Goal: Task Accomplishment & Management: Use online tool/utility

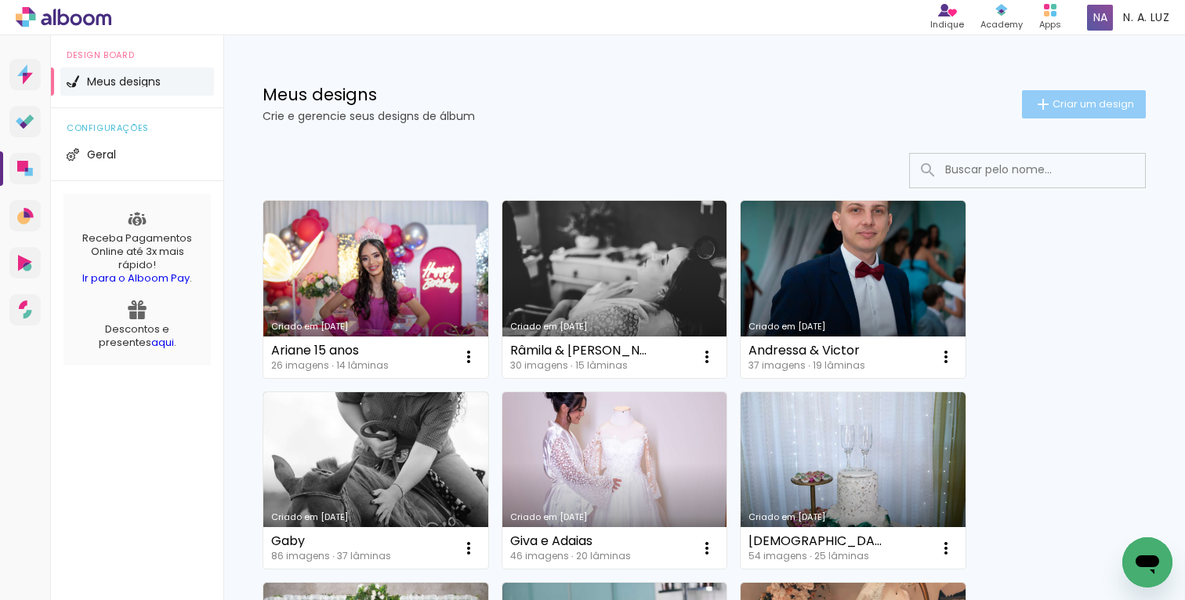
click at [1043, 105] on iron-icon at bounding box center [1043, 104] width 19 height 19
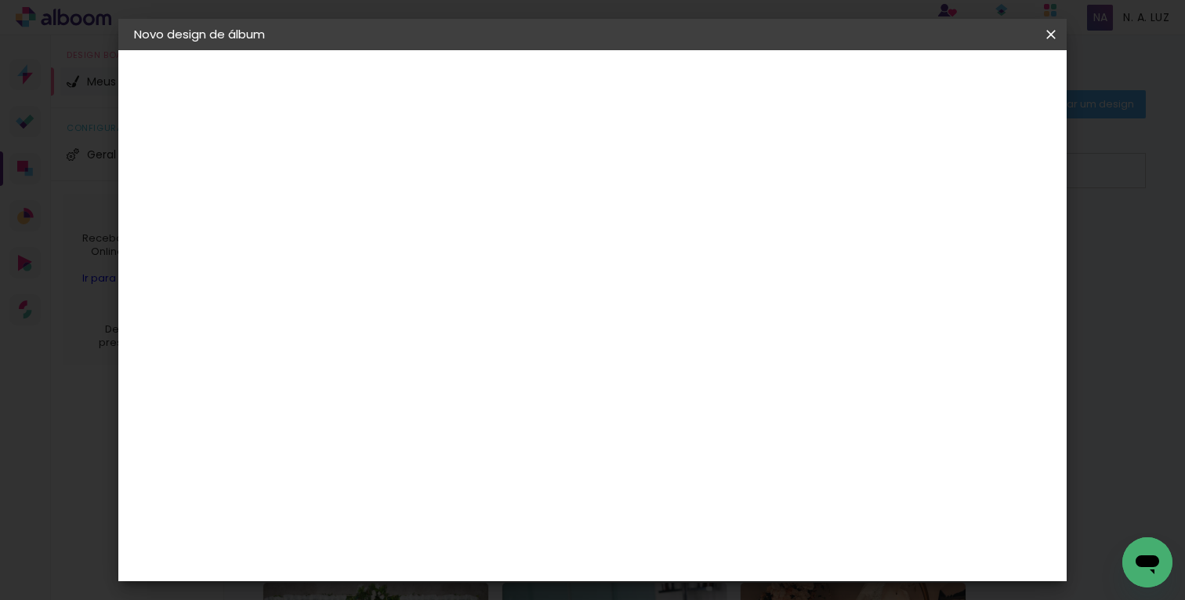
click at [390, 199] on input at bounding box center [390, 210] width 0 height 24
paste input "[PERSON_NAME]"
type input "[PERSON_NAME]"
type paper-input "[PERSON_NAME]"
click at [0, 0] on slot "Avançar" at bounding box center [0, 0] width 0 height 0
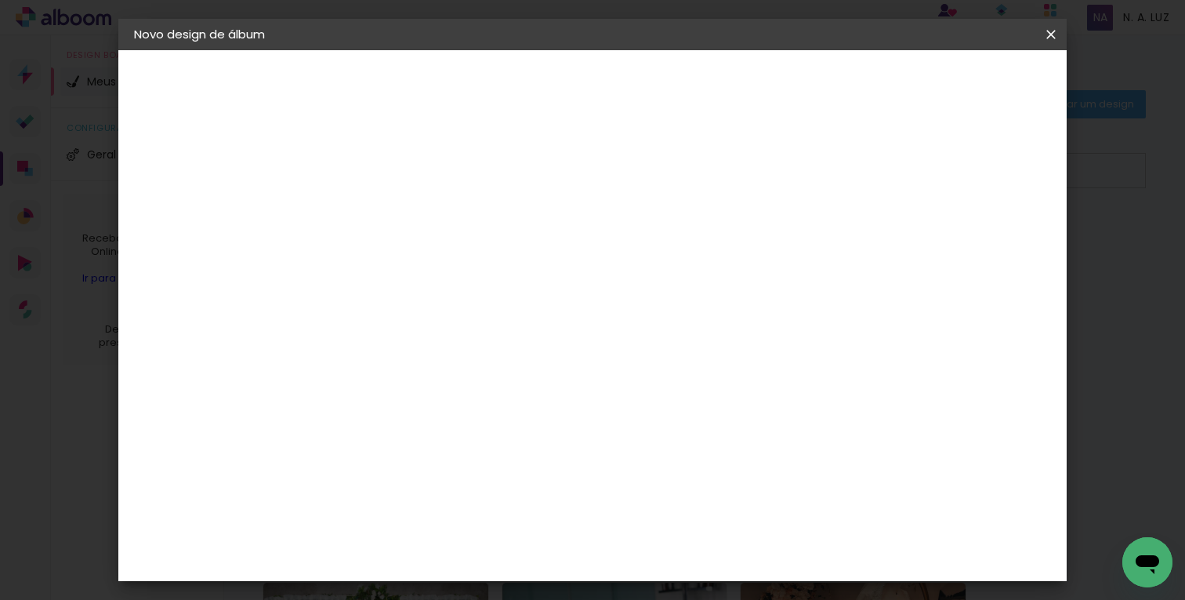
scroll to position [2393, 0]
click at [409, 302] on div "Lider Pix" at bounding box center [394, 314] width 29 height 25
click at [684, 90] on paper-button "Avançar" at bounding box center [645, 83] width 77 height 27
click at [410, 432] on iron-icon at bounding box center [404, 437] width 11 height 11
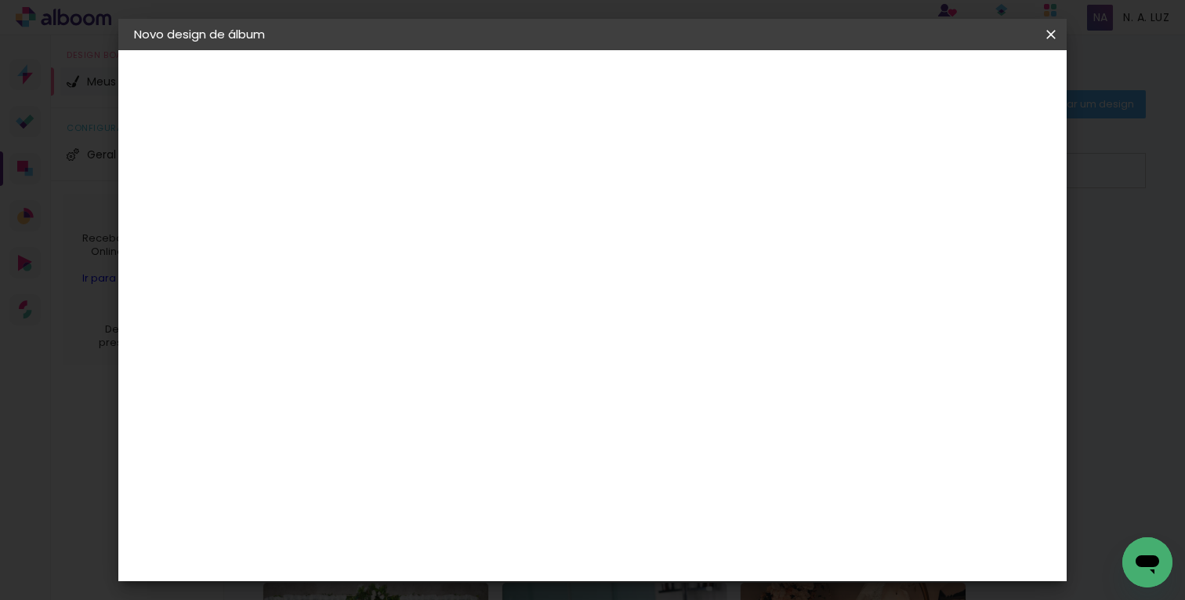
click at [0, 0] on slot "Avançar" at bounding box center [0, 0] width 0 height 0
click at [874, 79] on span "Iniciar design" at bounding box center [838, 83] width 71 height 11
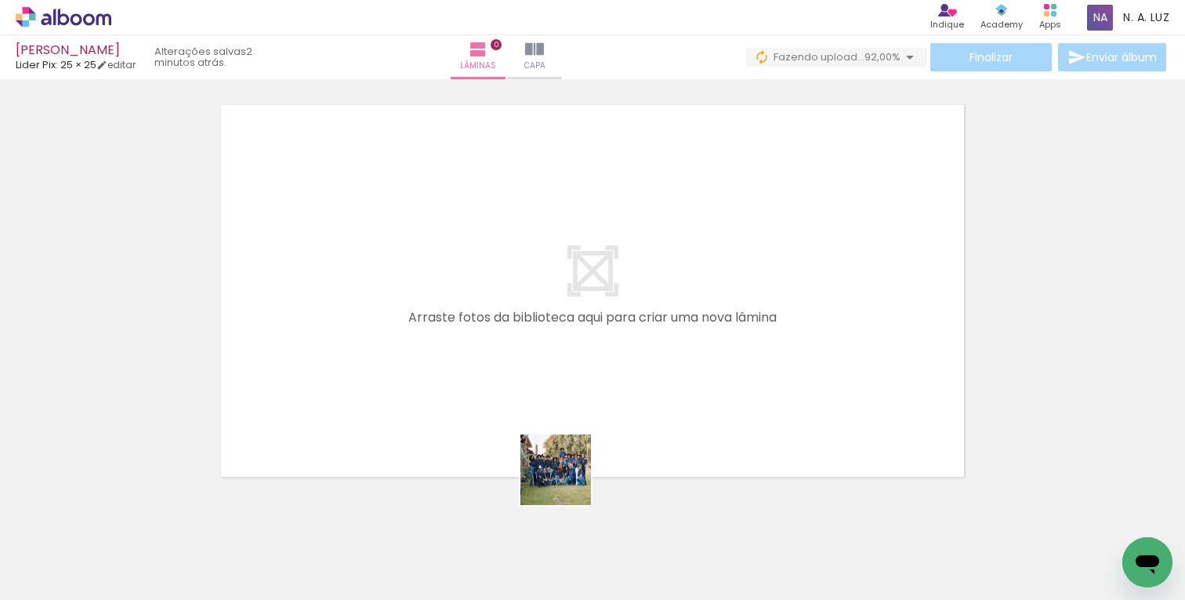
drag, startPoint x: 599, startPoint y: 553, endPoint x: 506, endPoint y: 341, distance: 232.0
click at [506, 341] on quentale-workspace at bounding box center [592, 300] width 1185 height 600
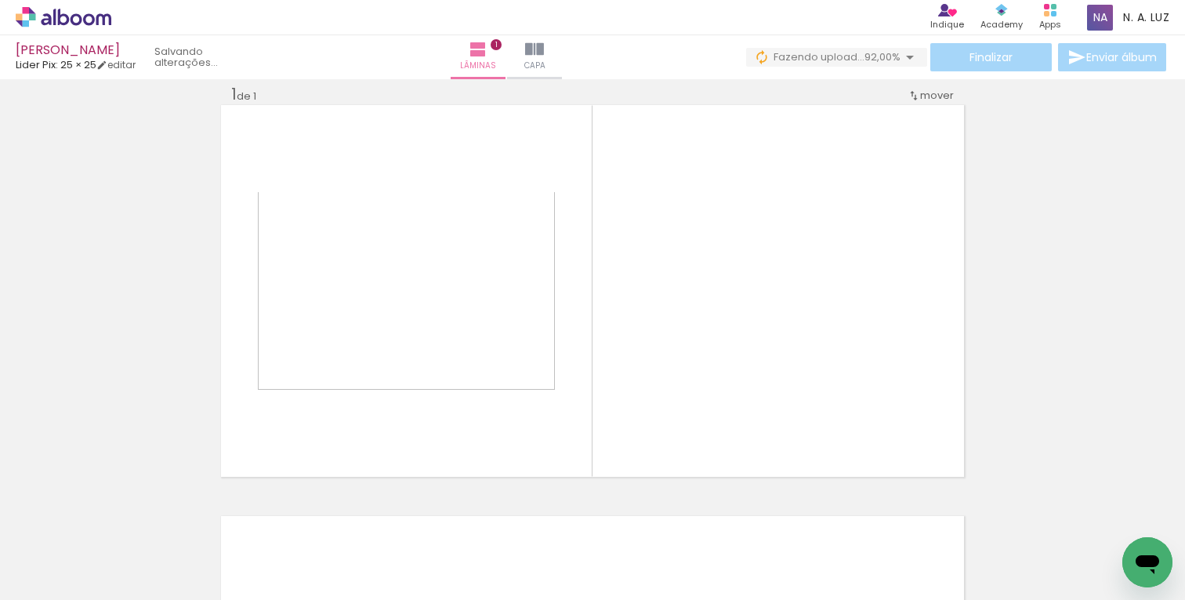
scroll to position [20, 0]
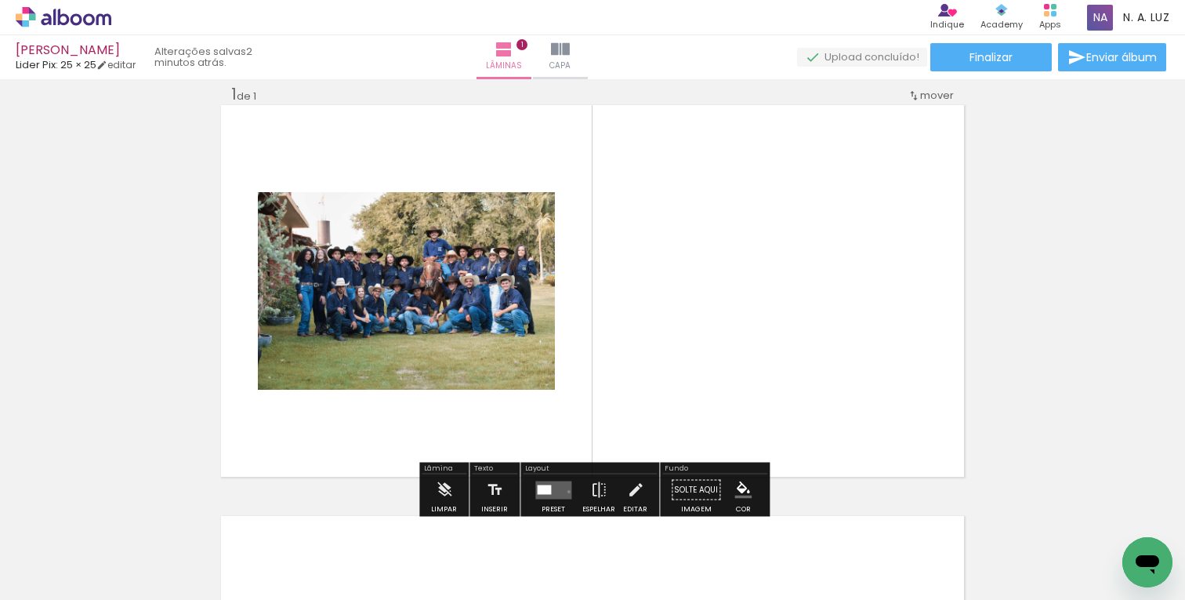
click at [565, 491] on quentale-layouter at bounding box center [553, 490] width 36 height 18
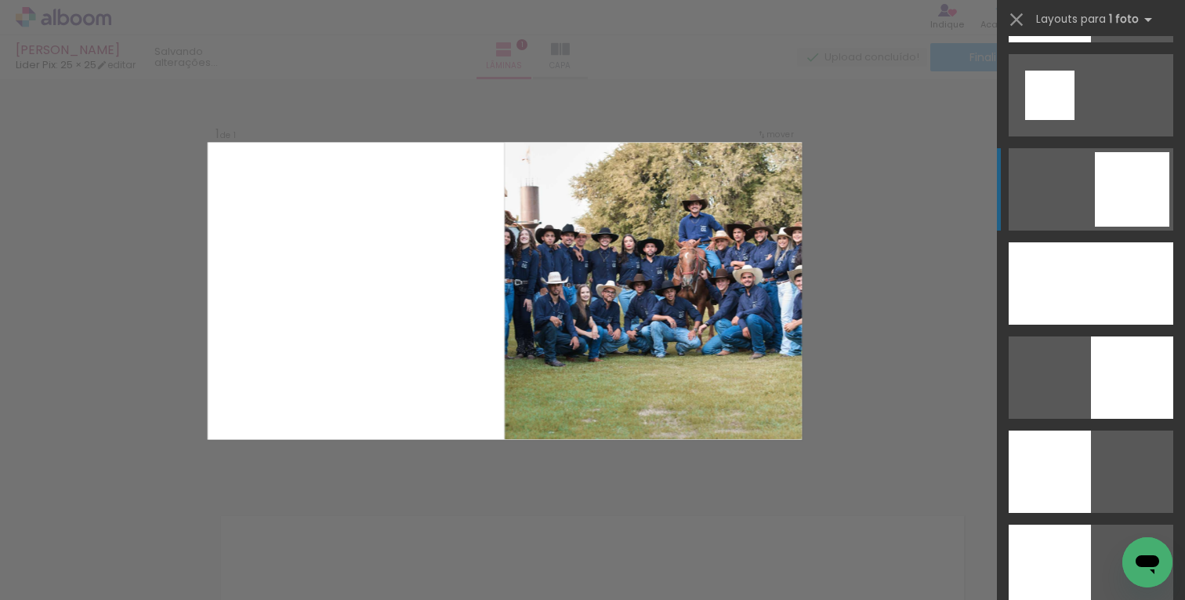
scroll to position [2082, 0]
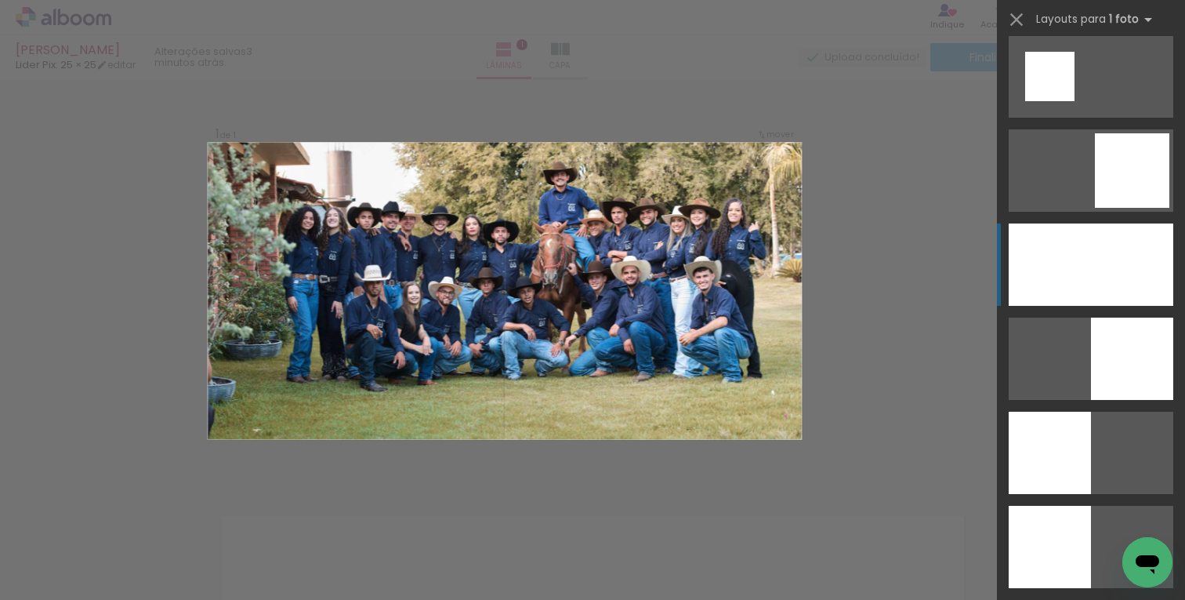
click at [1097, 250] on div at bounding box center [1091, 264] width 165 height 82
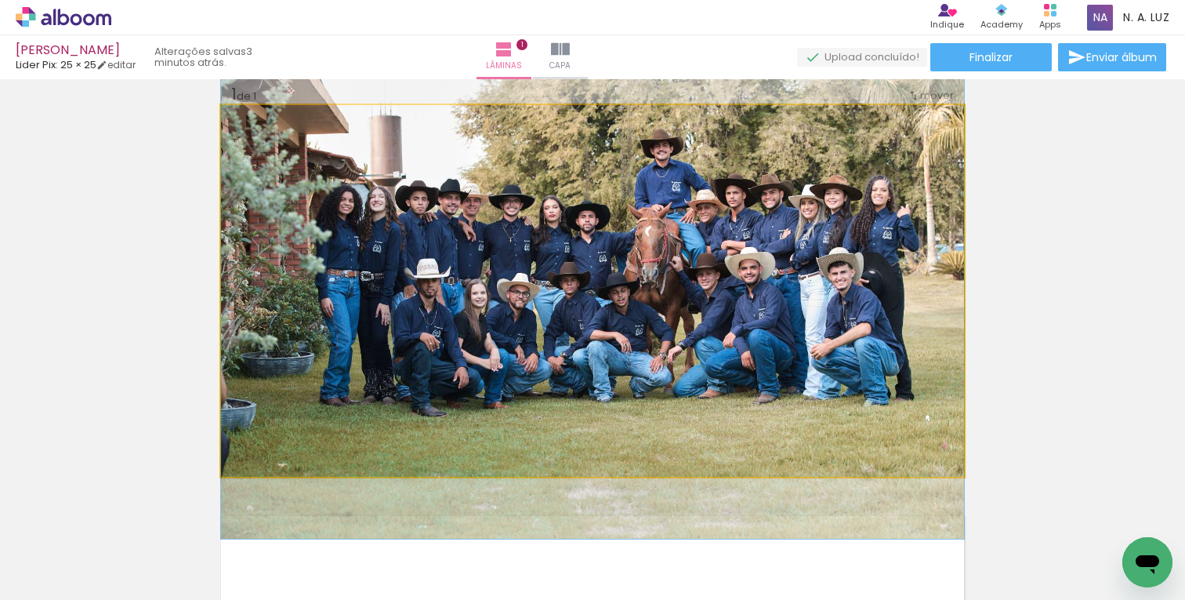
click at [766, 183] on quentale-photo at bounding box center [592, 291] width 743 height 372
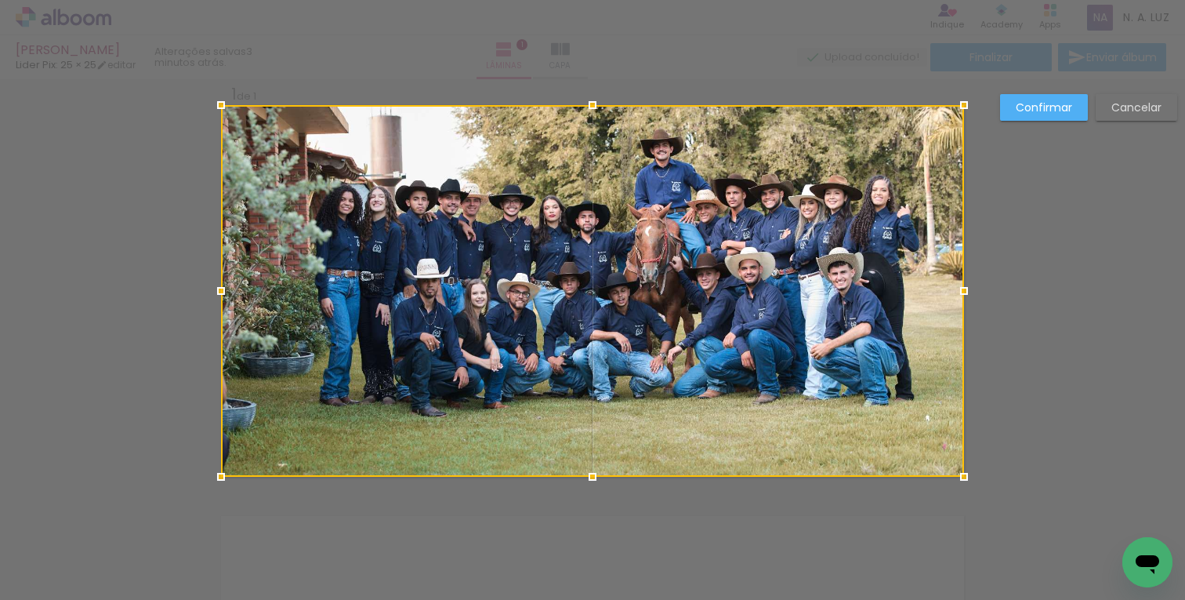
click at [766, 182] on div at bounding box center [592, 291] width 743 height 372
drag, startPoint x: 766, startPoint y: 182, endPoint x: 730, endPoint y: 186, distance: 36.3
click at [729, 186] on div at bounding box center [592, 291] width 743 height 372
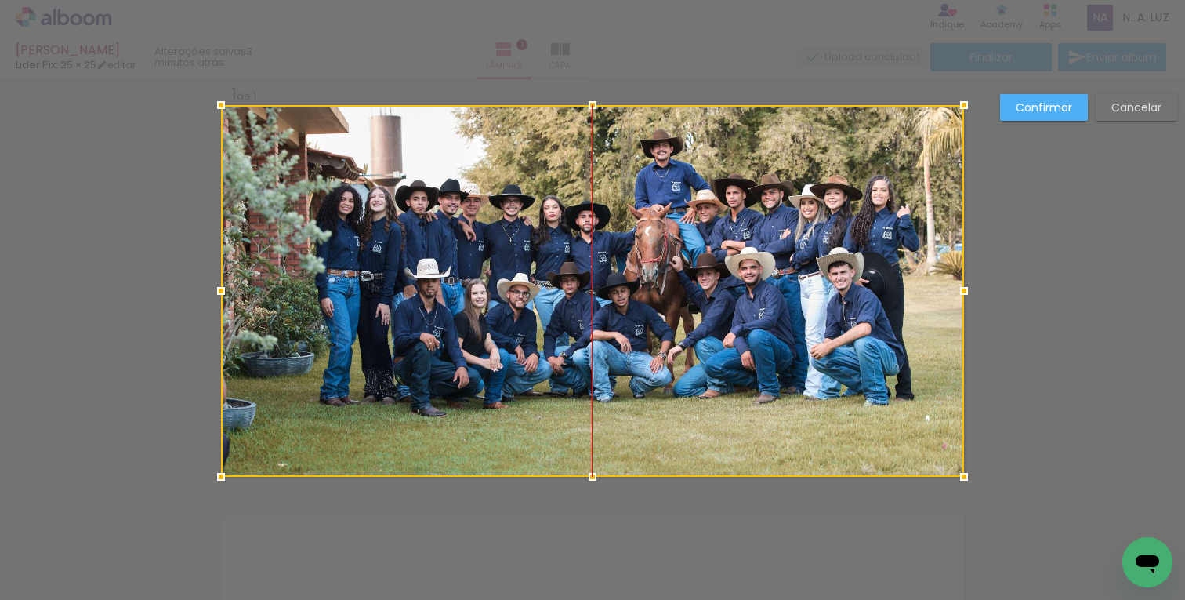
drag, startPoint x: 730, startPoint y: 186, endPoint x: 690, endPoint y: 183, distance: 40.1
click at [690, 183] on div at bounding box center [592, 291] width 743 height 372
click at [845, 206] on div at bounding box center [592, 291] width 743 height 372
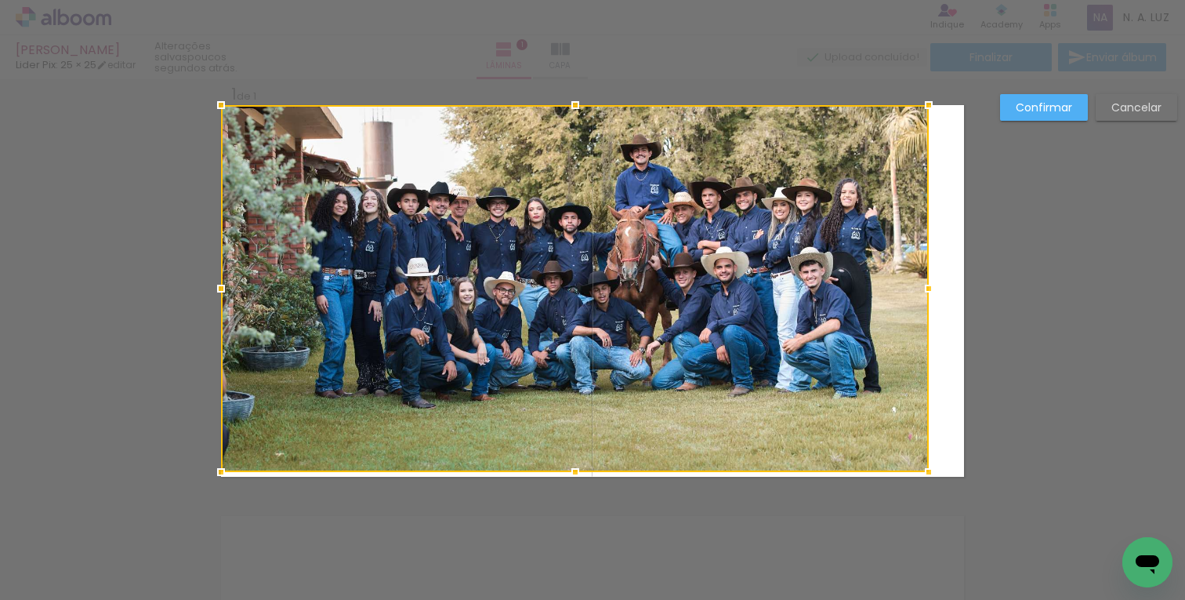
drag, startPoint x: 959, startPoint y: 477, endPoint x: 1075, endPoint y: 560, distance: 143.3
click at [1075, 560] on div "Inserir lâmina 1 de 1 Confirmar Cancelar" at bounding box center [592, 489] width 1185 height 859
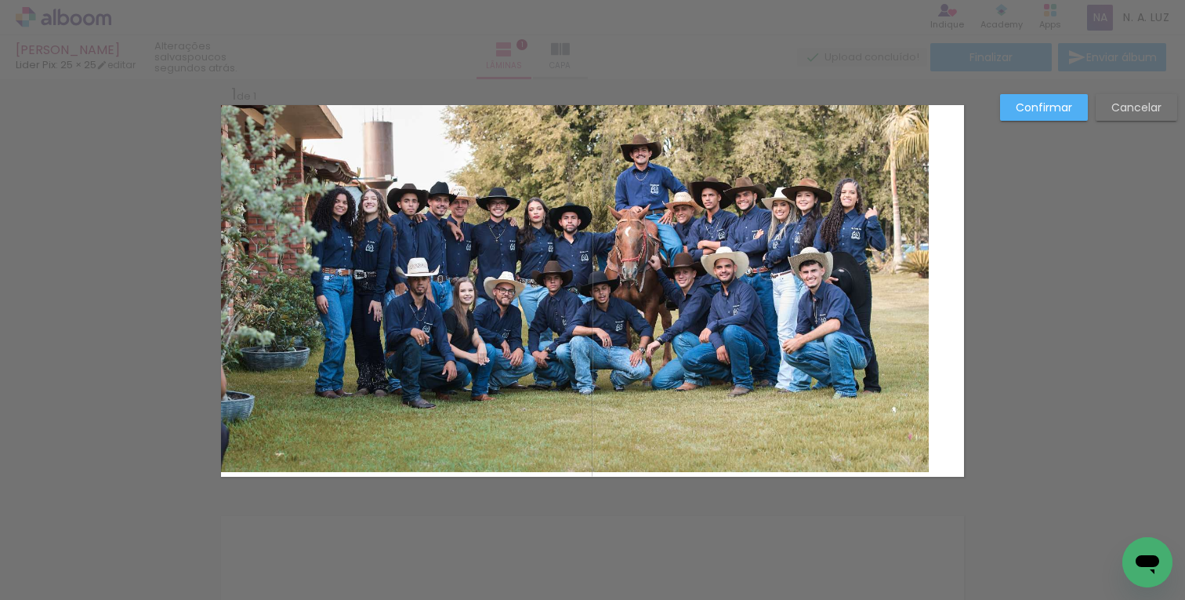
click at [0, 0] on slot "Cancelar" at bounding box center [0, 0] width 0 height 0
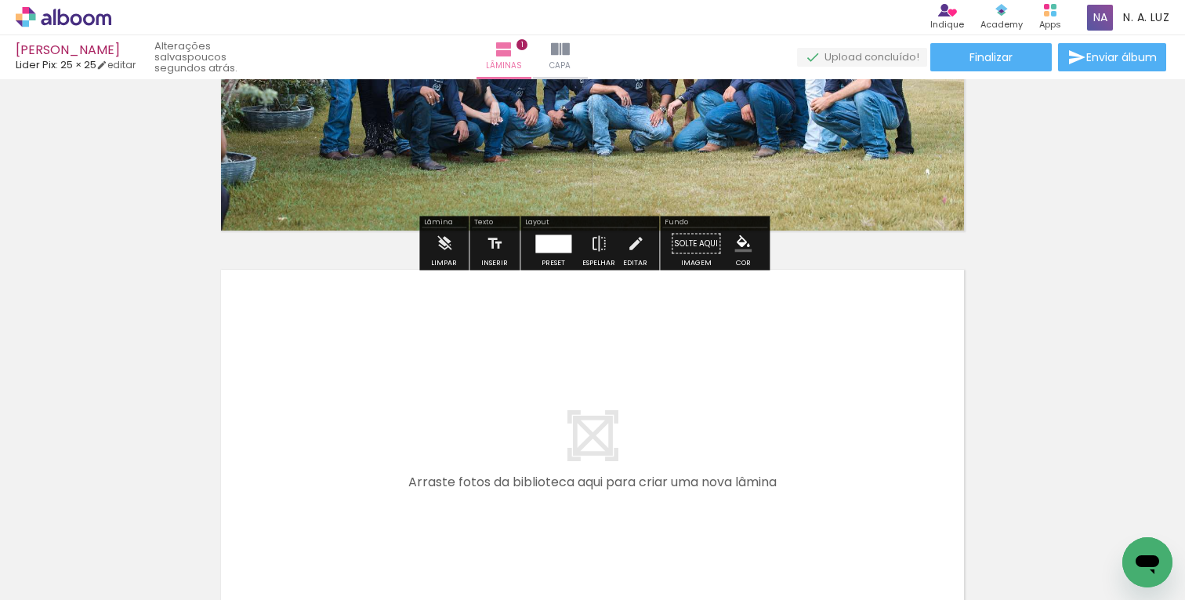
scroll to position [267, 0]
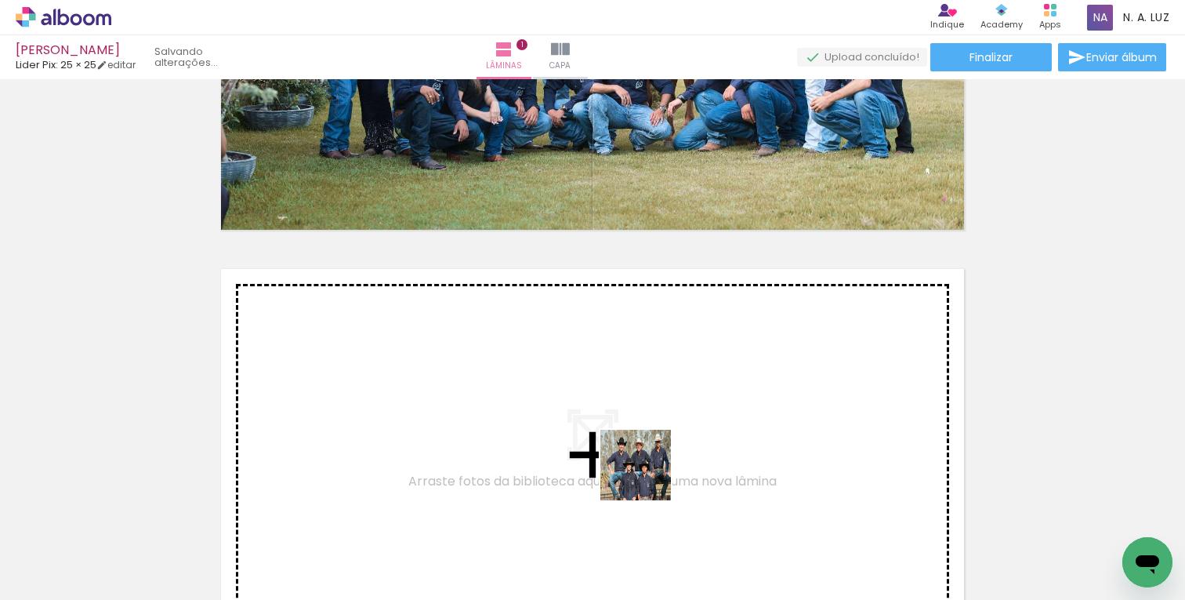
drag, startPoint x: 711, startPoint y: 550, endPoint x: 629, endPoint y: 410, distance: 162.7
click at [629, 410] on quentale-workspace at bounding box center [592, 300] width 1185 height 600
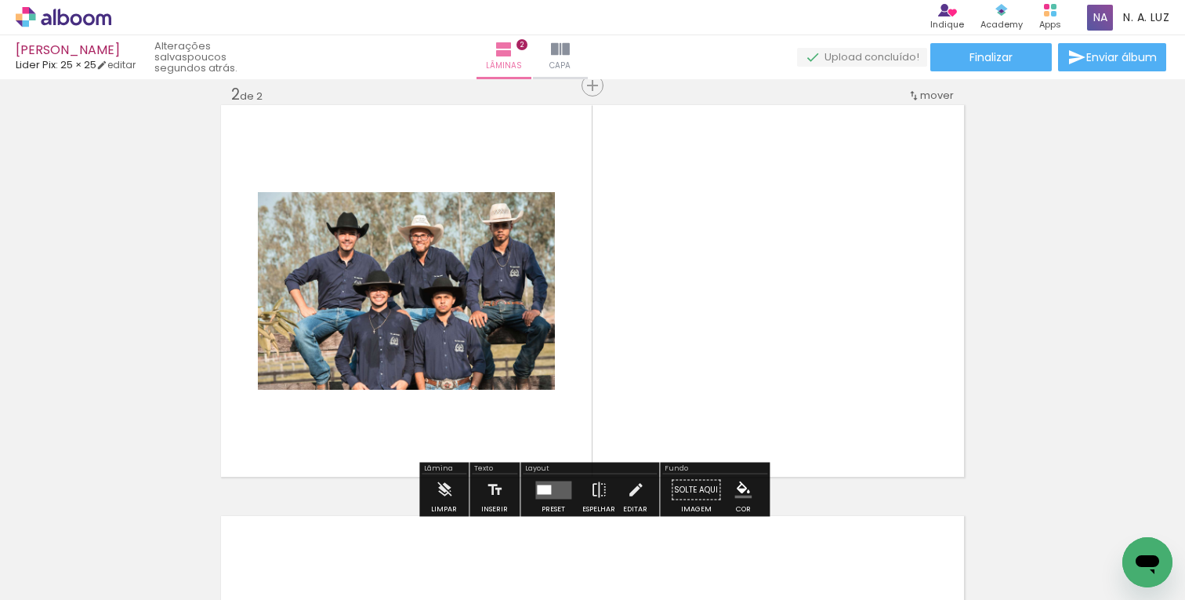
scroll to position [430, 0]
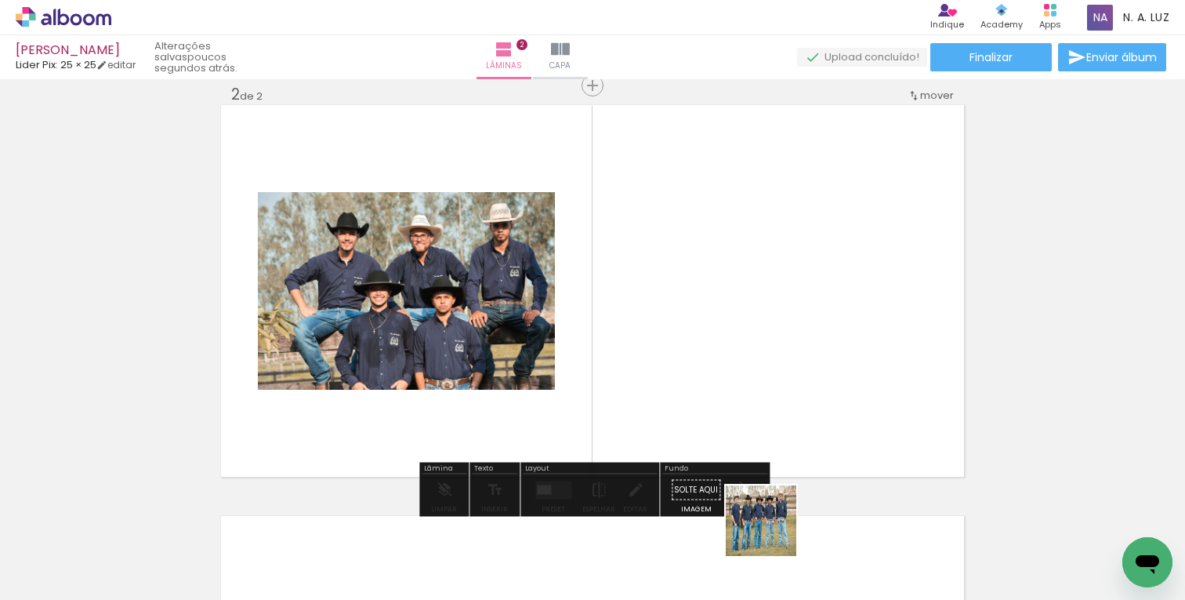
drag, startPoint x: 773, startPoint y: 548, endPoint x: 749, endPoint y: 304, distance: 244.9
click at [749, 304] on quentale-workspace at bounding box center [592, 300] width 1185 height 600
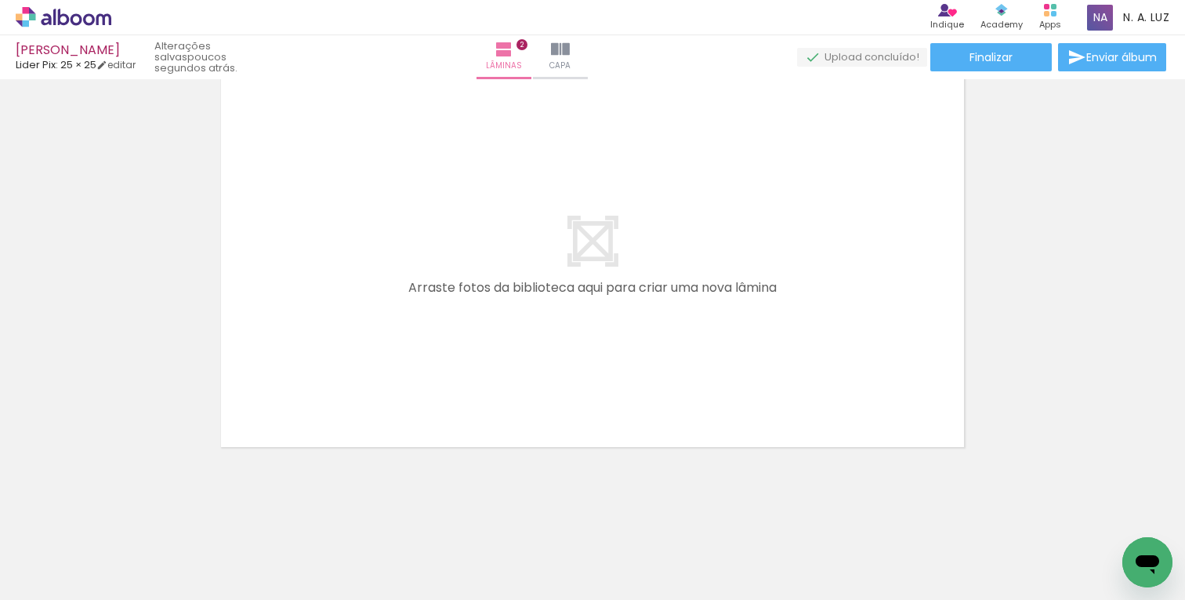
scroll to position [0, 659]
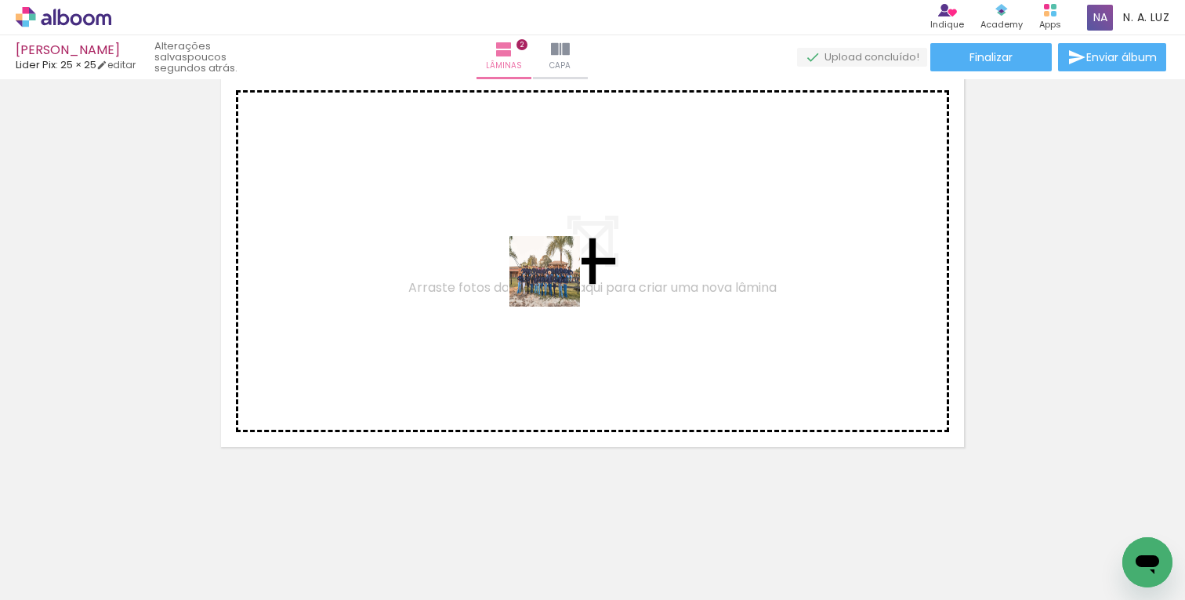
drag, startPoint x: 738, startPoint y: 550, endPoint x: 489, endPoint y: 191, distance: 436.6
click at [489, 191] on quentale-workspace at bounding box center [592, 300] width 1185 height 600
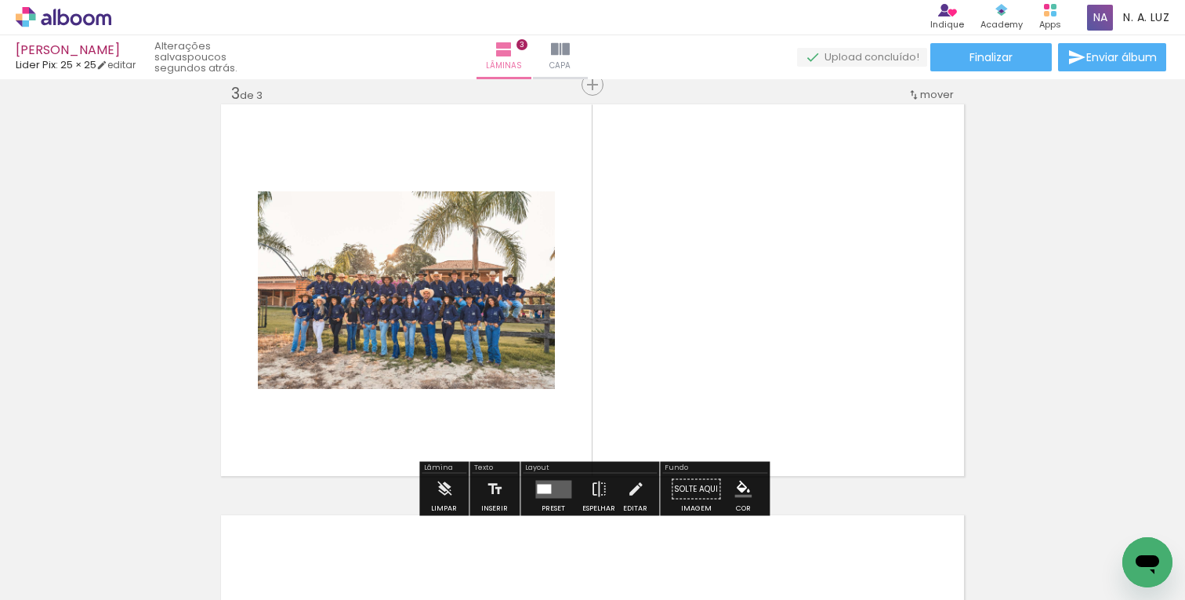
scroll to position [841, 0]
click at [548, 486] on quentale-layouter at bounding box center [553, 490] width 36 height 18
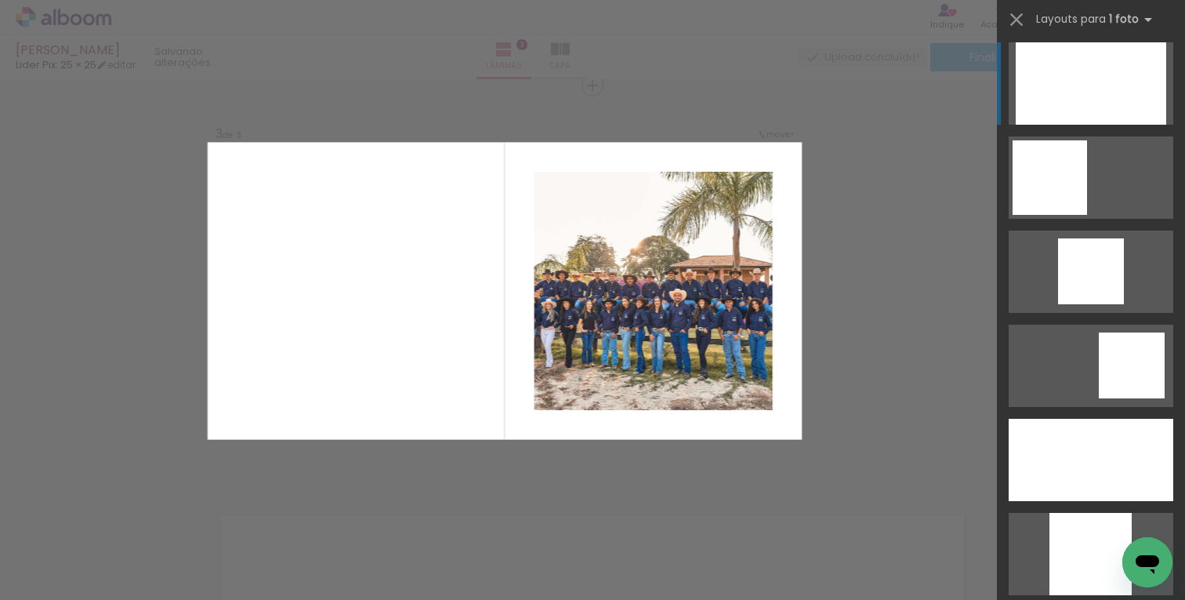
scroll to position [1041, 0]
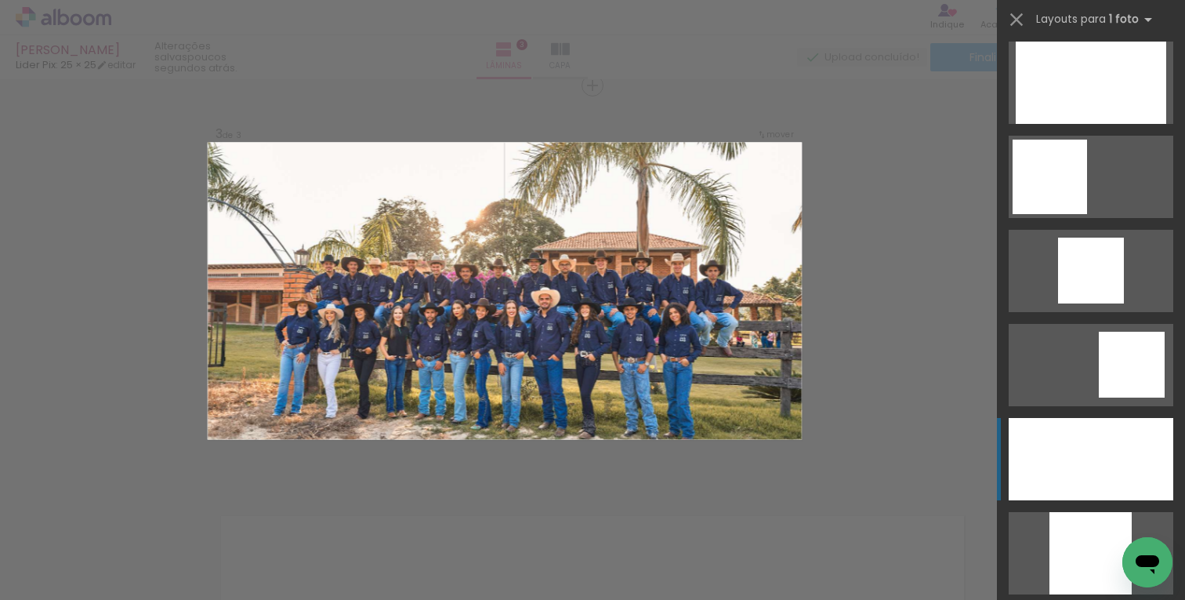
click at [1096, 449] on div at bounding box center [1091, 459] width 165 height 82
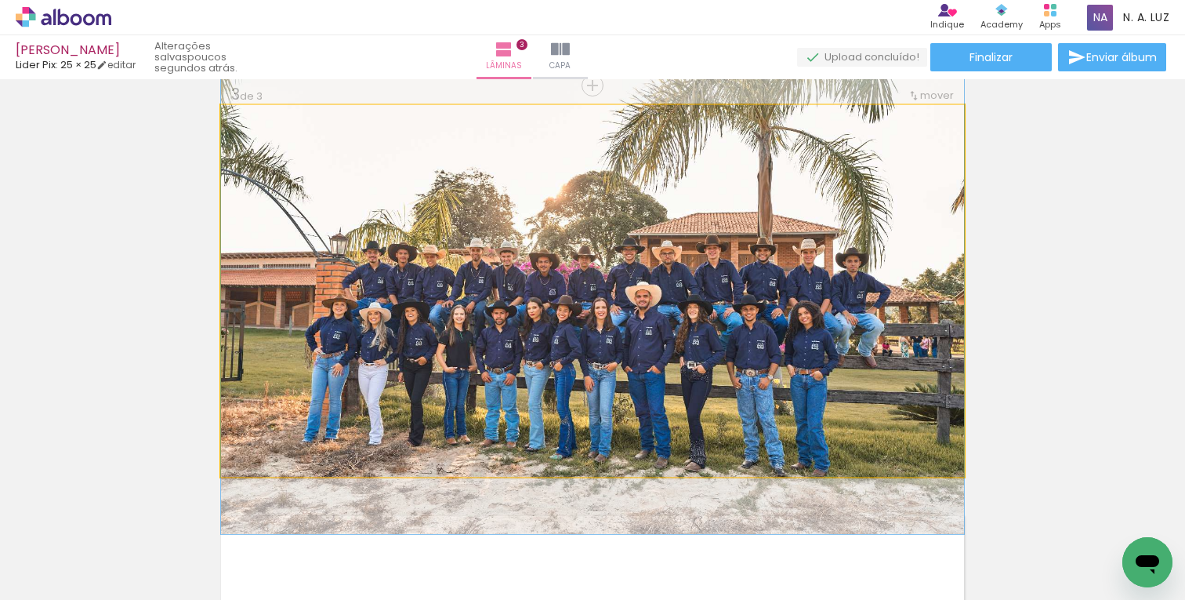
click at [899, 327] on quentale-photo at bounding box center [592, 291] width 743 height 372
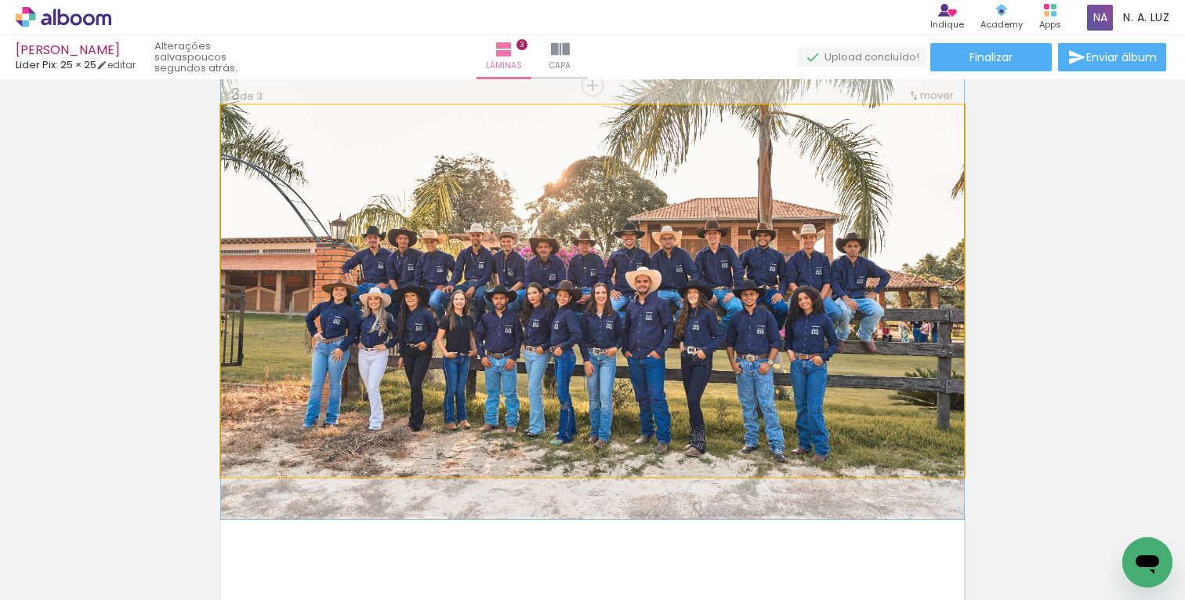
drag, startPoint x: 820, startPoint y: 317, endPoint x: 821, endPoint y: 302, distance: 14.9
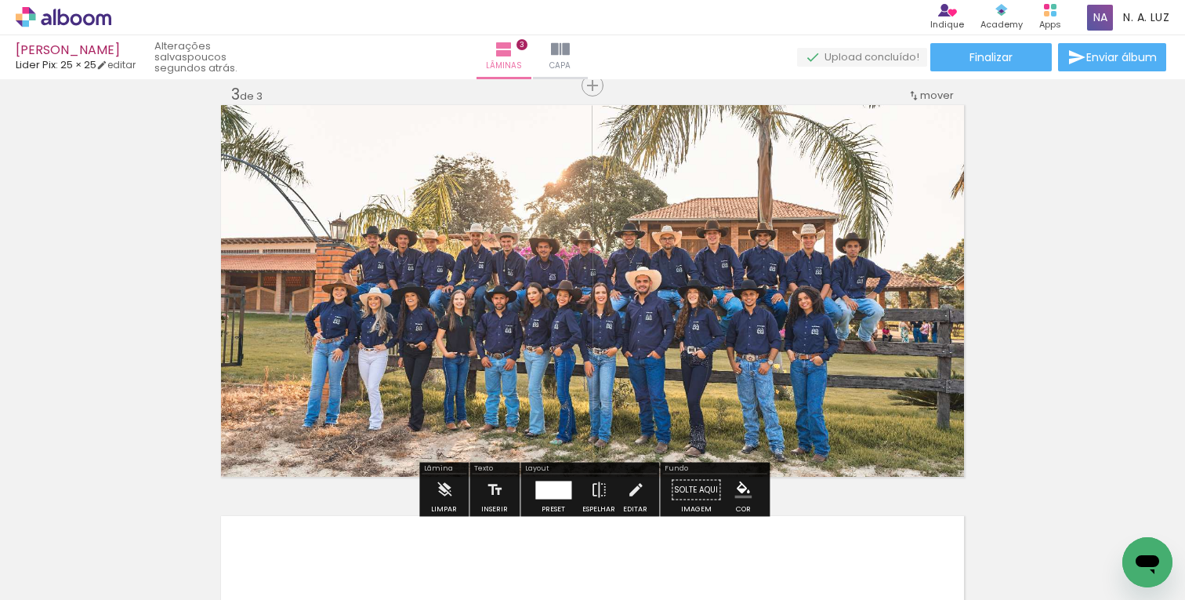
click at [1043, 348] on div "Inserir lâmina 1 de 3 Inserir lâmina 2 de 3 Inserir lâmina 3 de 3" at bounding box center [592, 66] width 1185 height 1644
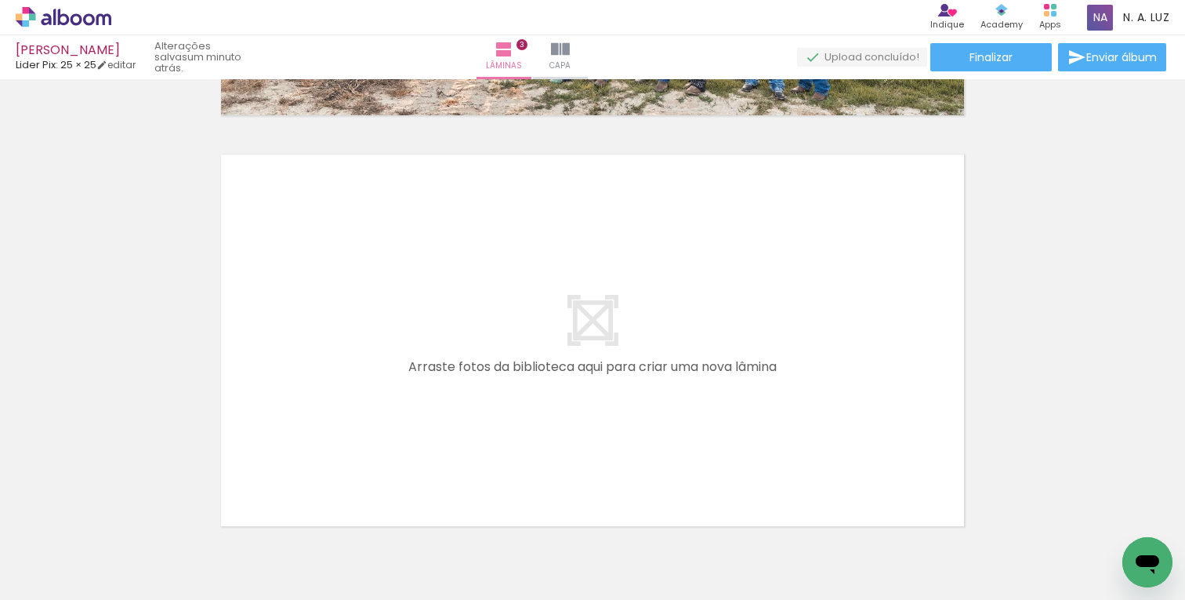
scroll to position [0, 876]
drag, startPoint x: 878, startPoint y: 547, endPoint x: 530, endPoint y: 375, distance: 388.4
click at [530, 375] on quentale-workspace at bounding box center [592, 300] width 1185 height 600
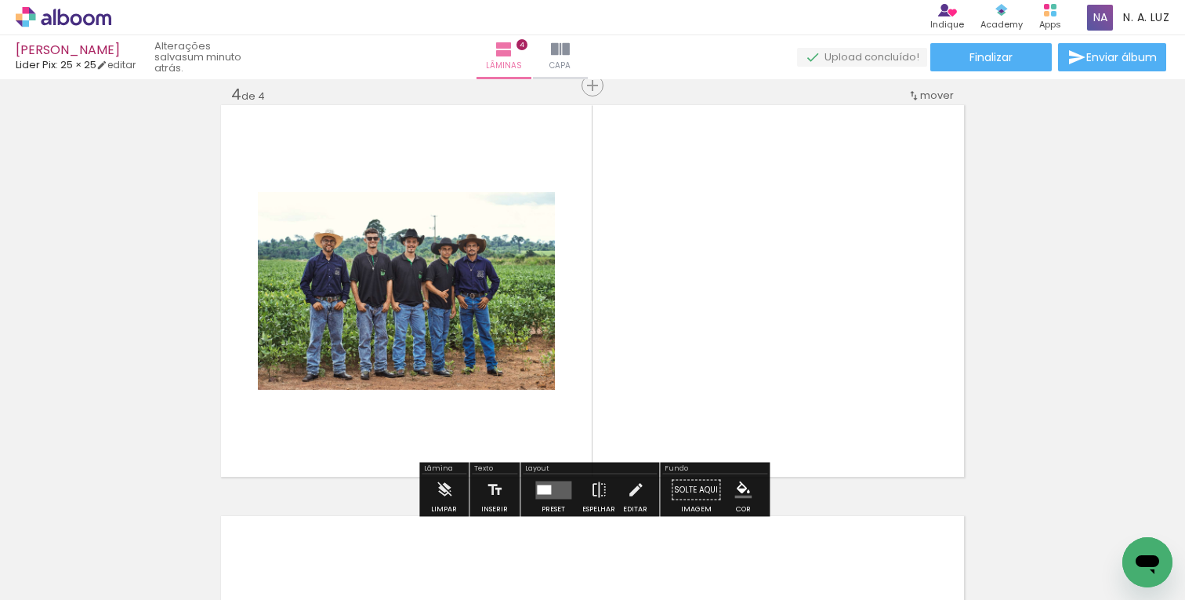
scroll to position [0, 1147]
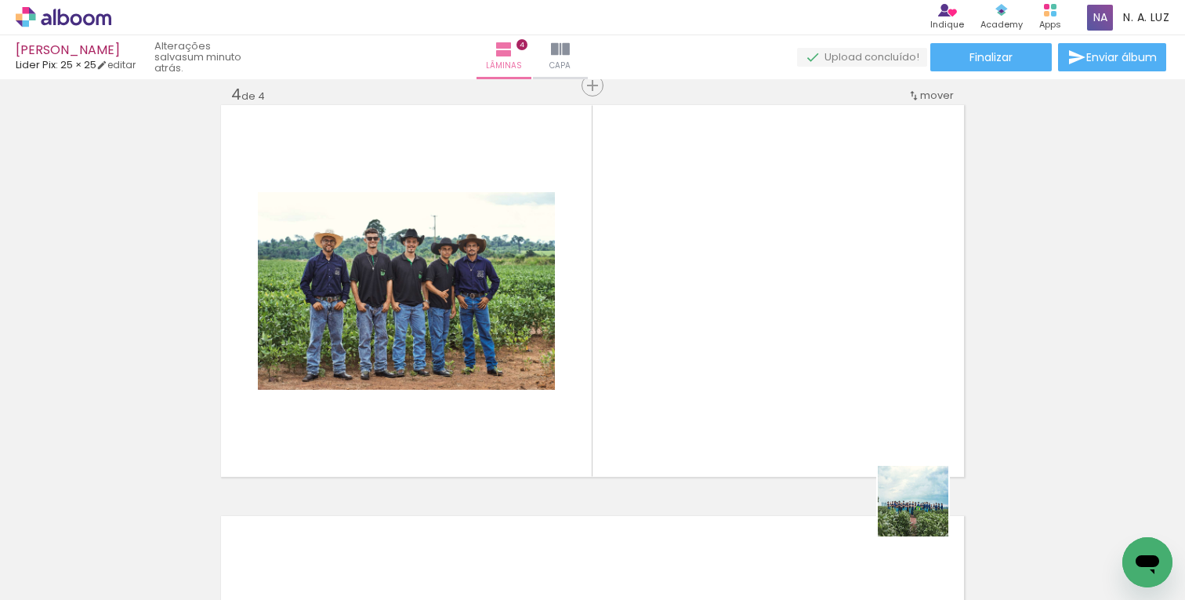
drag, startPoint x: 961, startPoint y: 557, endPoint x: 822, endPoint y: 400, distance: 209.9
click at [822, 400] on quentale-workspace at bounding box center [592, 300] width 1185 height 600
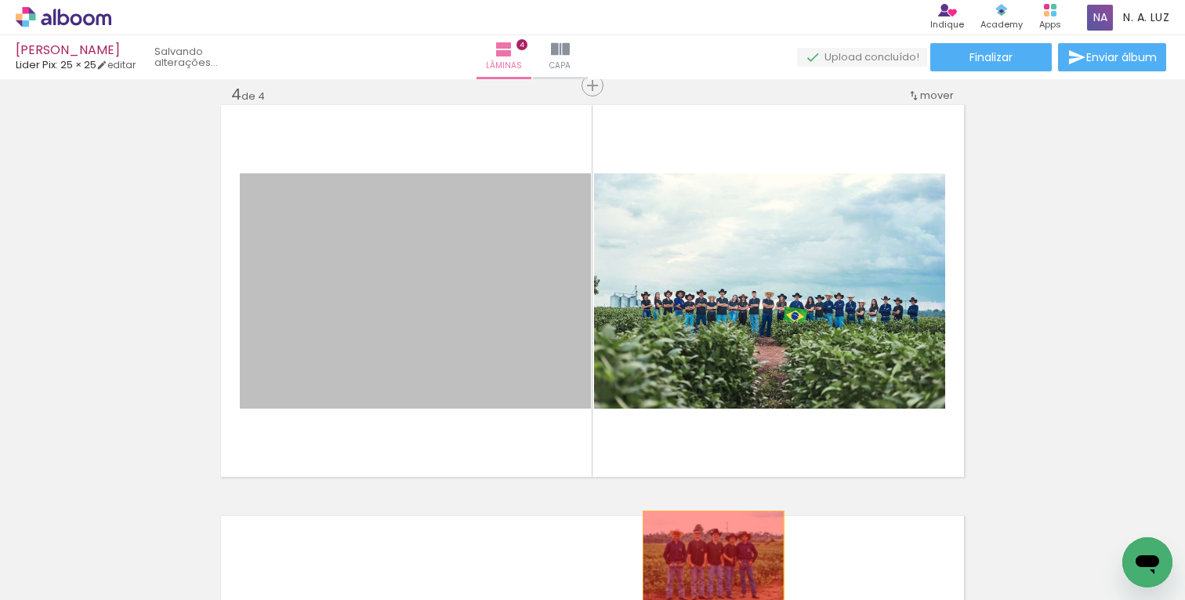
drag, startPoint x: 433, startPoint y: 287, endPoint x: 713, endPoint y: 557, distance: 389.2
click at [713, 557] on quentale-workspace at bounding box center [592, 300] width 1185 height 600
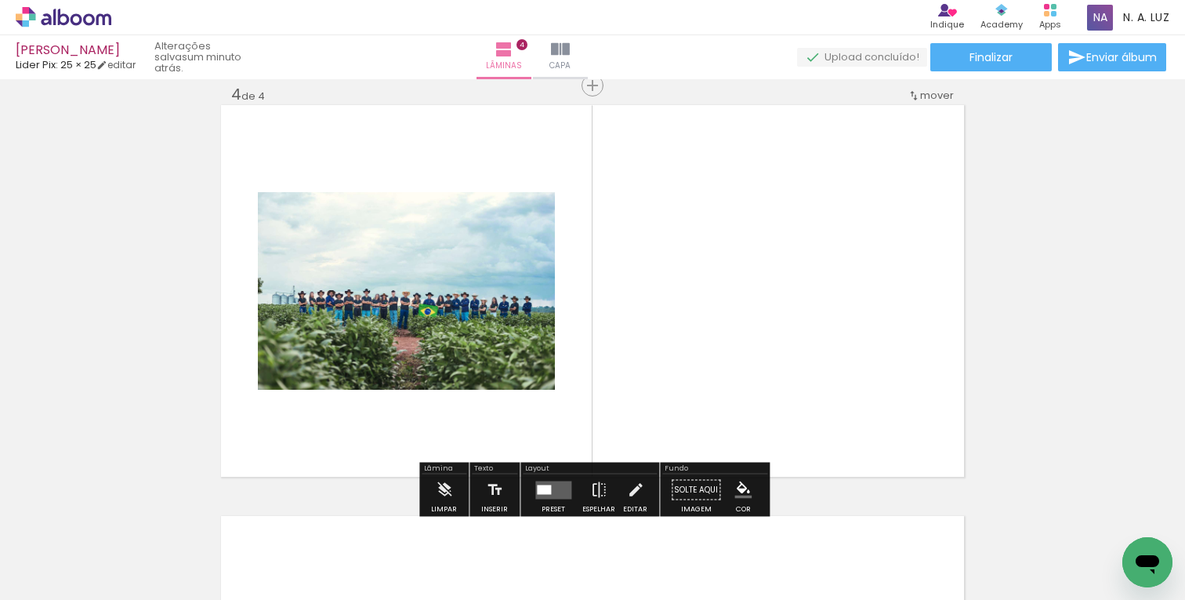
click at [533, 266] on quentale-photo at bounding box center [406, 291] width 297 height 198
click at [559, 488] on quentale-layouter at bounding box center [553, 490] width 36 height 18
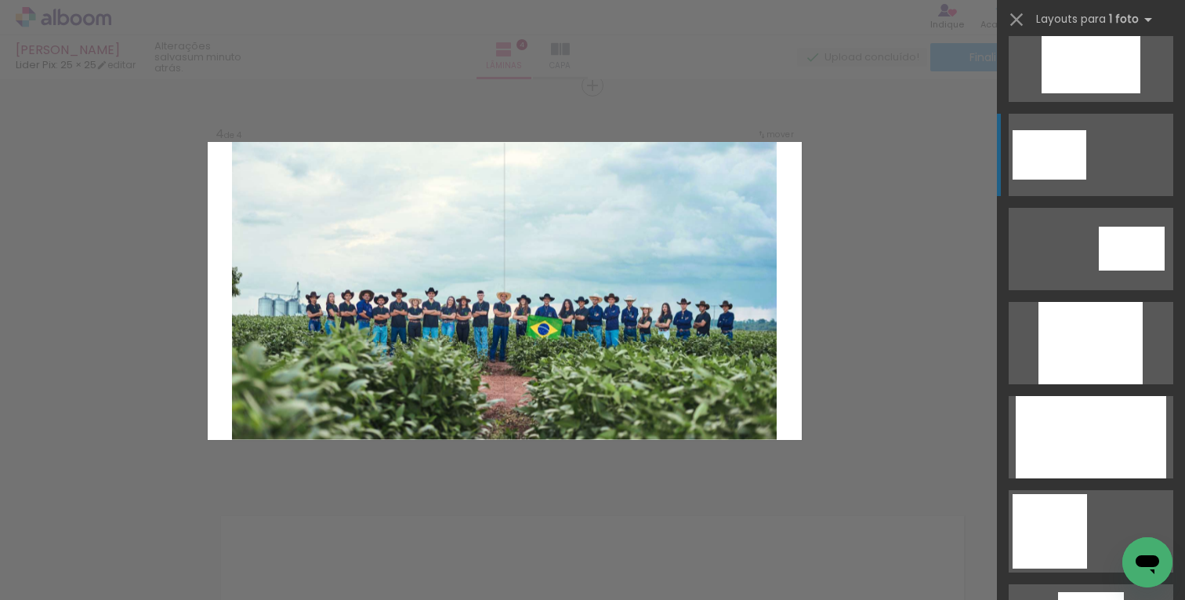
scroll to position [693, 0]
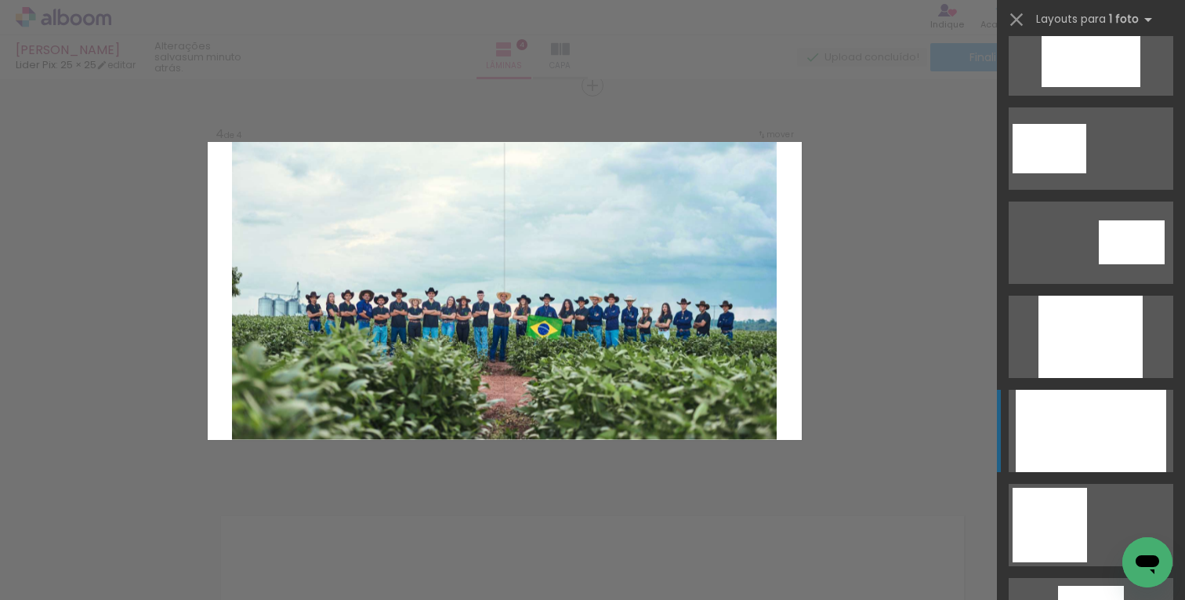
click at [1070, 414] on div at bounding box center [1091, 431] width 151 height 82
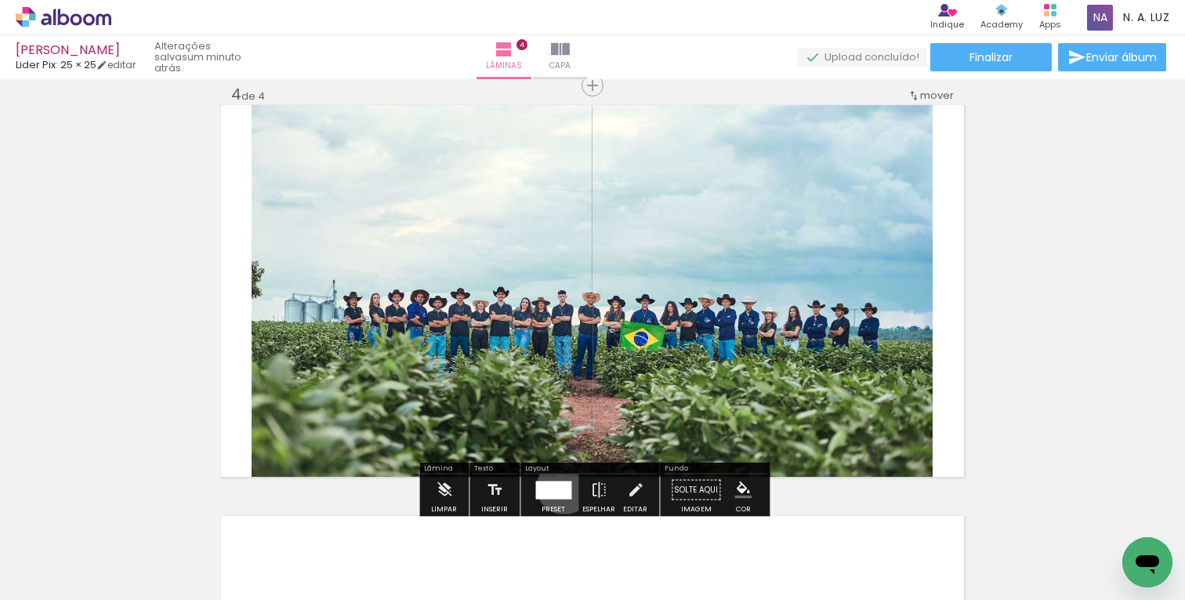
click at [560, 486] on div at bounding box center [553, 490] width 36 height 18
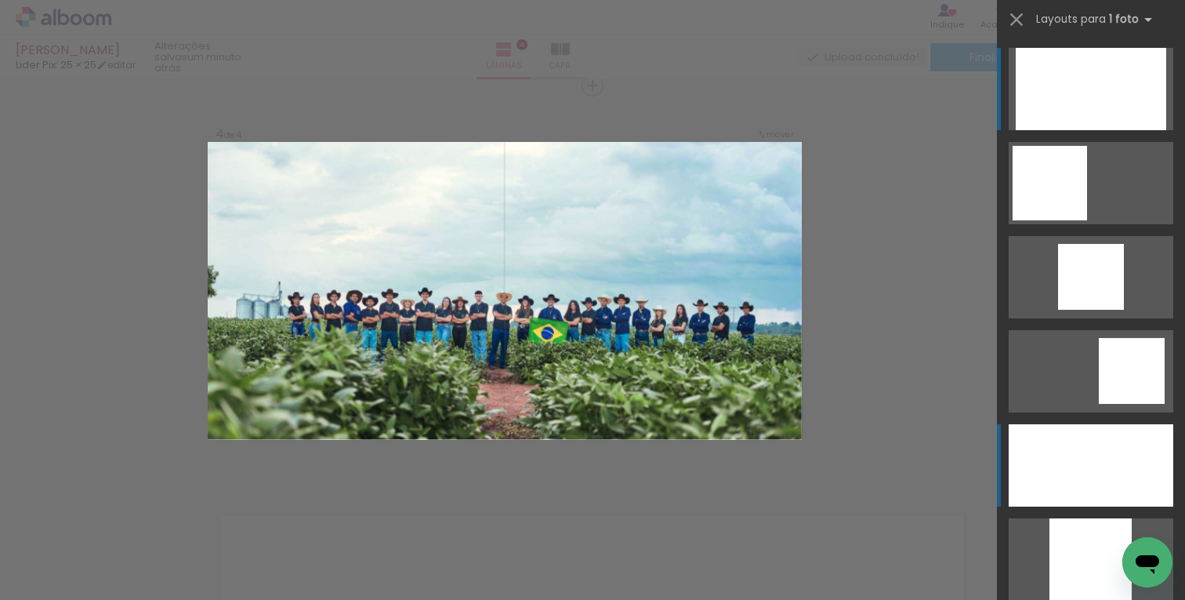
click at [1083, 452] on div at bounding box center [1091, 465] width 165 height 82
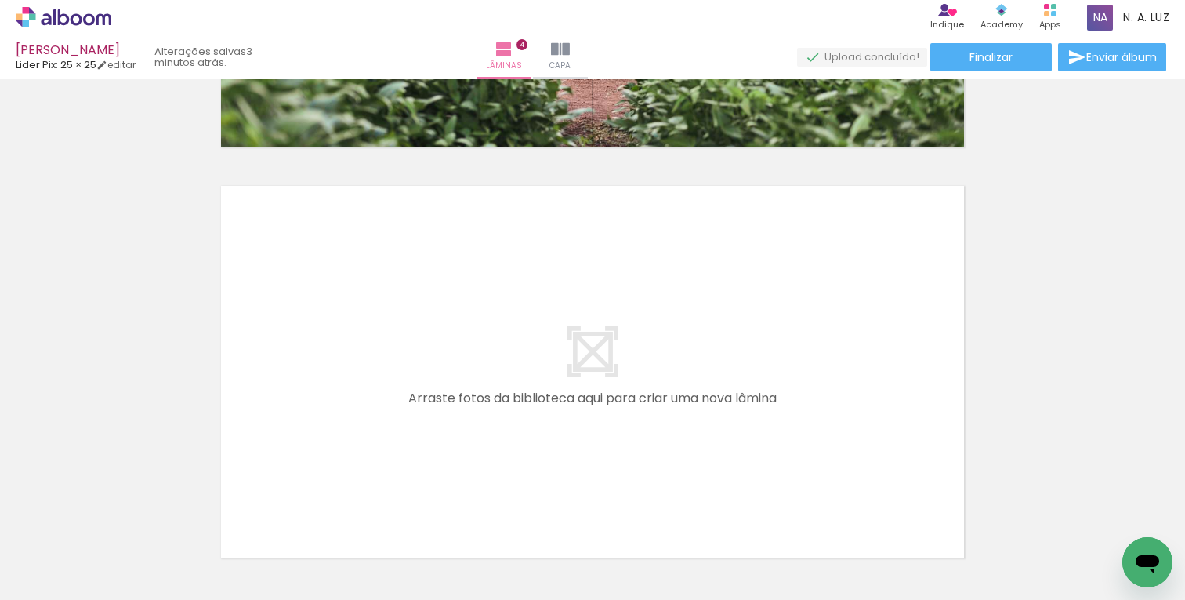
scroll to position [1585, 0]
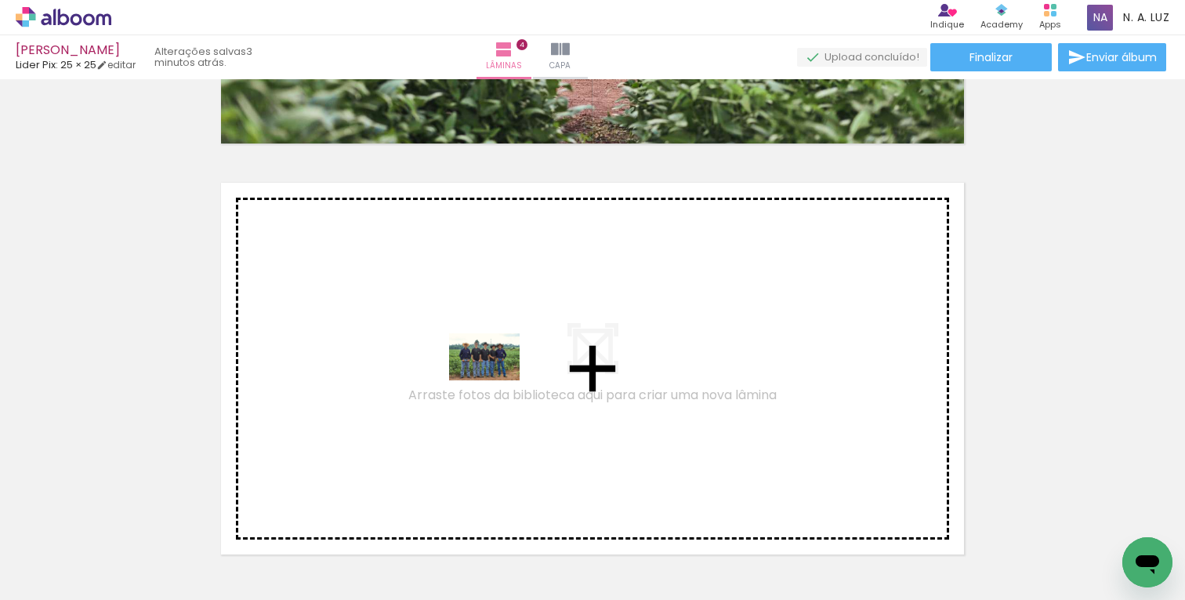
drag, startPoint x: 760, startPoint y: 553, endPoint x: 494, endPoint y: 379, distance: 318.3
click at [494, 379] on quentale-workspace at bounding box center [592, 300] width 1185 height 600
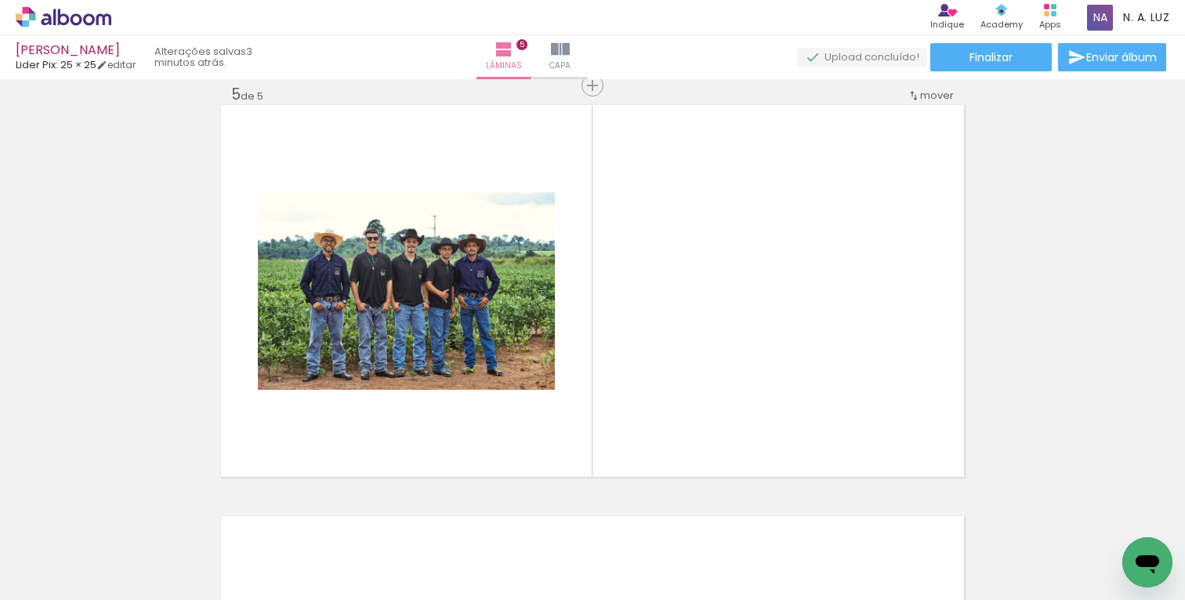
scroll to position [0, 1098]
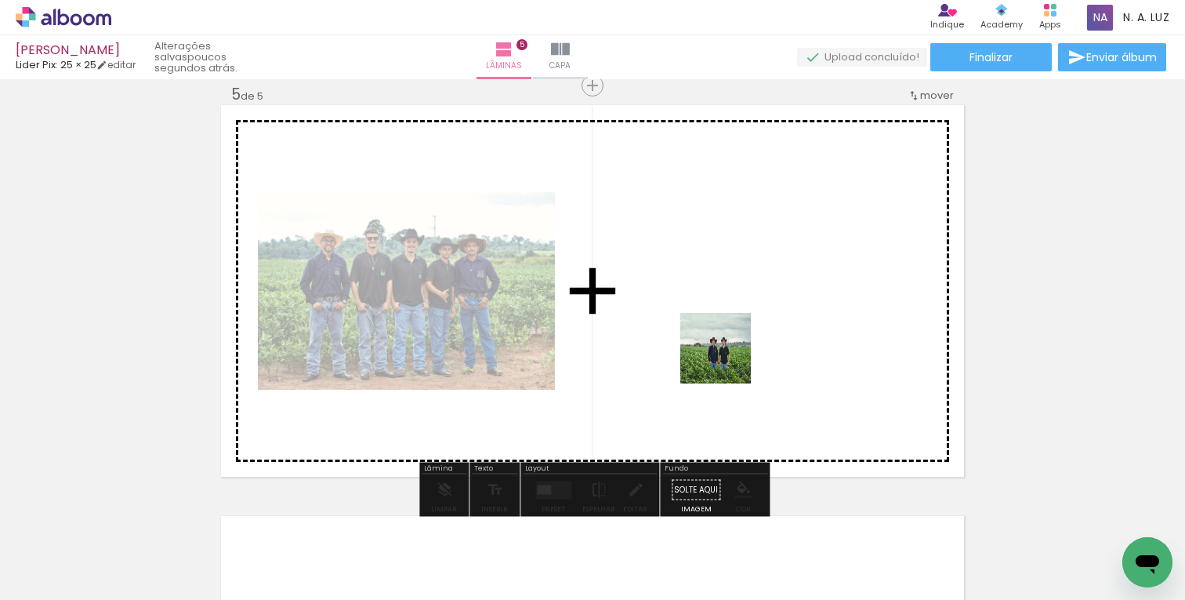
drag, startPoint x: 728, startPoint y: 557, endPoint x: 727, endPoint y: 360, distance: 196.8
click at [727, 360] on quentale-workspace at bounding box center [592, 300] width 1185 height 600
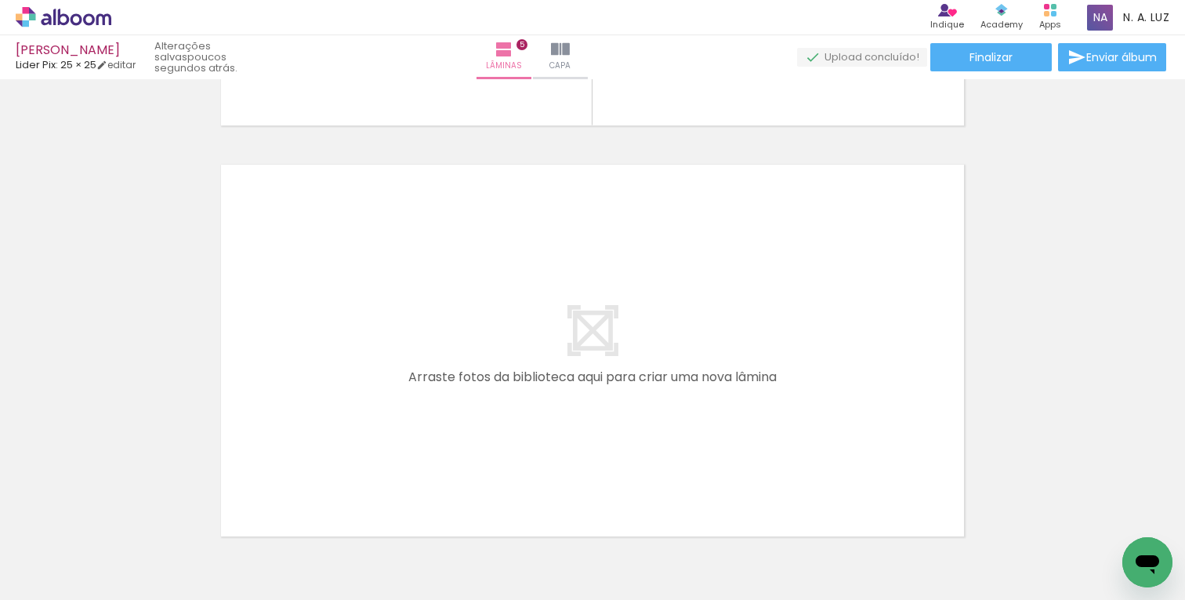
scroll to position [0, 876]
drag, startPoint x: 611, startPoint y: 555, endPoint x: 491, endPoint y: 381, distance: 211.3
click at [491, 381] on quentale-workspace at bounding box center [592, 300] width 1185 height 600
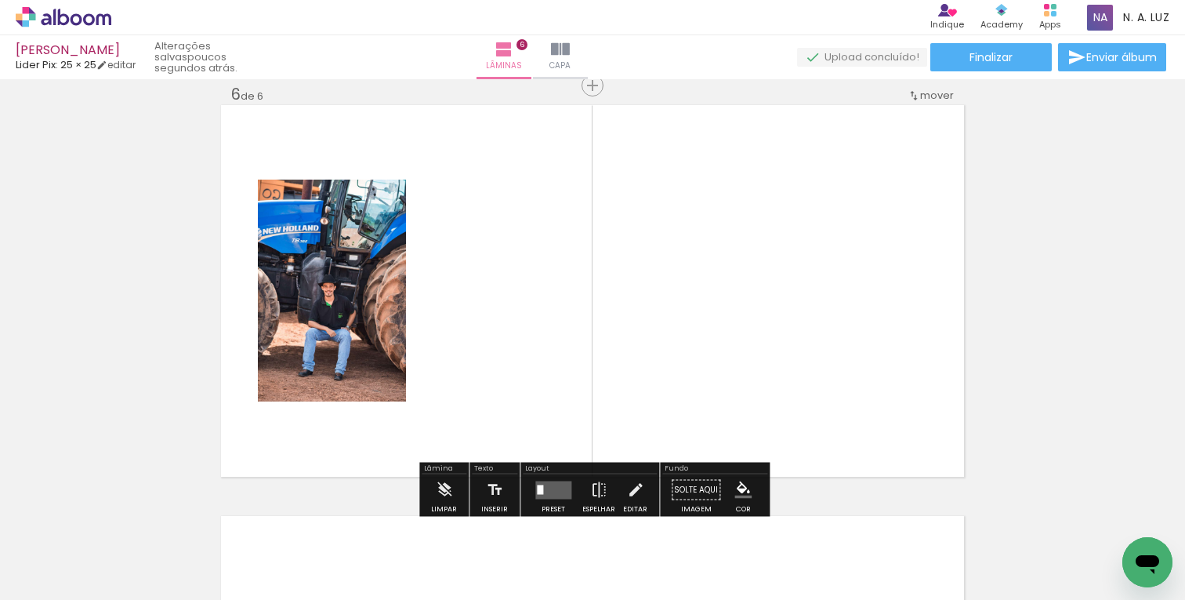
scroll to position [2073, 0]
drag, startPoint x: 695, startPoint y: 555, endPoint x: 692, endPoint y: 364, distance: 190.5
click at [692, 364] on quentale-workspace at bounding box center [592, 300] width 1185 height 600
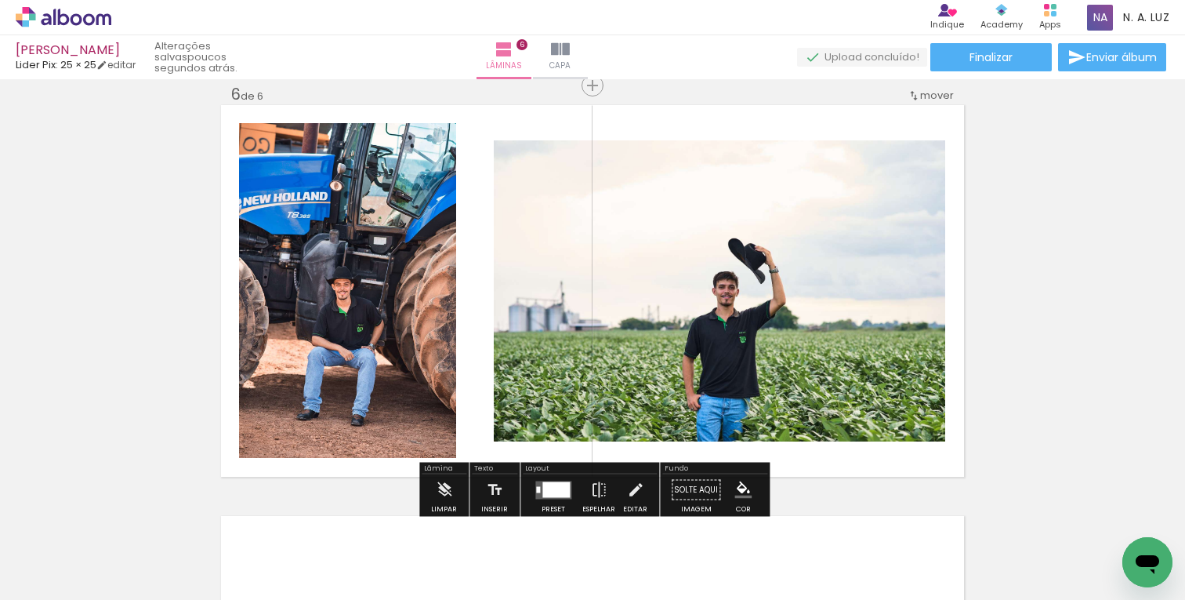
click at [552, 499] on div at bounding box center [553, 489] width 42 height 31
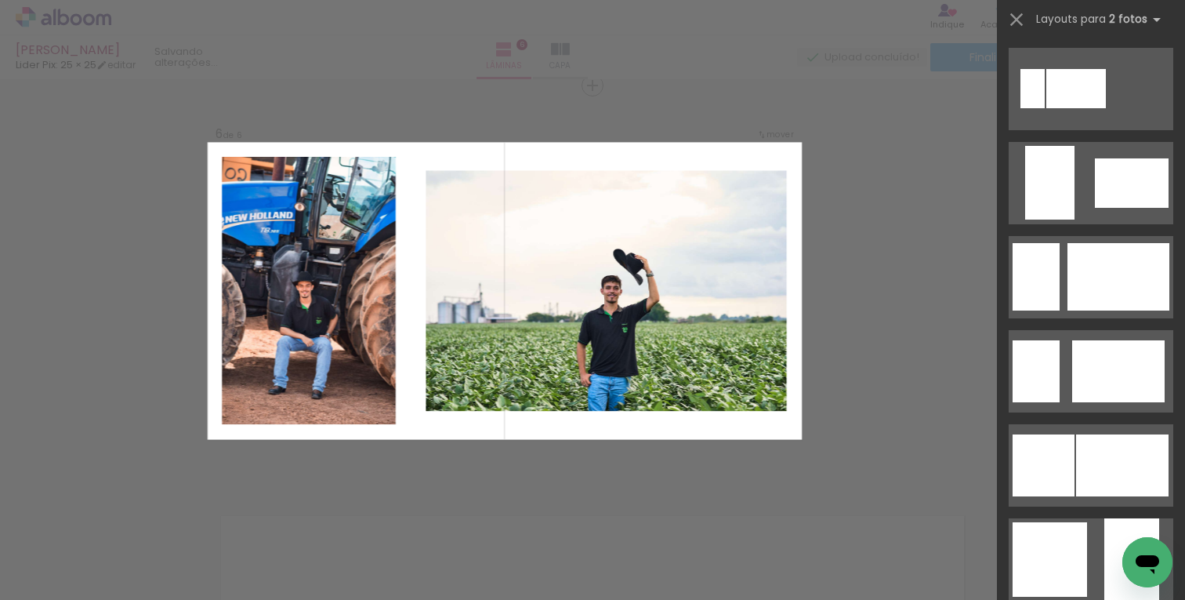
scroll to position [0, 0]
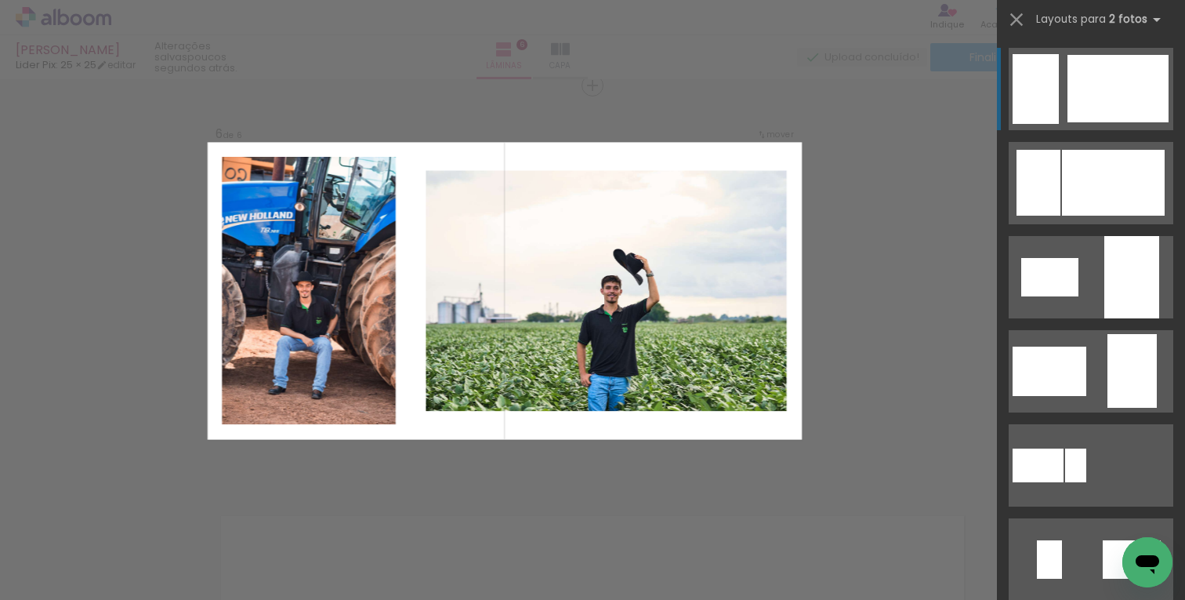
click at [1074, 86] on div at bounding box center [1118, 88] width 101 height 67
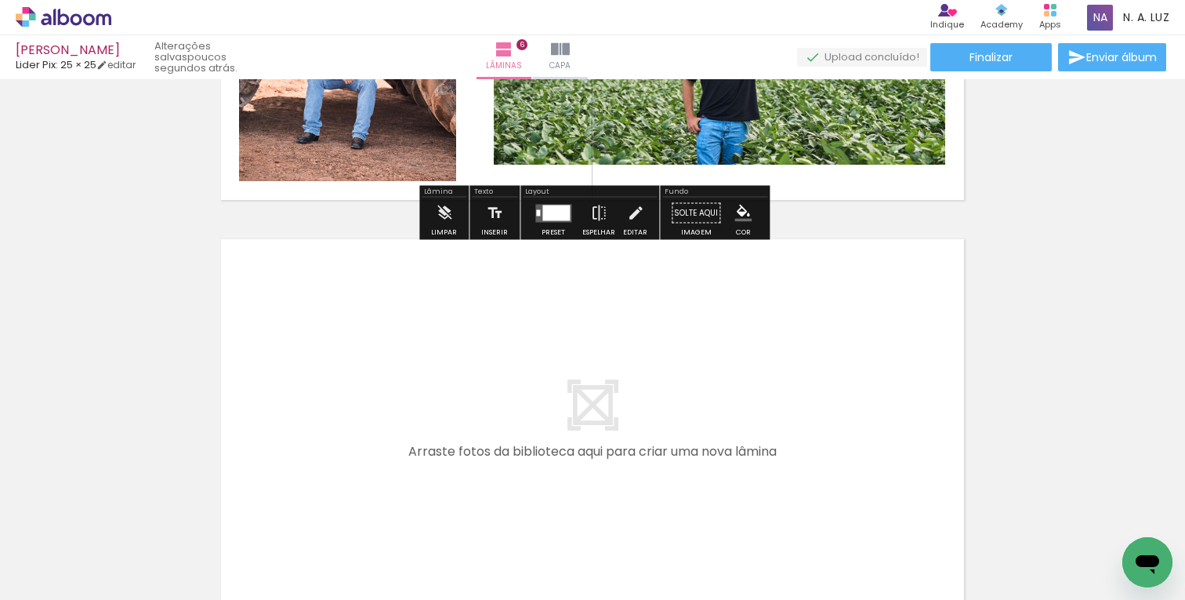
scroll to position [2367, 0]
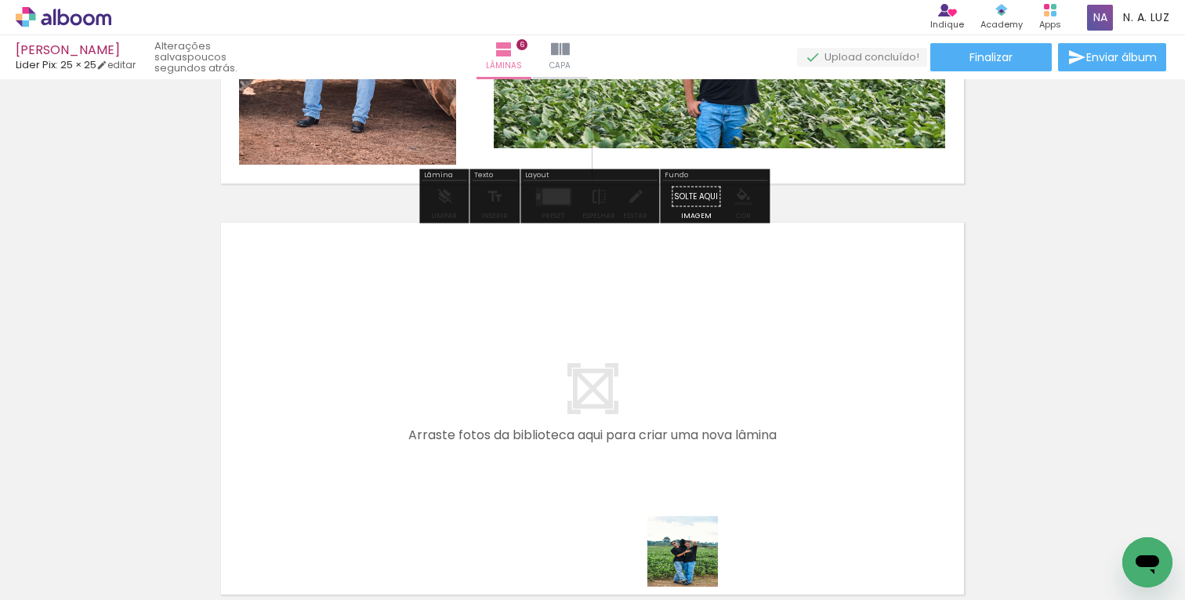
drag, startPoint x: 696, startPoint y: 574, endPoint x: 643, endPoint y: 473, distance: 113.6
click at [643, 473] on quentale-workspace at bounding box center [592, 300] width 1185 height 600
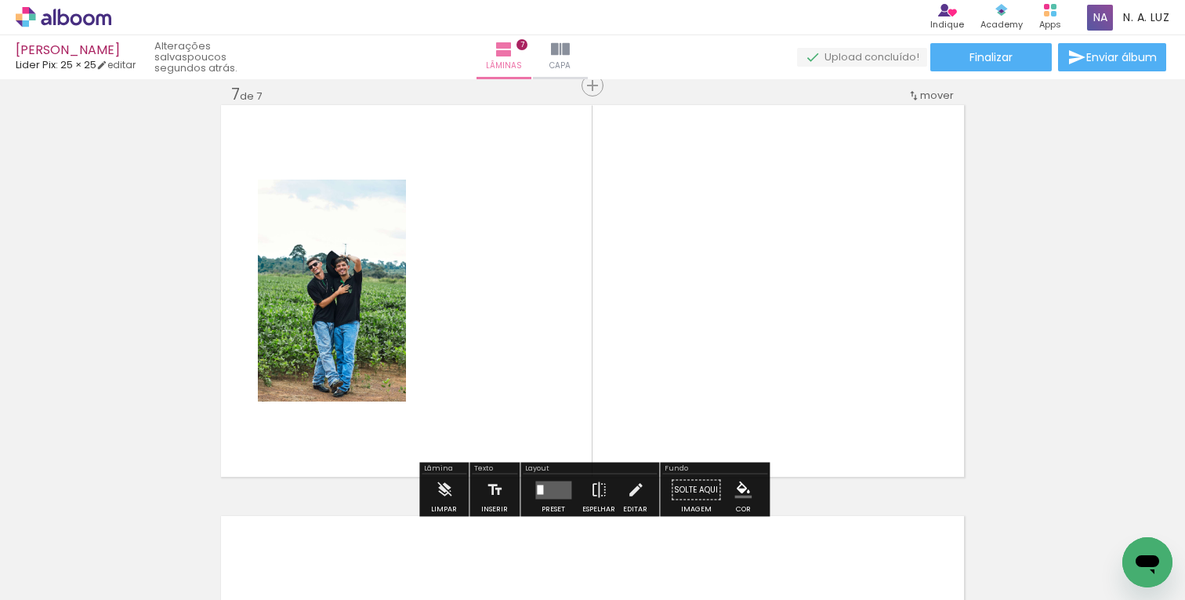
scroll to position [2484, 0]
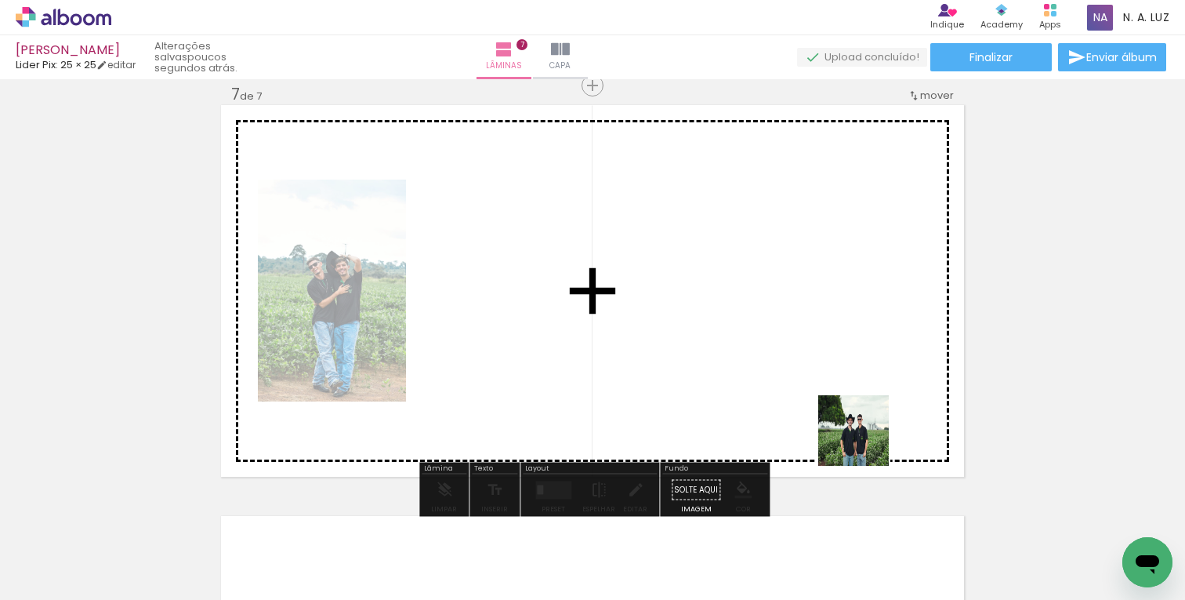
drag, startPoint x: 938, startPoint y: 553, endPoint x: 803, endPoint y: 186, distance: 390.6
click at [803, 186] on quentale-workspace at bounding box center [592, 300] width 1185 height 600
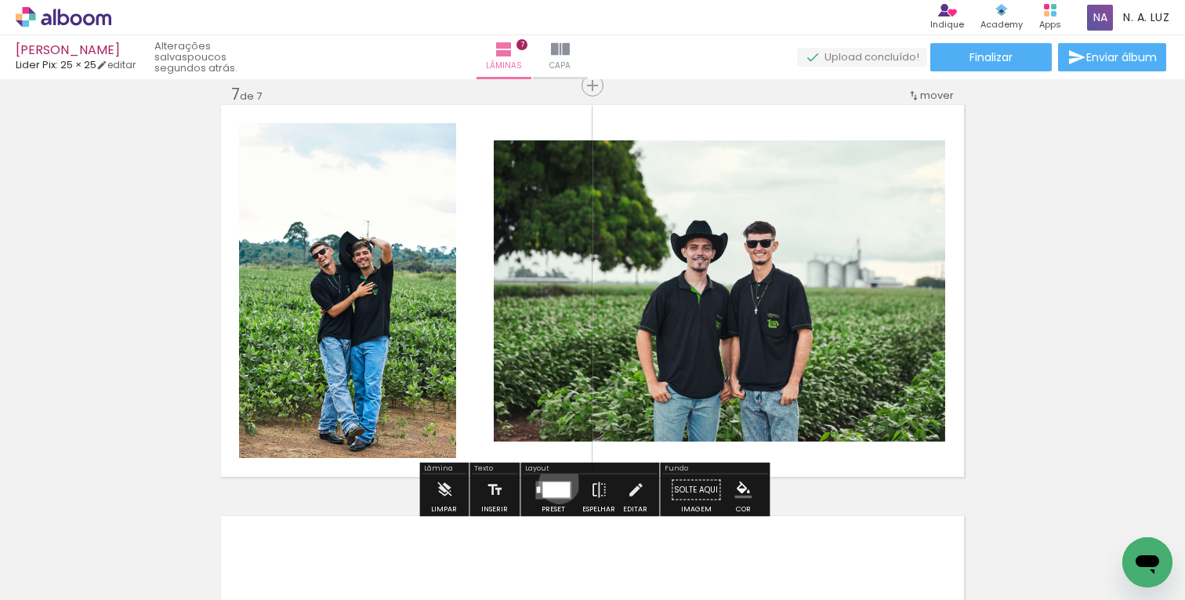
click at [556, 482] on div at bounding box center [555, 489] width 27 height 16
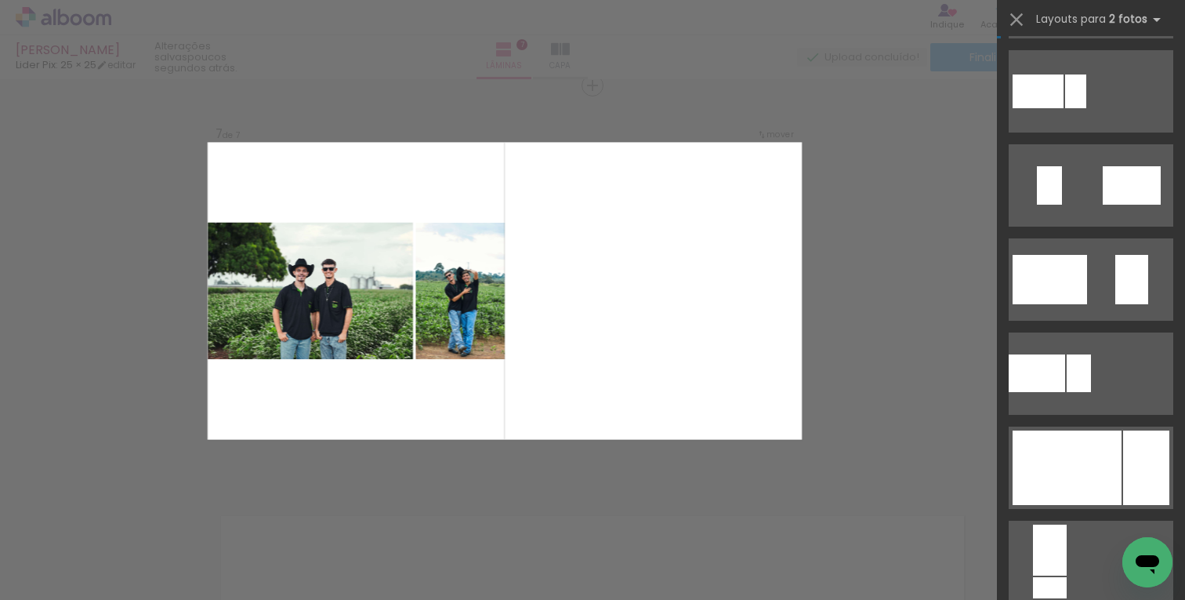
scroll to position [379, 0]
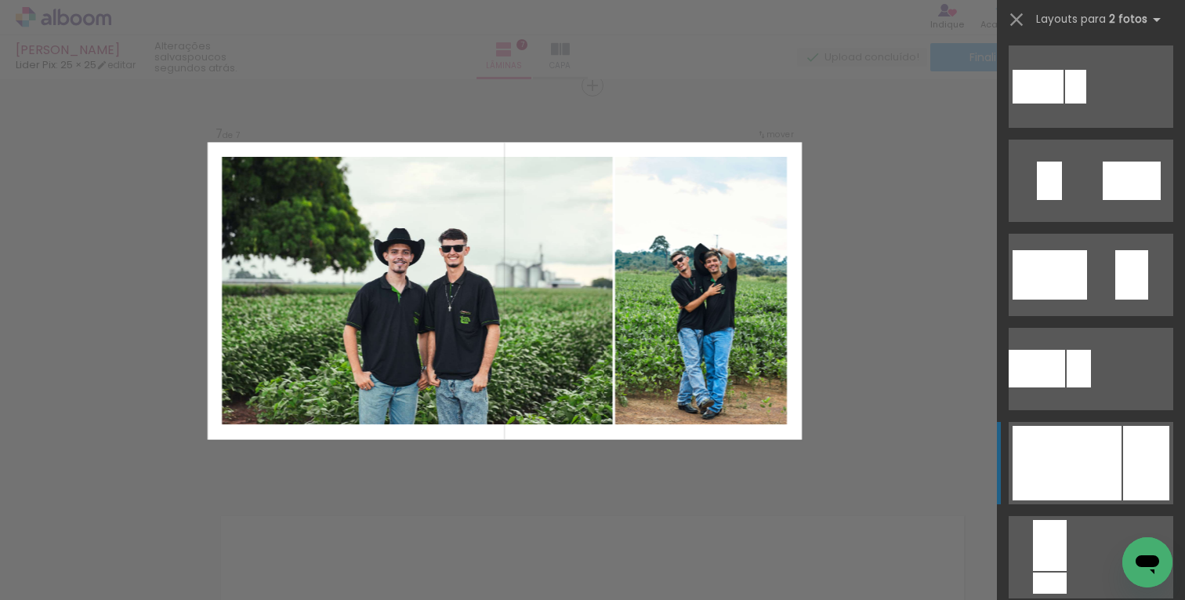
click at [1089, 447] on div at bounding box center [1067, 463] width 109 height 74
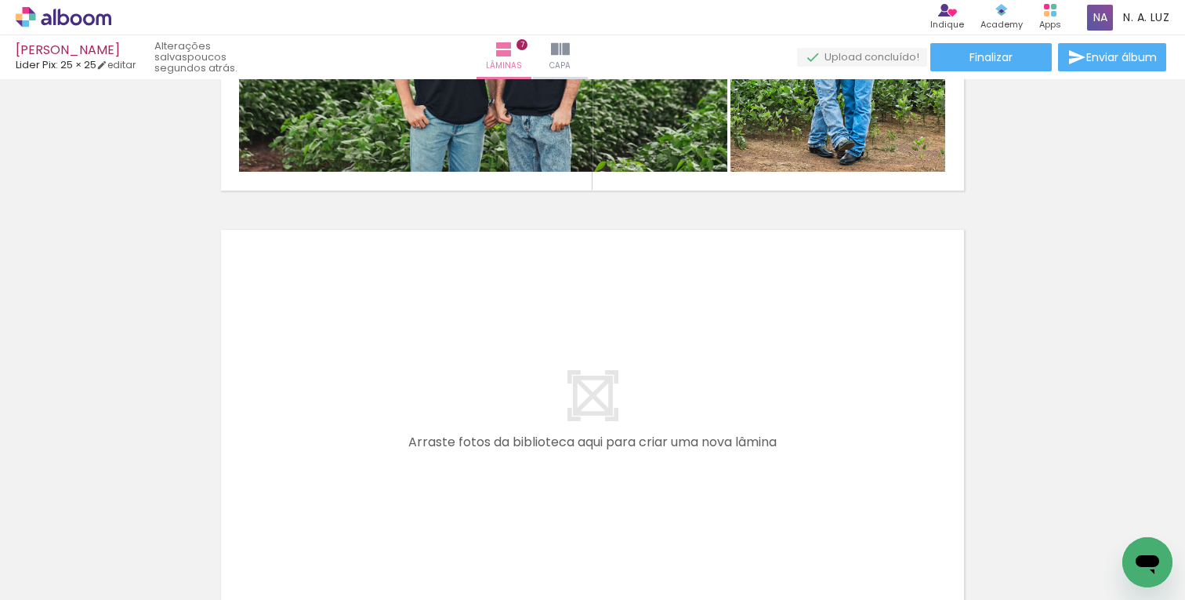
scroll to position [2776, 0]
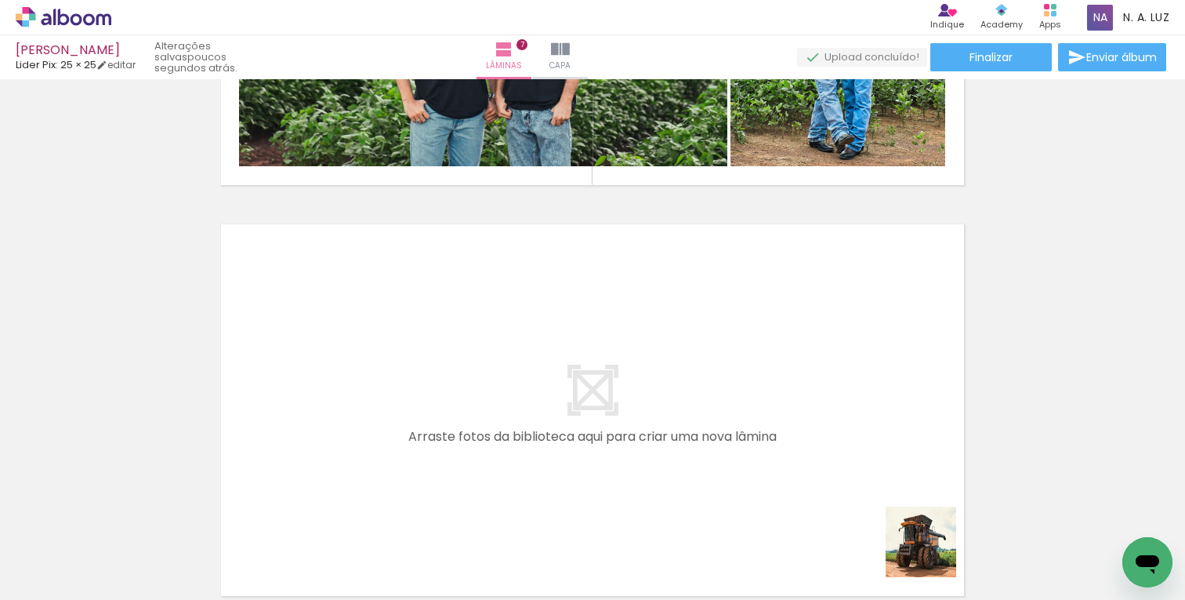
drag, startPoint x: 1041, startPoint y: 571, endPoint x: 626, endPoint y: 469, distance: 427.8
click at [626, 469] on quentale-workspace at bounding box center [592, 300] width 1185 height 600
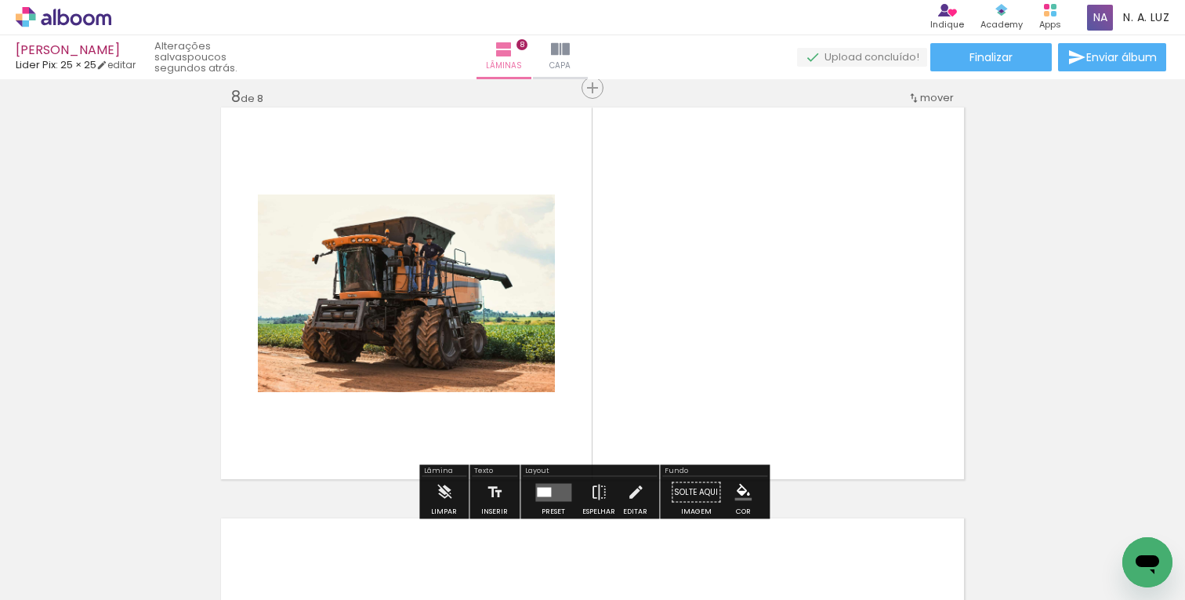
scroll to position [2895, 0]
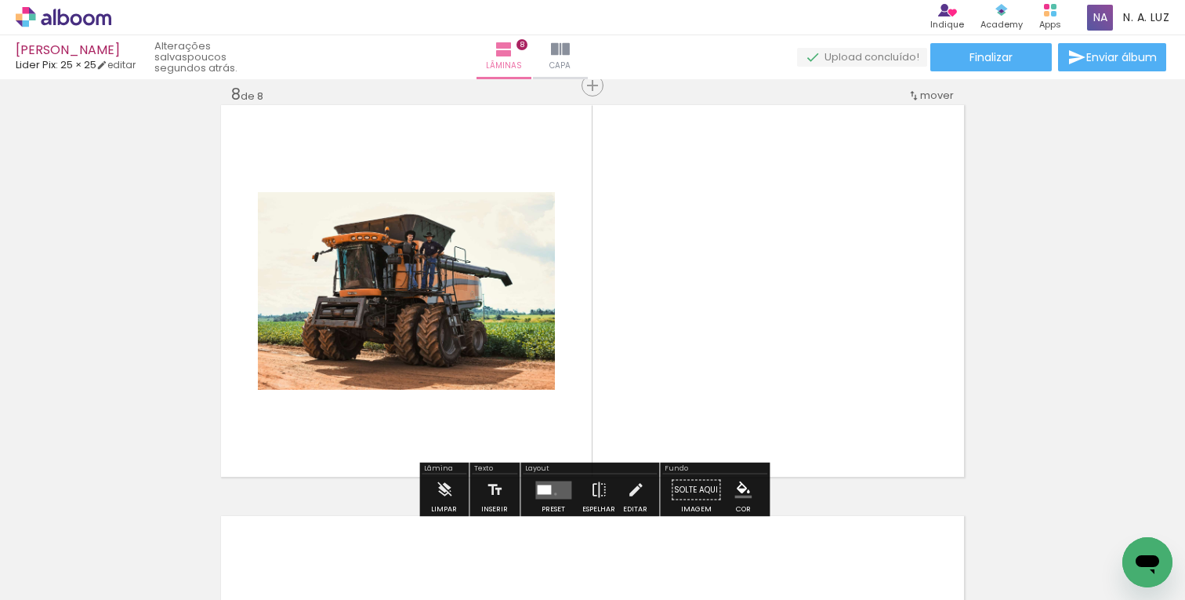
click at [552, 493] on quentale-layouter at bounding box center [553, 490] width 36 height 18
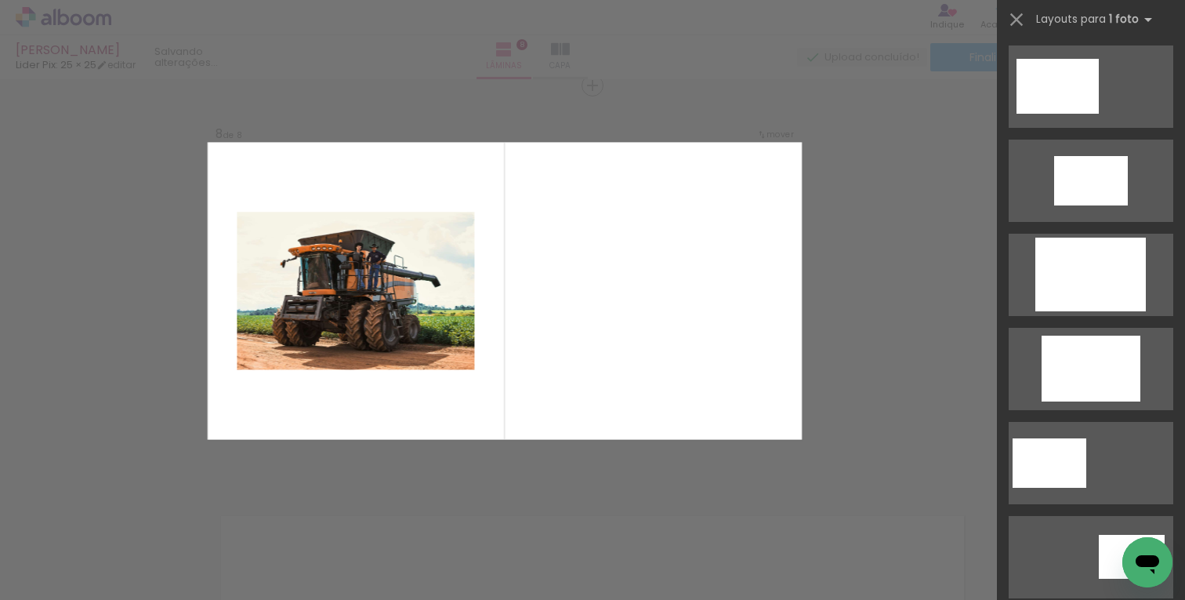
scroll to position [0, 0]
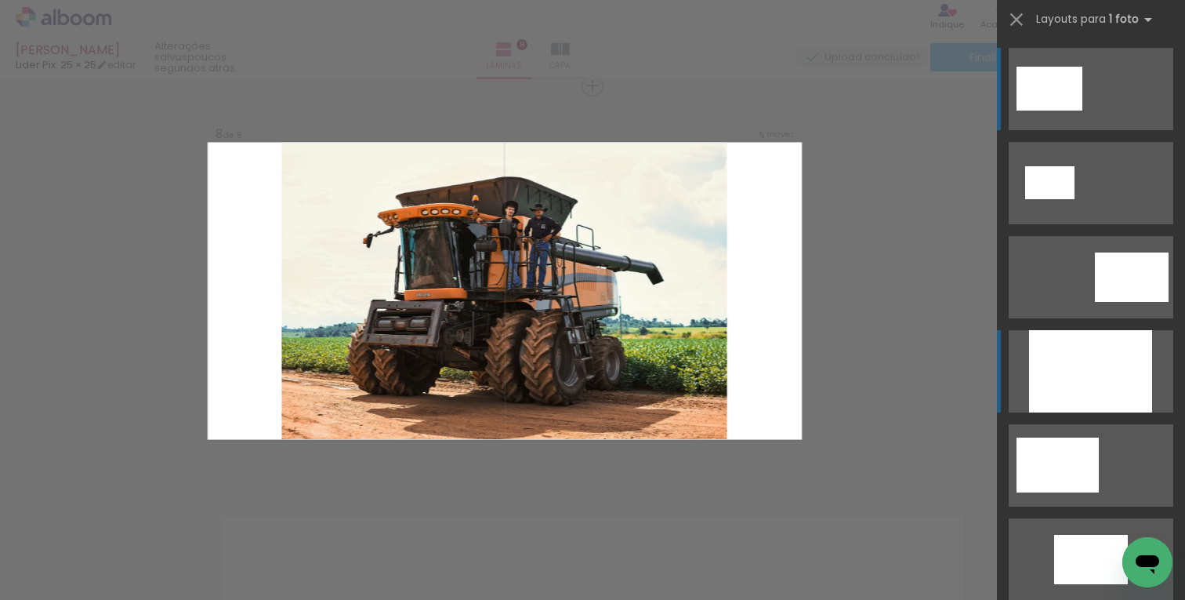
click at [1108, 377] on div at bounding box center [1090, 371] width 123 height 82
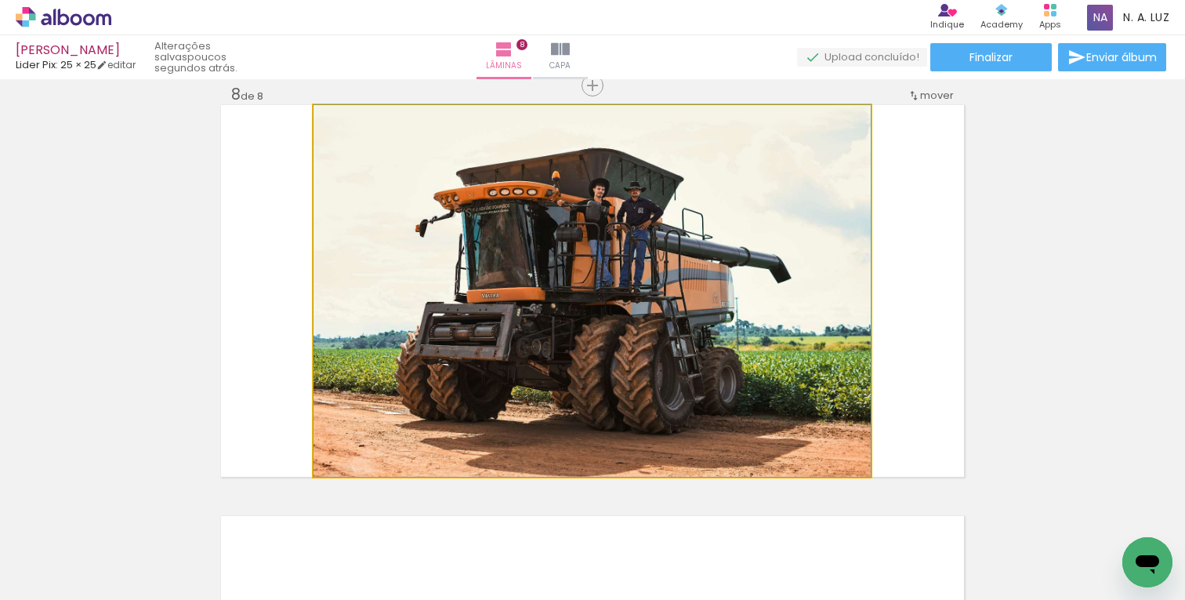
click at [825, 306] on quentale-photo at bounding box center [592, 291] width 557 height 372
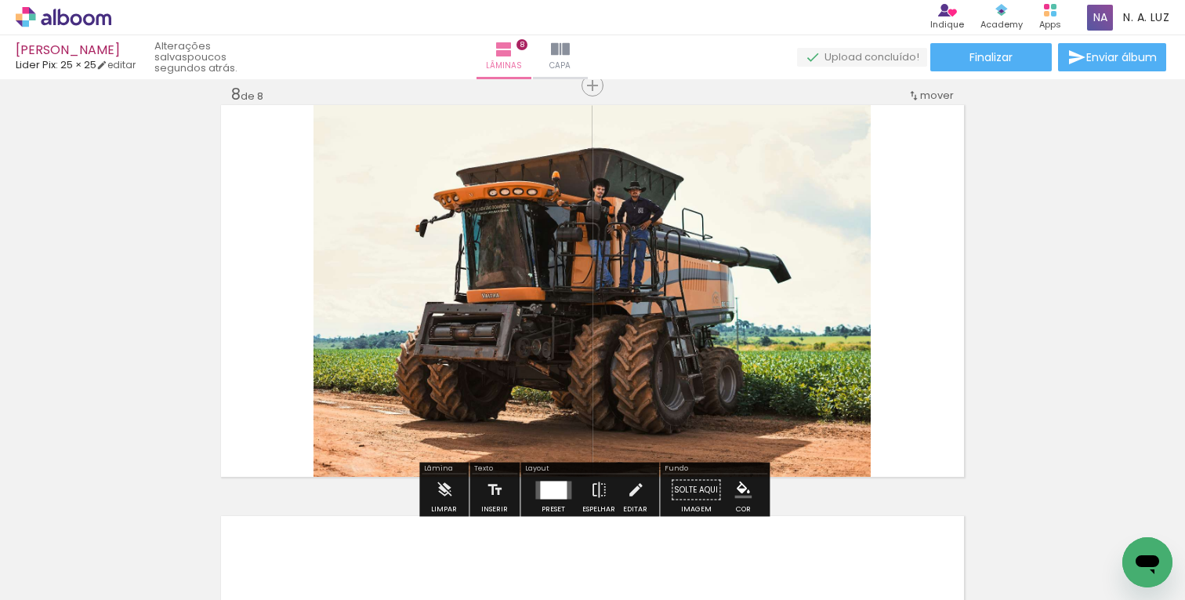
click at [798, 309] on quentale-photo at bounding box center [592, 291] width 557 height 372
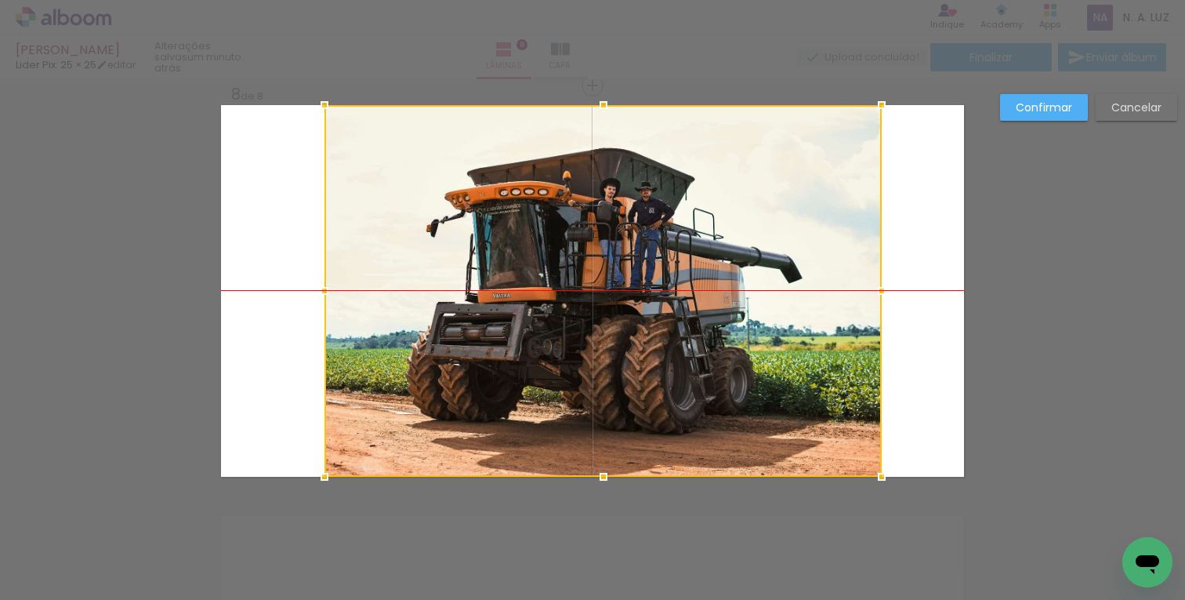
drag, startPoint x: 795, startPoint y: 308, endPoint x: 806, endPoint y: 308, distance: 11.0
click at [806, 308] on div at bounding box center [603, 291] width 557 height 372
click at [1018, 132] on div "Confirmar Cancelar" at bounding box center [1084, 113] width 185 height 38
click at [1025, 117] on paper-button "Confirmar" at bounding box center [1044, 107] width 88 height 27
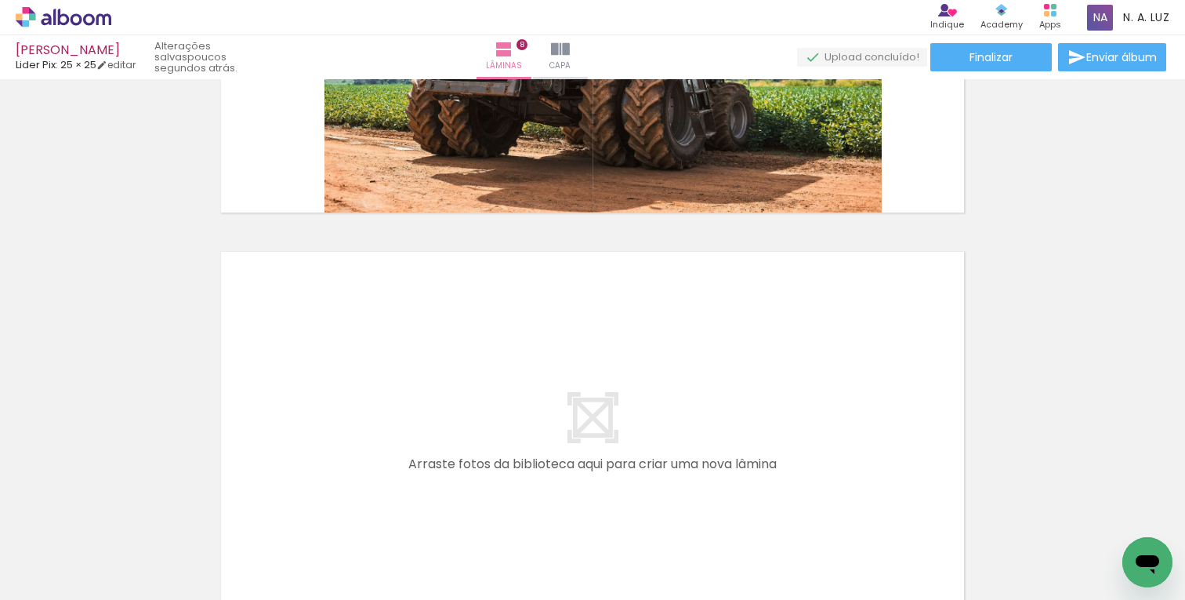
scroll to position [3189, 0]
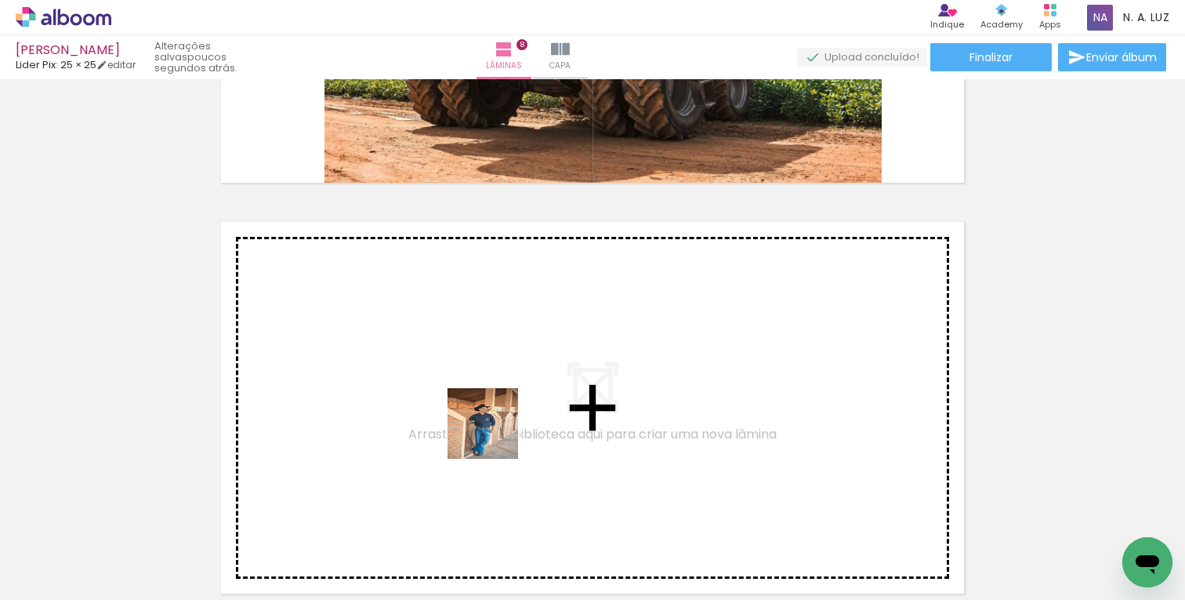
drag, startPoint x: 882, startPoint y: 548, endPoint x: 395, endPoint y: 403, distance: 507.9
click at [395, 403] on quentale-workspace at bounding box center [592, 300] width 1185 height 600
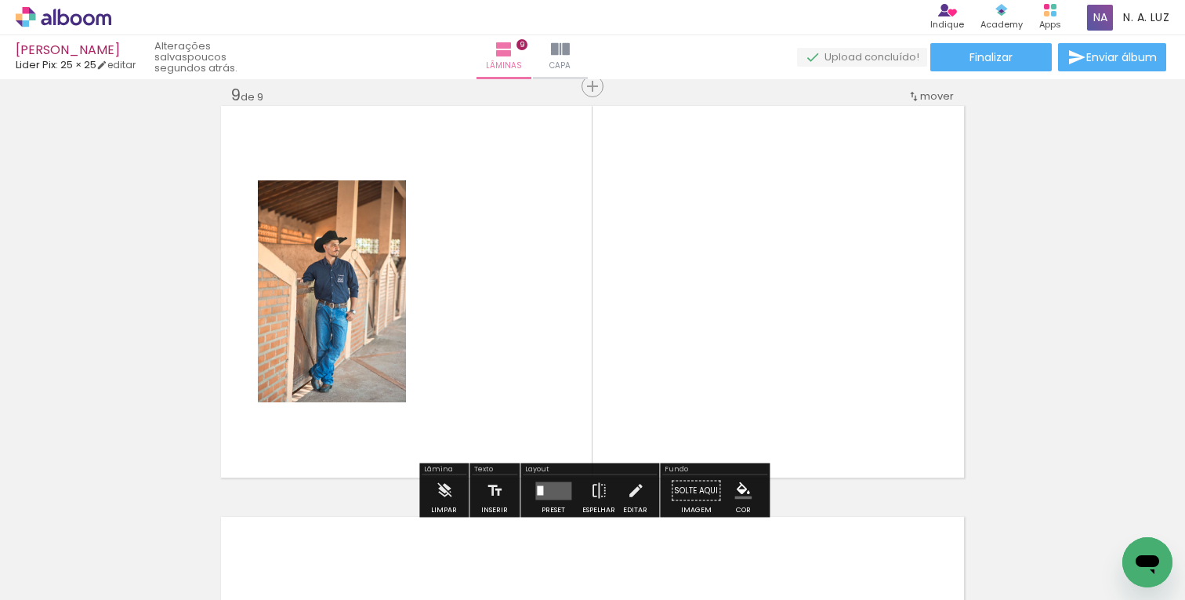
scroll to position [3306, 0]
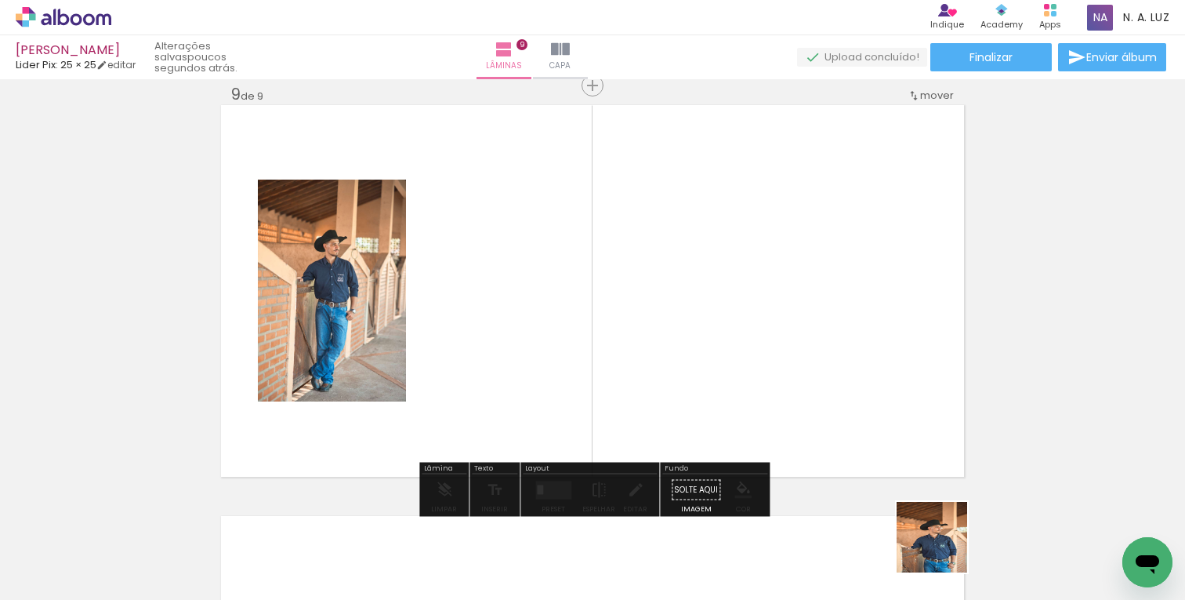
drag, startPoint x: 950, startPoint y: 549, endPoint x: 577, endPoint y: 324, distance: 436.1
click at [577, 324] on quentale-workspace at bounding box center [592, 300] width 1185 height 600
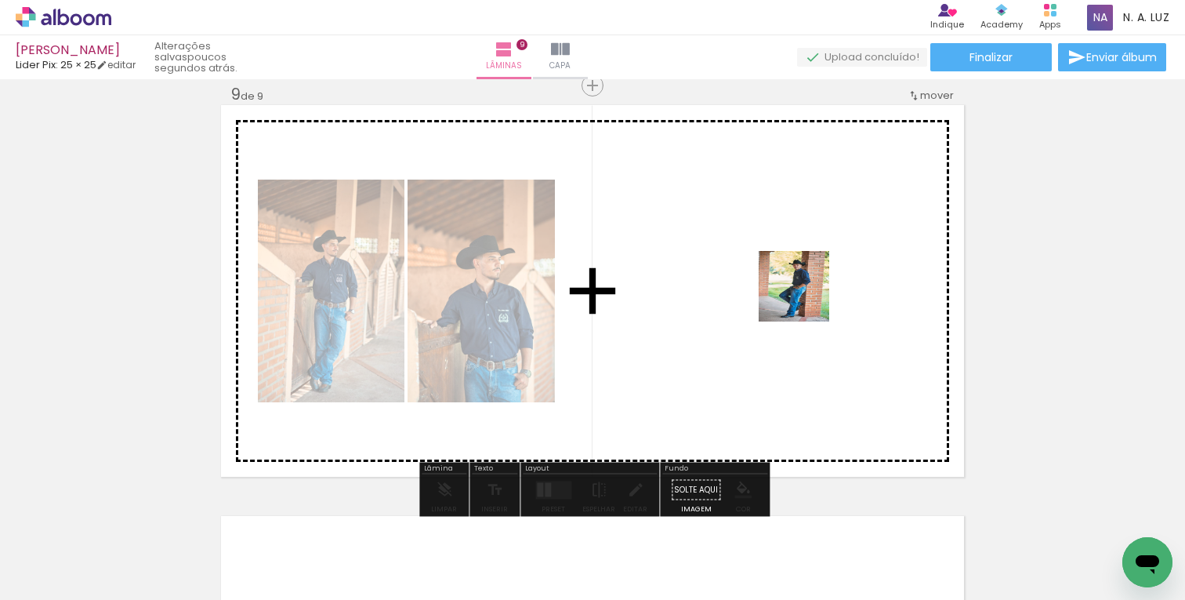
drag, startPoint x: 1036, startPoint y: 559, endPoint x: 777, endPoint y: 257, distance: 398.0
click at [777, 257] on quentale-workspace at bounding box center [592, 300] width 1185 height 600
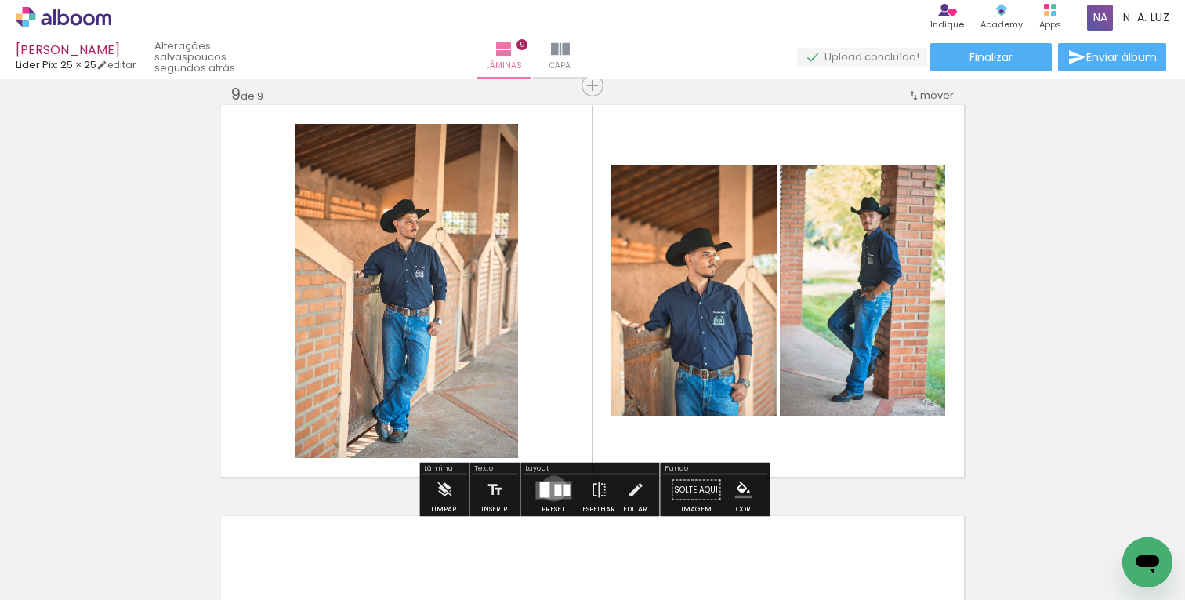
click at [554, 488] on div at bounding box center [557, 490] width 7 height 12
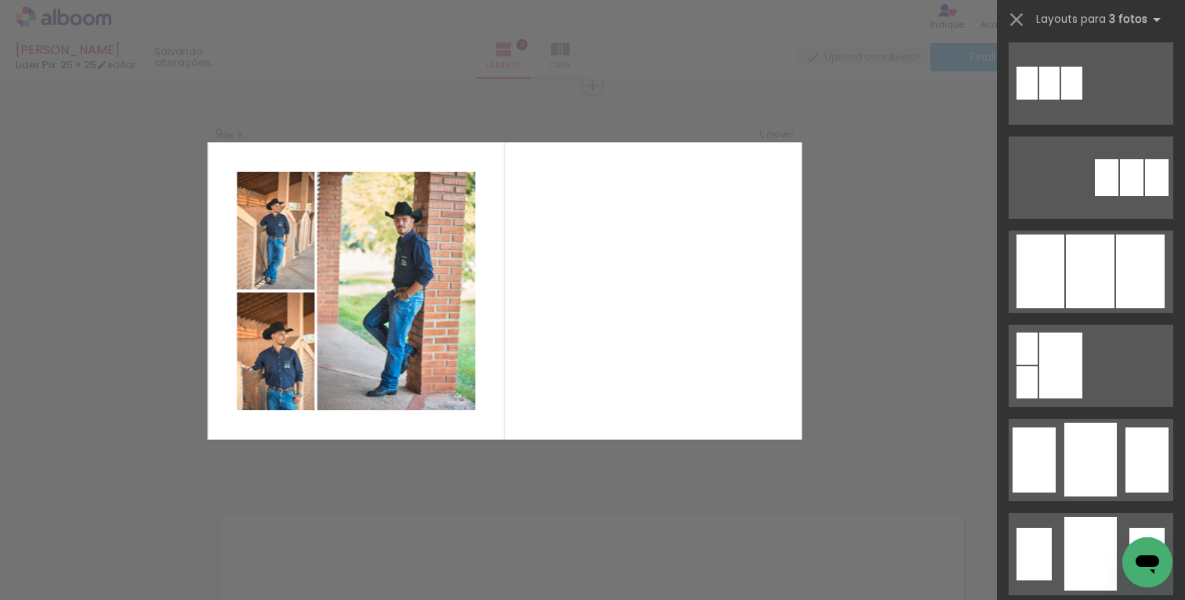
scroll to position [859, 0]
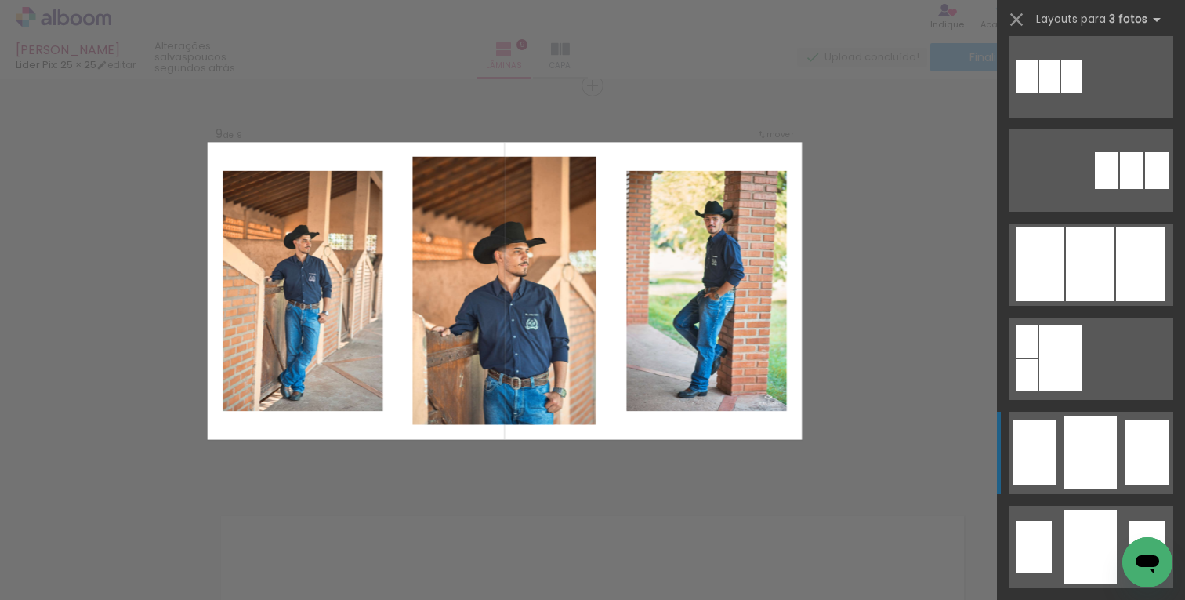
click at [1095, 467] on div at bounding box center [1090, 452] width 53 height 74
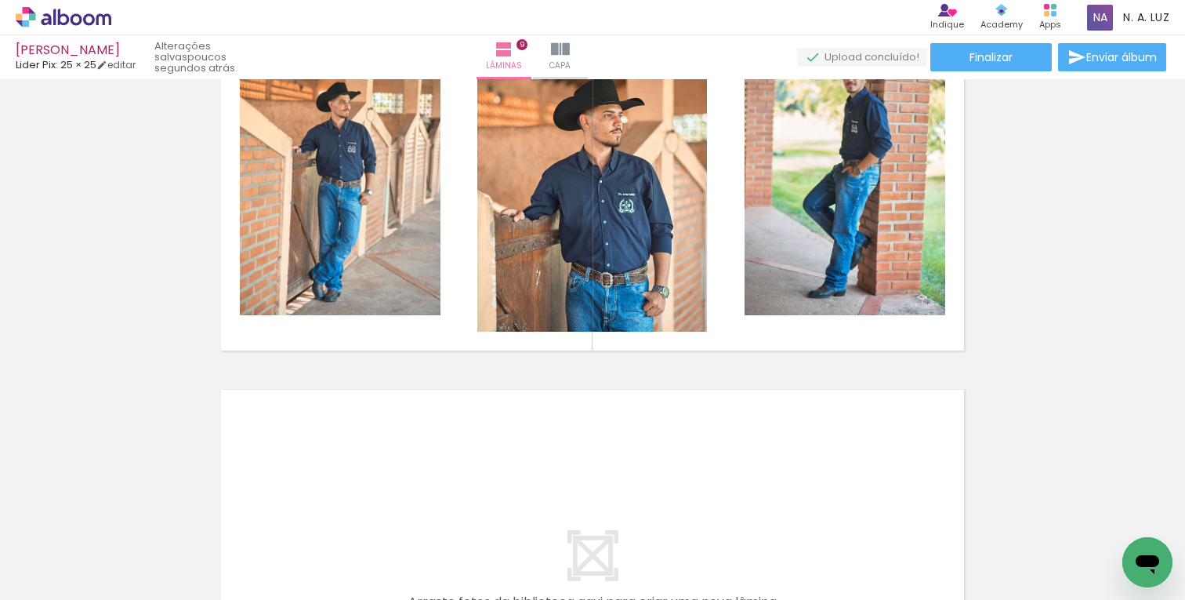
scroll to position [0, 390]
drag, startPoint x: 754, startPoint y: 541, endPoint x: 452, endPoint y: 486, distance: 307.5
click at [452, 486] on quentale-workspace at bounding box center [592, 300] width 1185 height 600
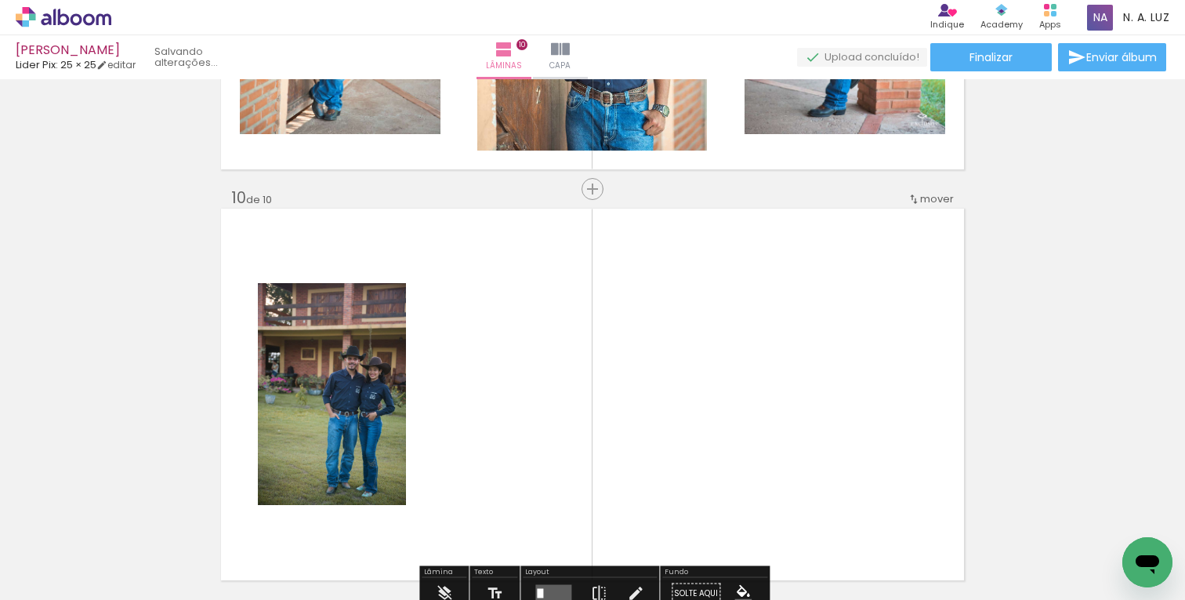
scroll to position [3716, 0]
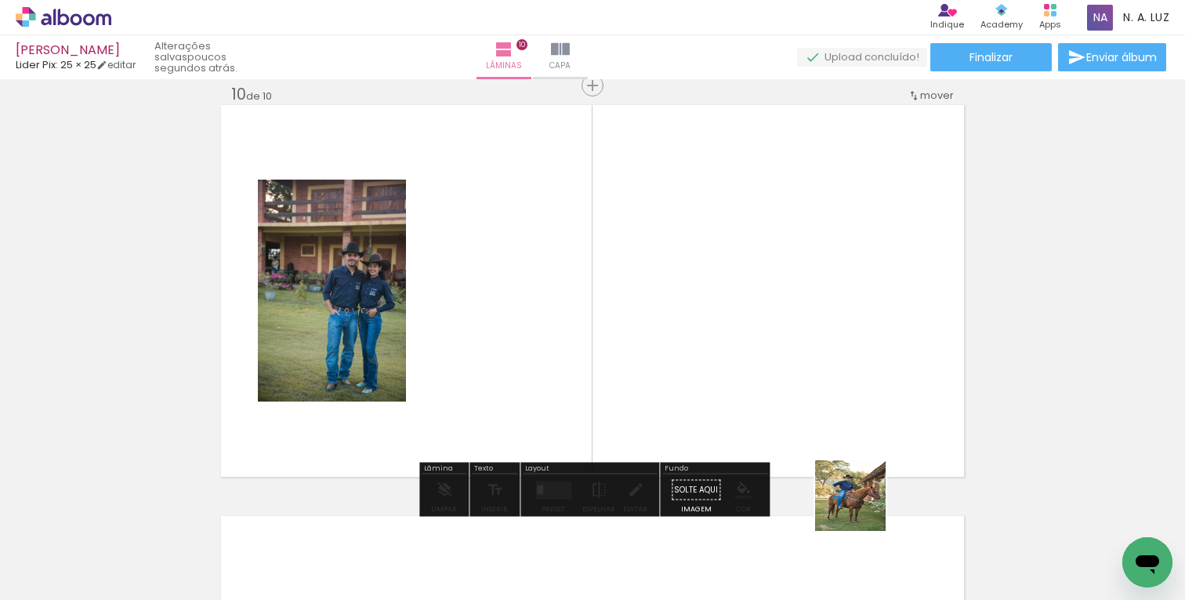
drag, startPoint x: 912, startPoint y: 565, endPoint x: 820, endPoint y: 400, distance: 189.1
click at [832, 429] on quentale-workspace at bounding box center [592, 300] width 1185 height 600
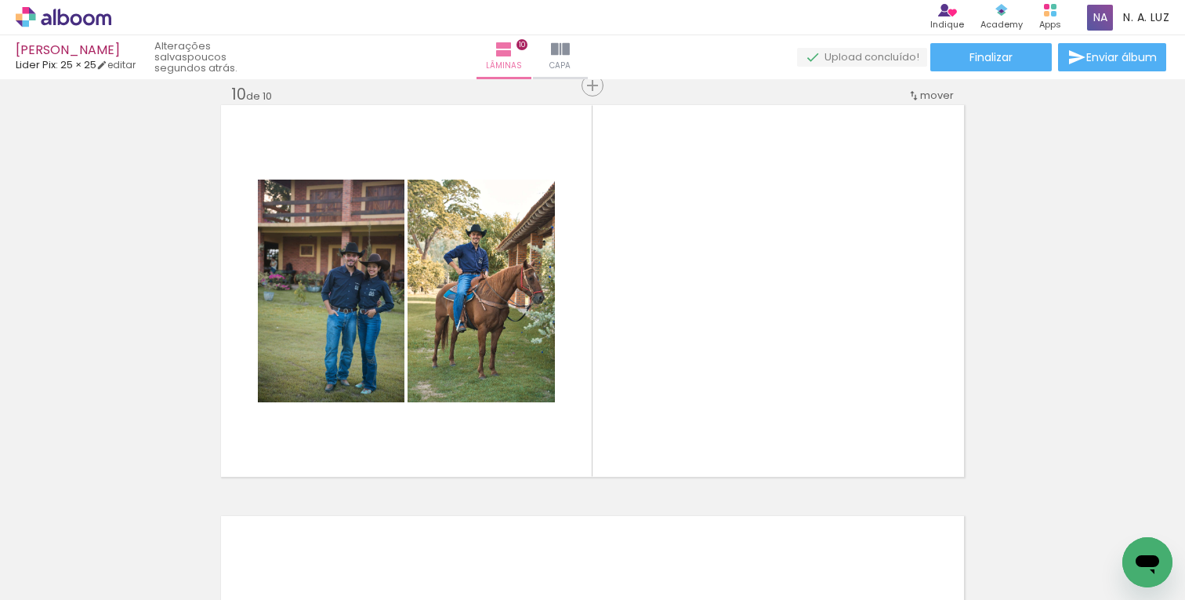
scroll to position [0, 0]
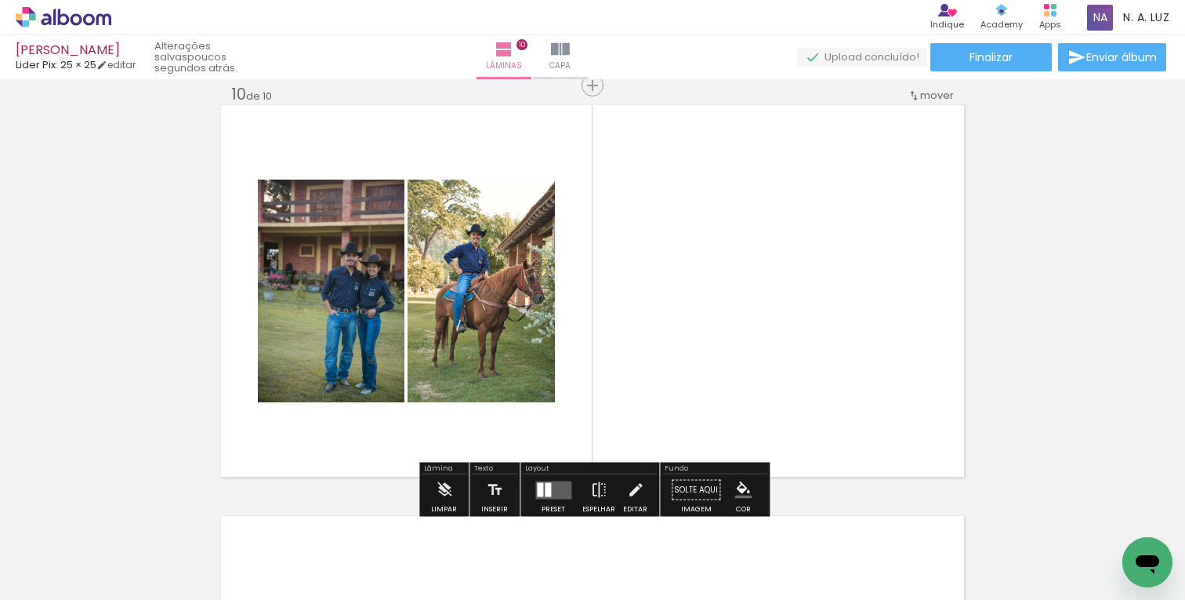
click at [536, 499] on div at bounding box center [553, 489] width 42 height 31
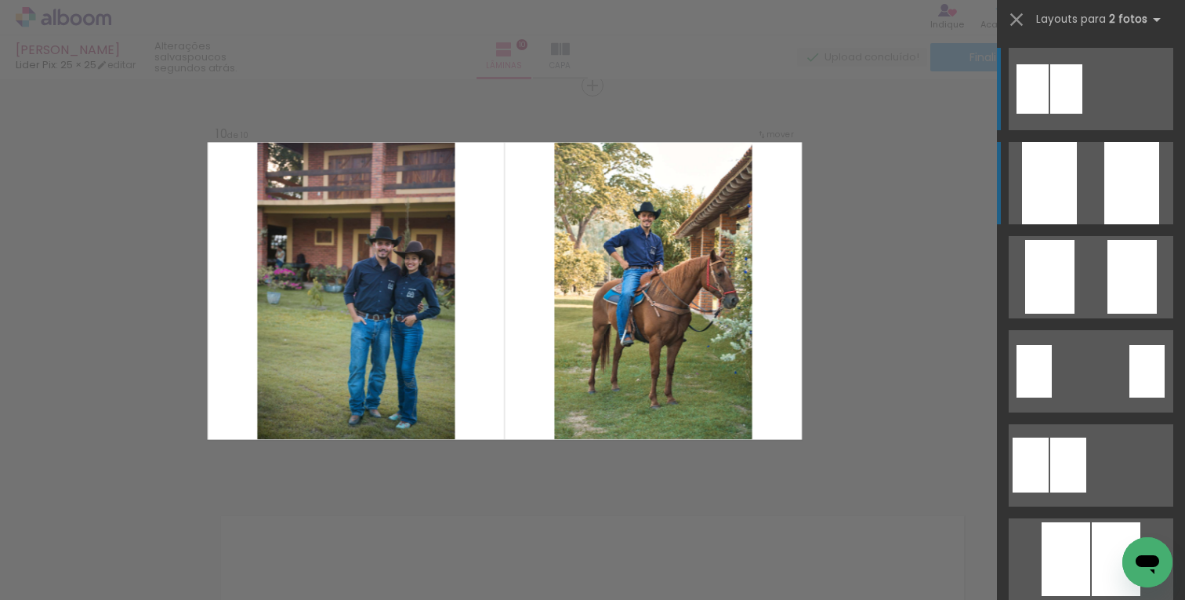
click at [1106, 187] on div at bounding box center [1131, 183] width 55 height 82
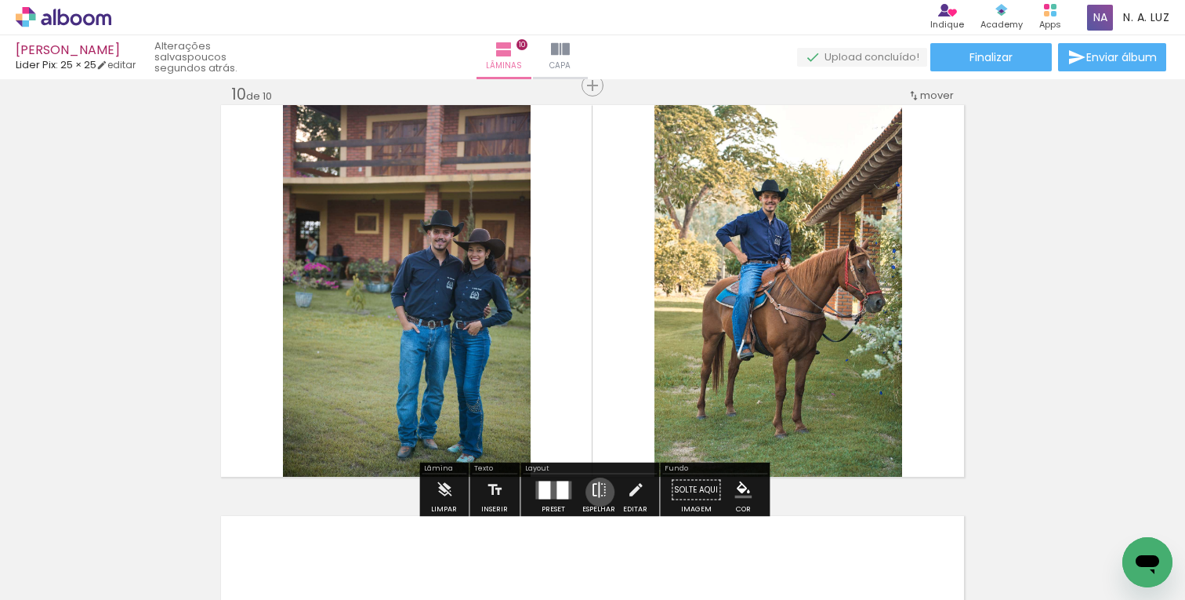
click at [597, 491] on iron-icon at bounding box center [598, 489] width 17 height 31
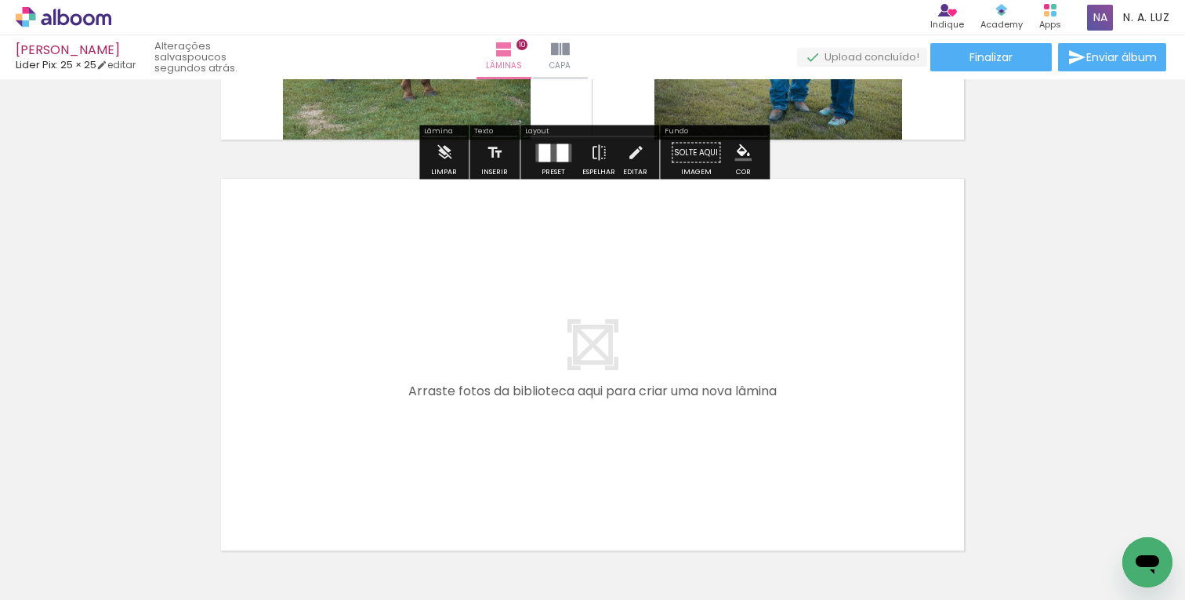
scroll to position [4059, 0]
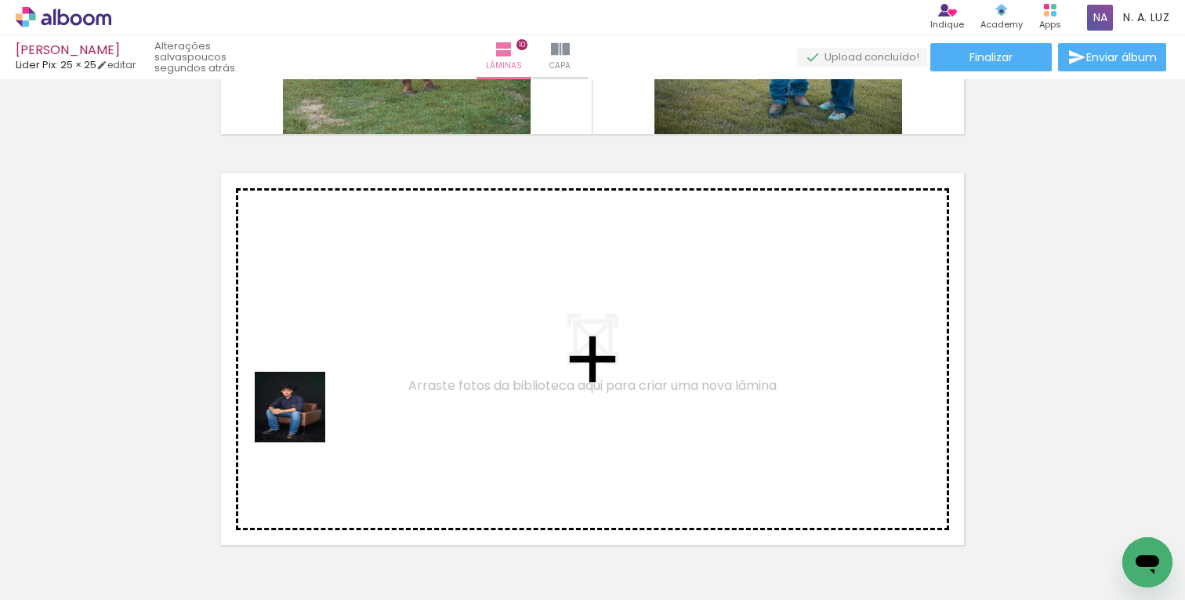
drag, startPoint x: 143, startPoint y: 564, endPoint x: 338, endPoint y: 381, distance: 267.3
click at [338, 381] on quentale-workspace at bounding box center [592, 300] width 1185 height 600
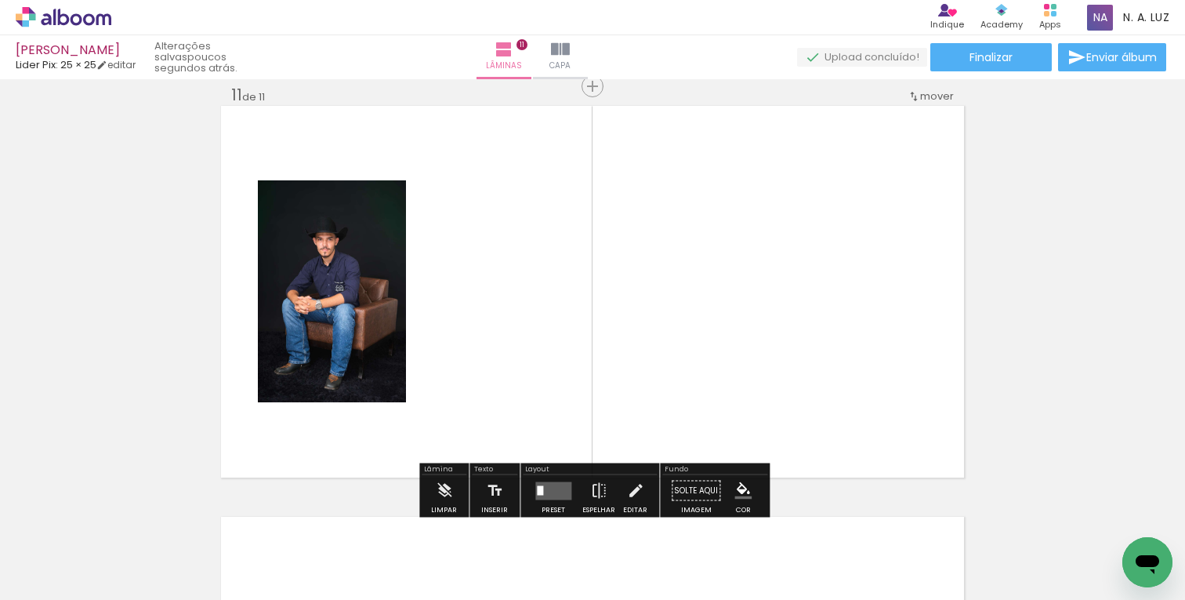
scroll to position [4127, 0]
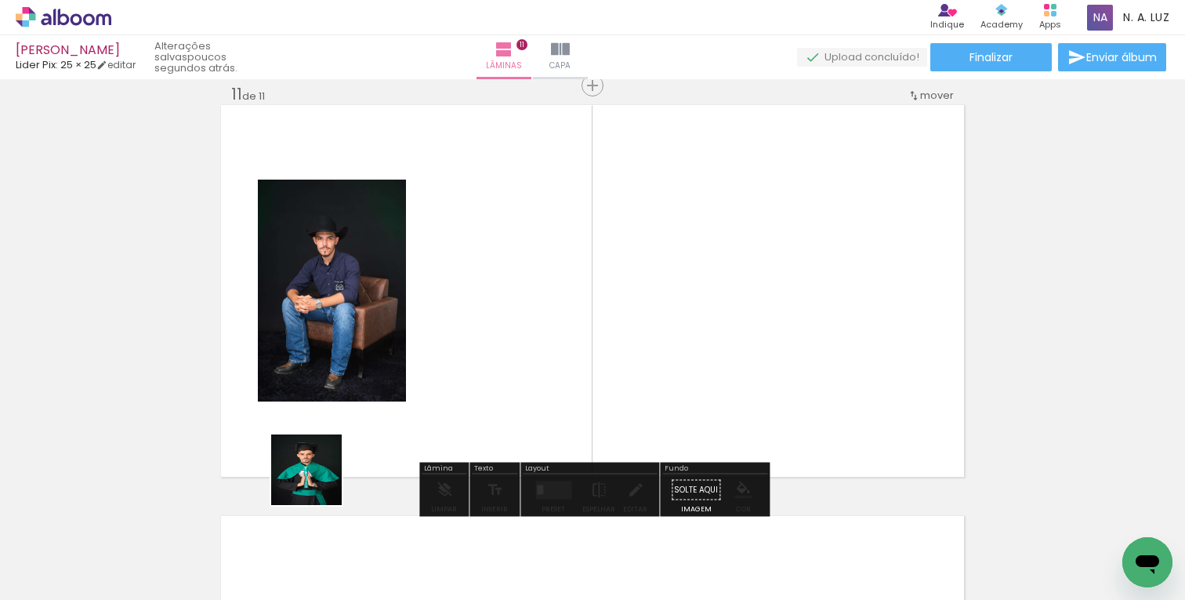
drag, startPoint x: 258, startPoint y: 554, endPoint x: 513, endPoint y: 288, distance: 368.7
click at [513, 288] on quentale-workspace at bounding box center [592, 300] width 1185 height 600
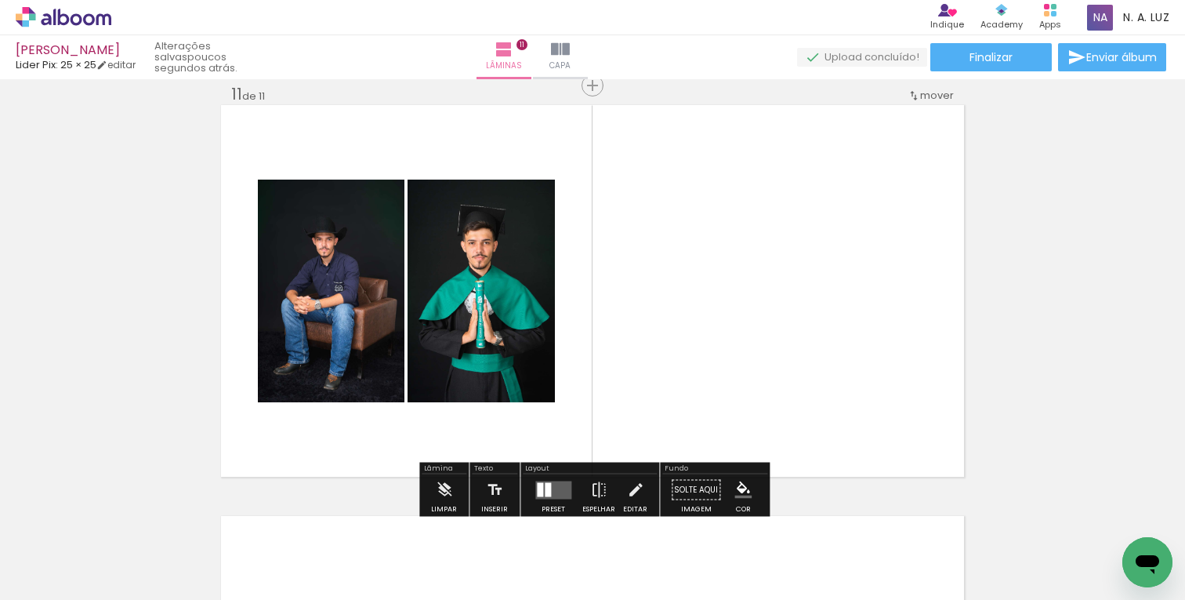
scroll to position [0, 448]
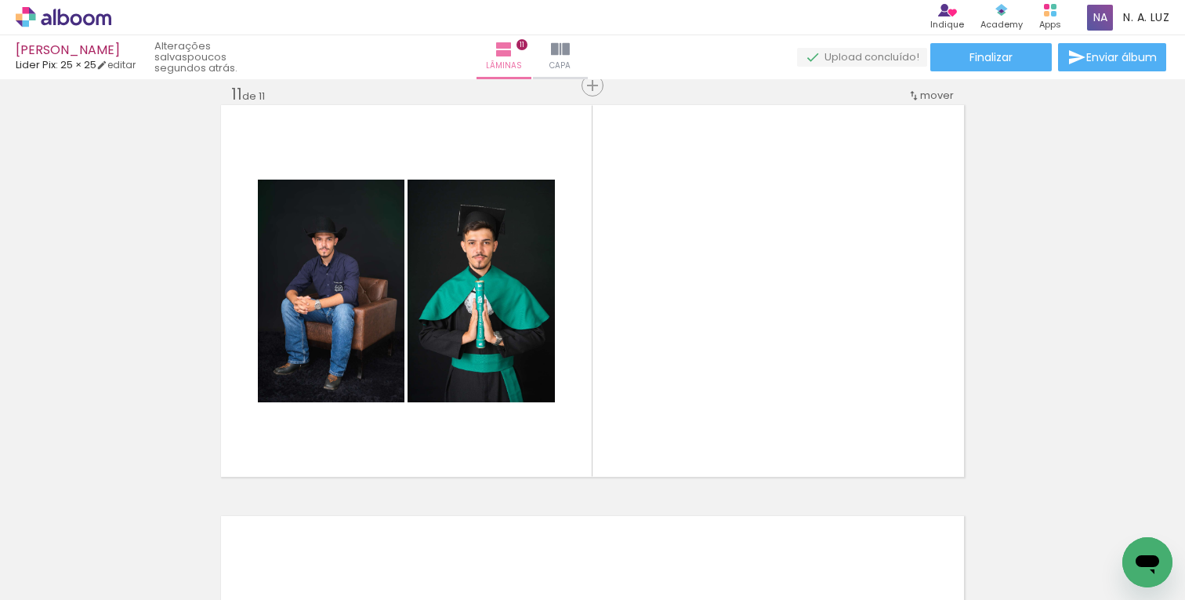
drag, startPoint x: 772, startPoint y: 566, endPoint x: 773, endPoint y: 433, distance: 133.3
click at [773, 433] on quentale-workspace at bounding box center [592, 300] width 1185 height 600
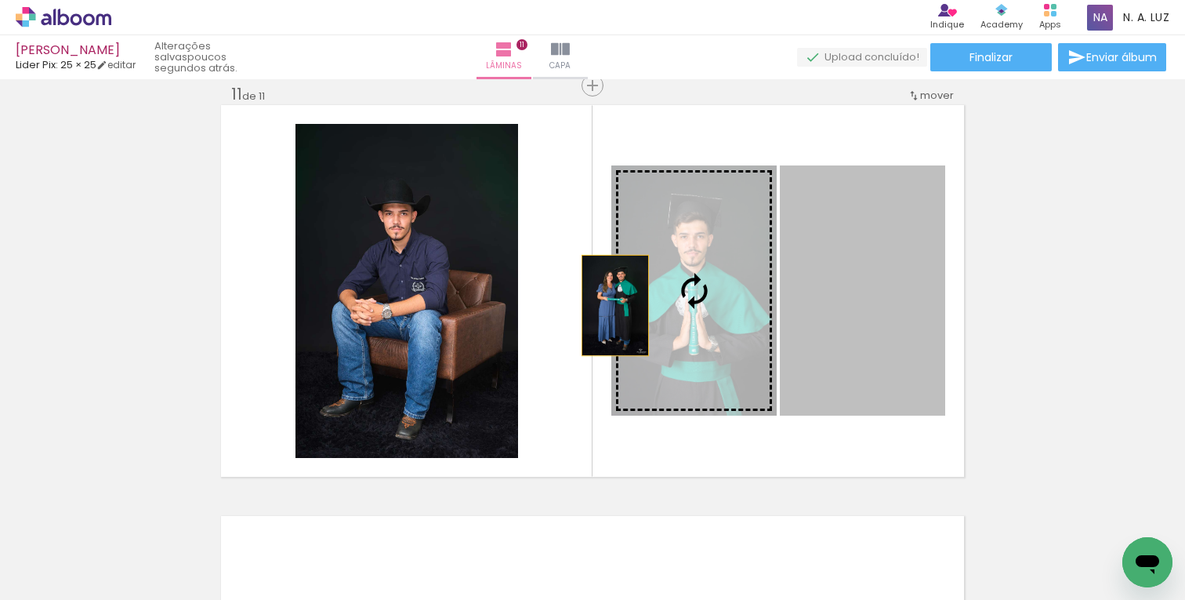
drag, startPoint x: 859, startPoint y: 318, endPoint x: 615, endPoint y: 305, distance: 244.1
click at [0, 0] on slot at bounding box center [0, 0] width 0 height 0
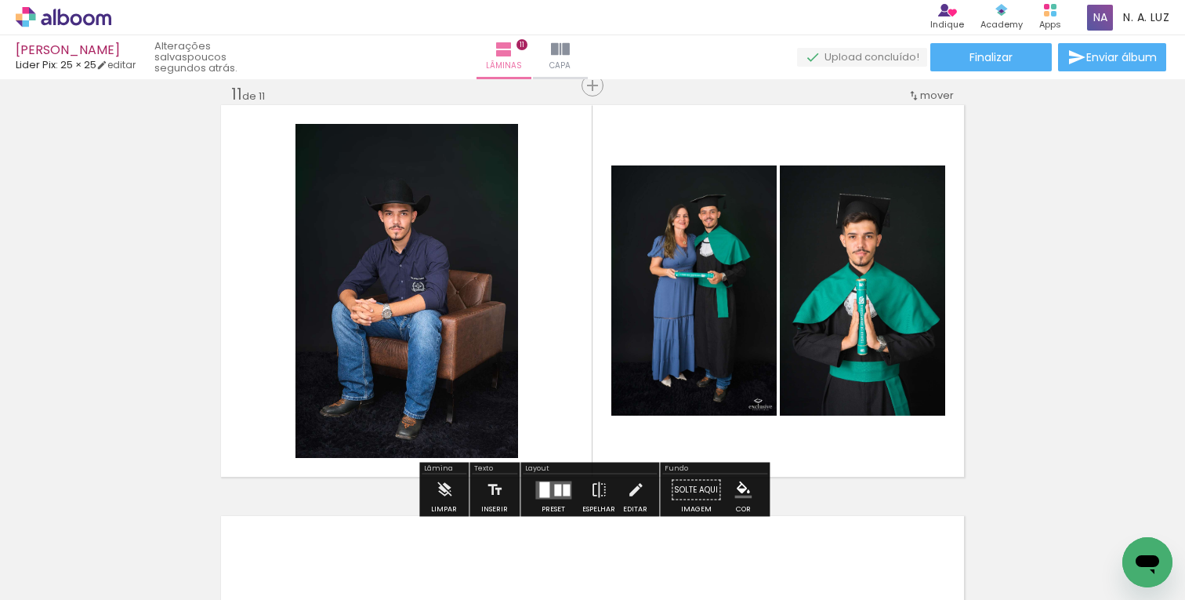
click at [555, 494] on div at bounding box center [557, 490] width 7 height 12
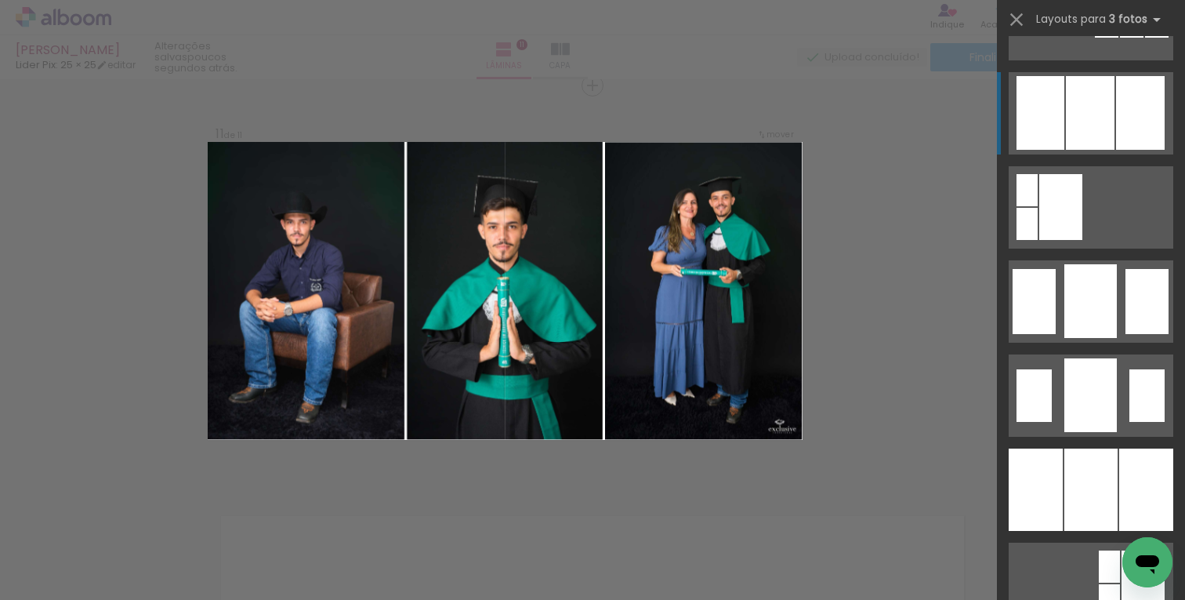
scroll to position [1029, 0]
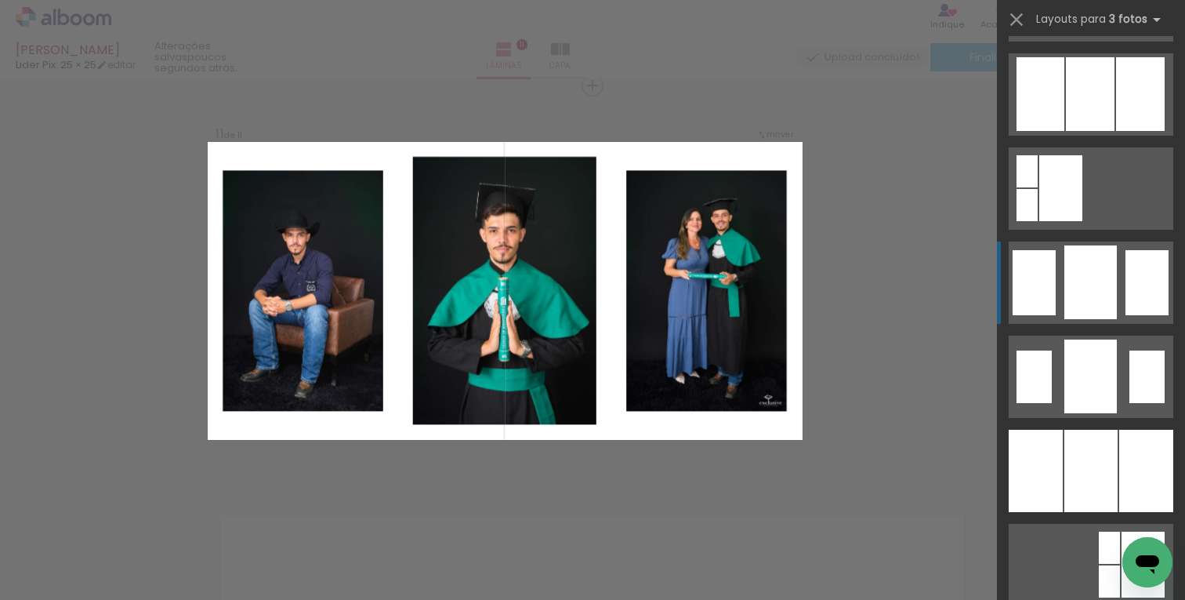
click at [1100, 265] on div at bounding box center [1090, 282] width 53 height 74
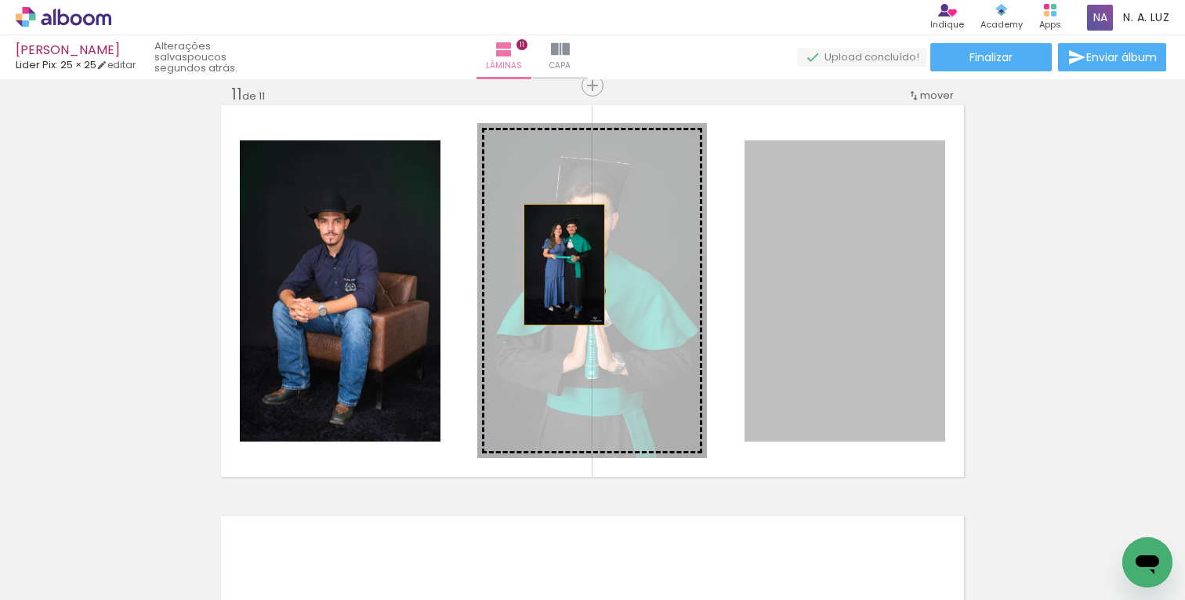
drag, startPoint x: 879, startPoint y: 257, endPoint x: 564, endPoint y: 264, distance: 314.4
click at [0, 0] on slot at bounding box center [0, 0] width 0 height 0
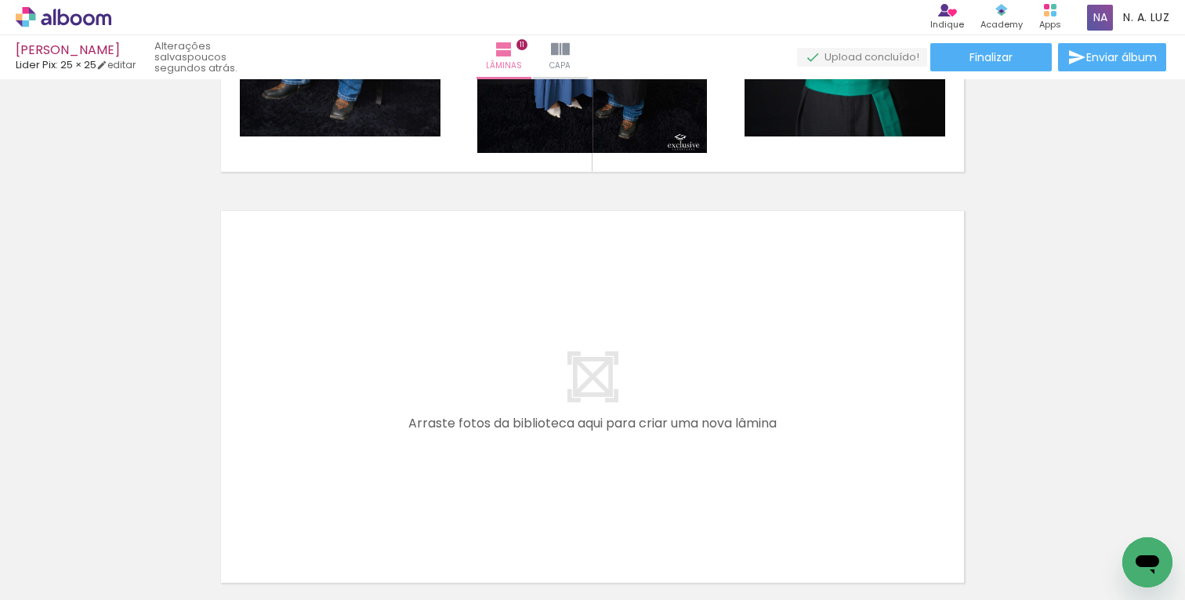
scroll to position [4463, 0]
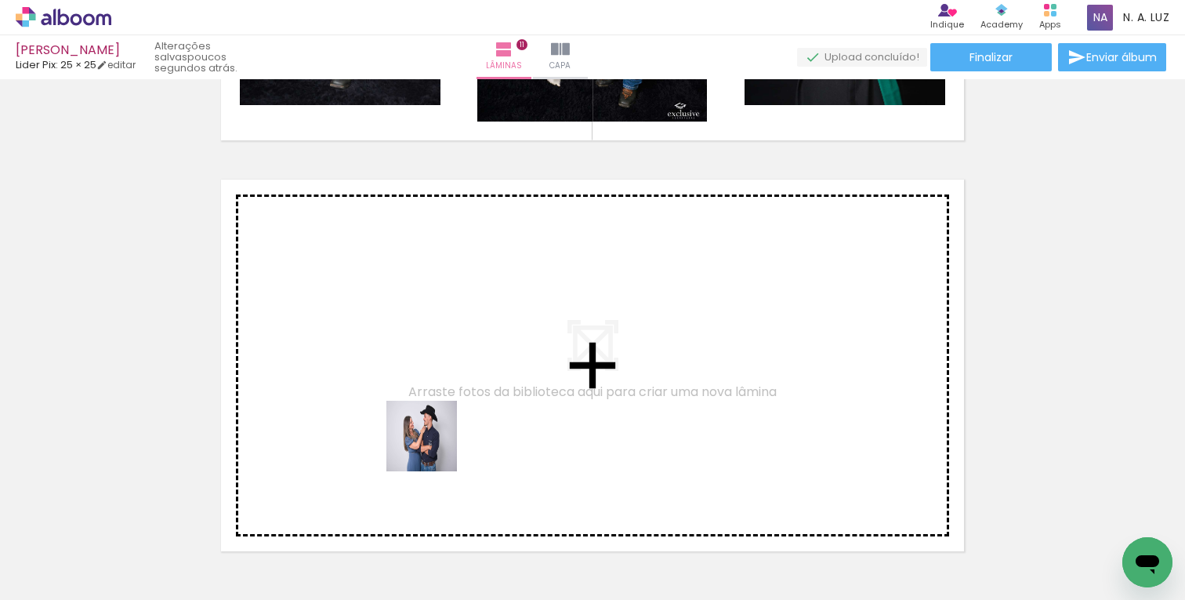
drag, startPoint x: 364, startPoint y: 552, endPoint x: 448, endPoint y: 433, distance: 145.5
click at [448, 433] on quentale-workspace at bounding box center [592, 300] width 1185 height 600
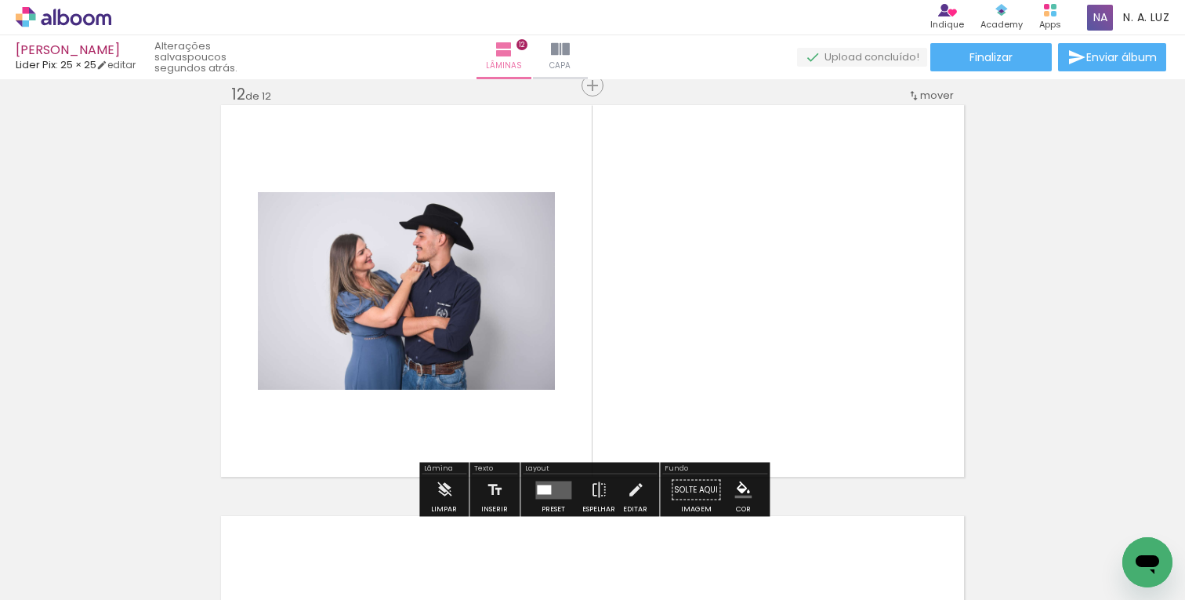
scroll to position [4538, 0]
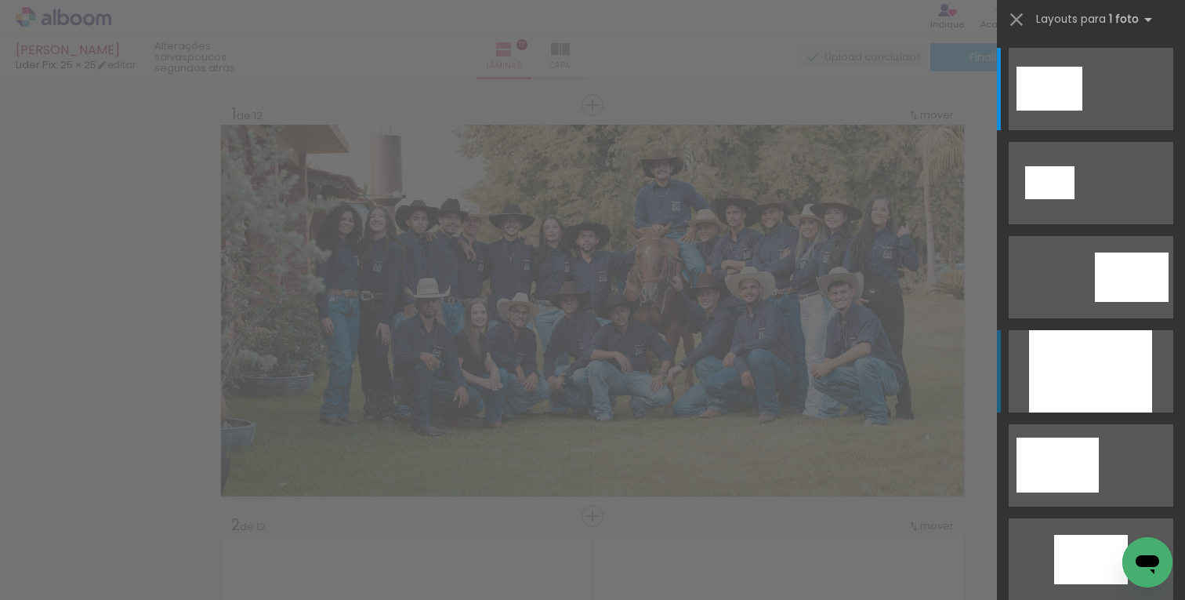
scroll to position [4538, 0]
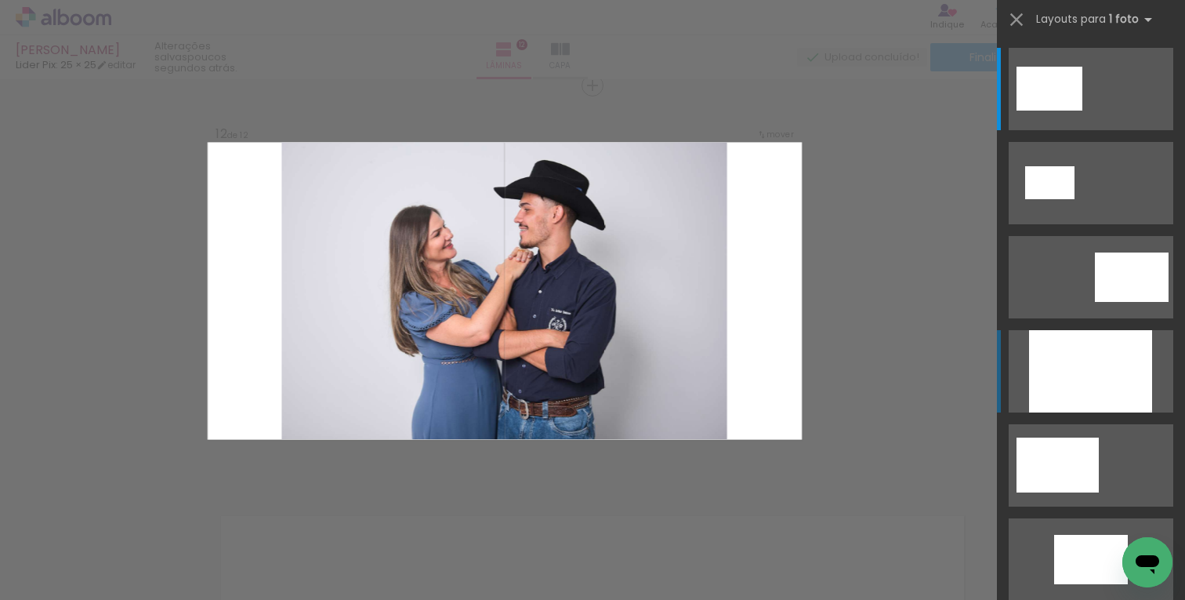
click at [1097, 381] on div at bounding box center [1090, 371] width 123 height 82
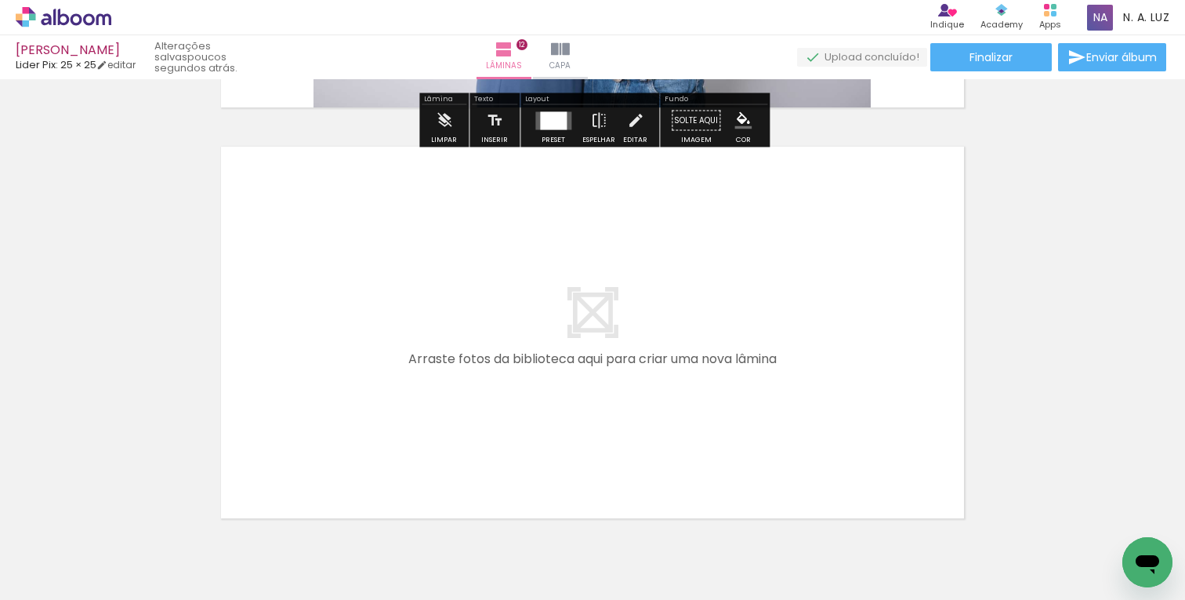
scroll to position [4917, 0]
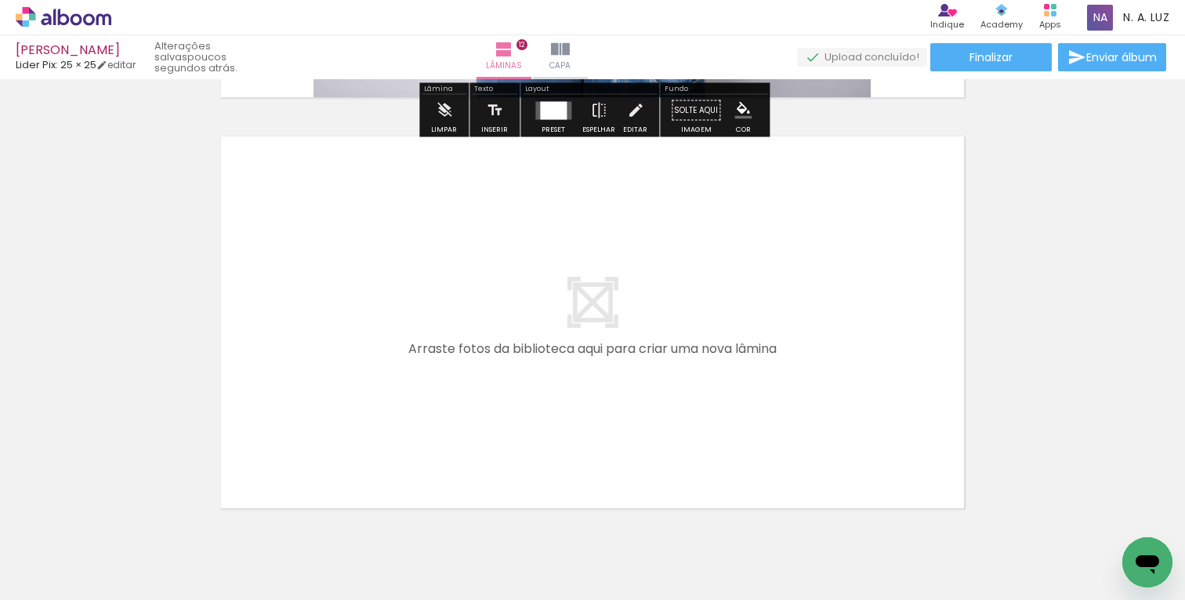
drag, startPoint x: 424, startPoint y: 564, endPoint x: 417, endPoint y: 448, distance: 115.4
click at [417, 448] on quentale-workspace at bounding box center [592, 300] width 1185 height 600
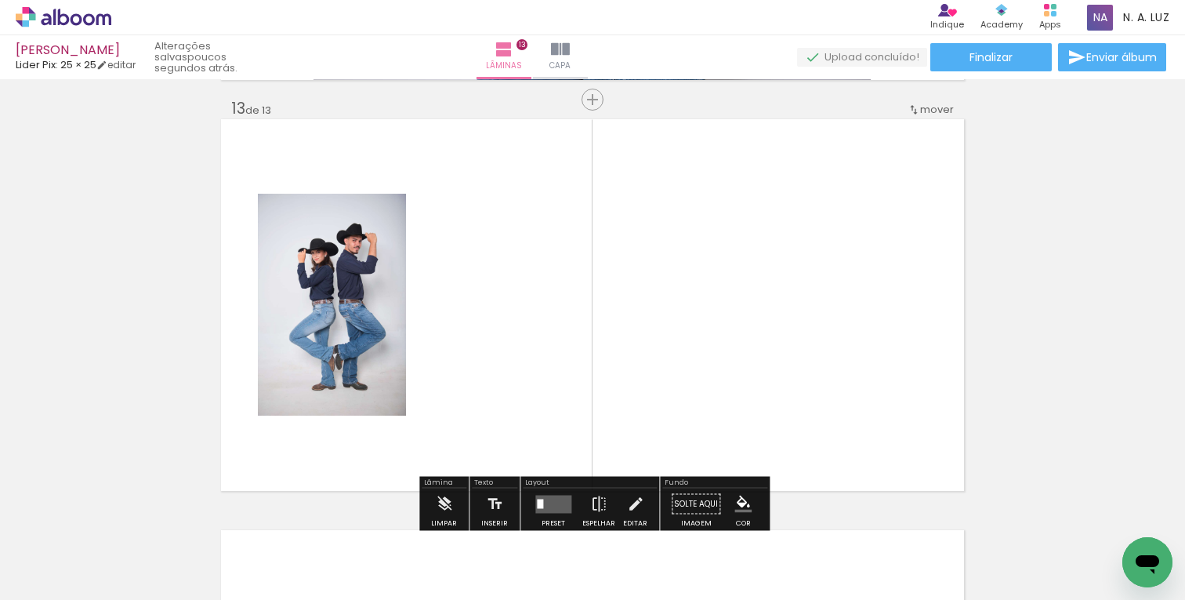
scroll to position [4949, 0]
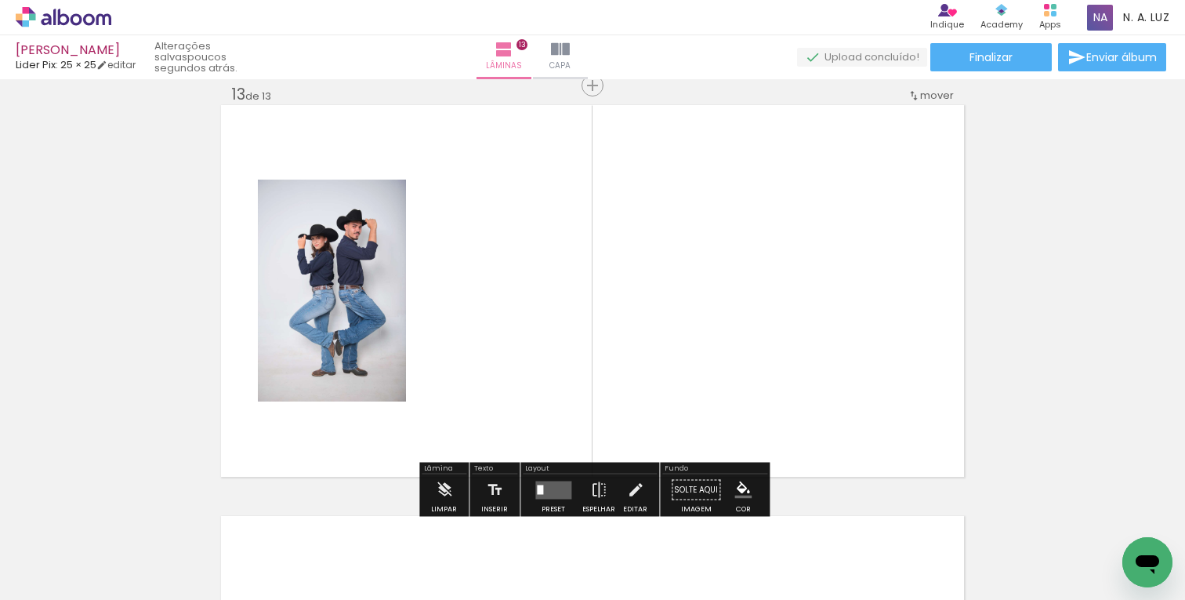
drag, startPoint x: 512, startPoint y: 562, endPoint x: 550, endPoint y: 430, distance: 137.9
click at [550, 430] on quentale-workspace at bounding box center [592, 300] width 1185 height 600
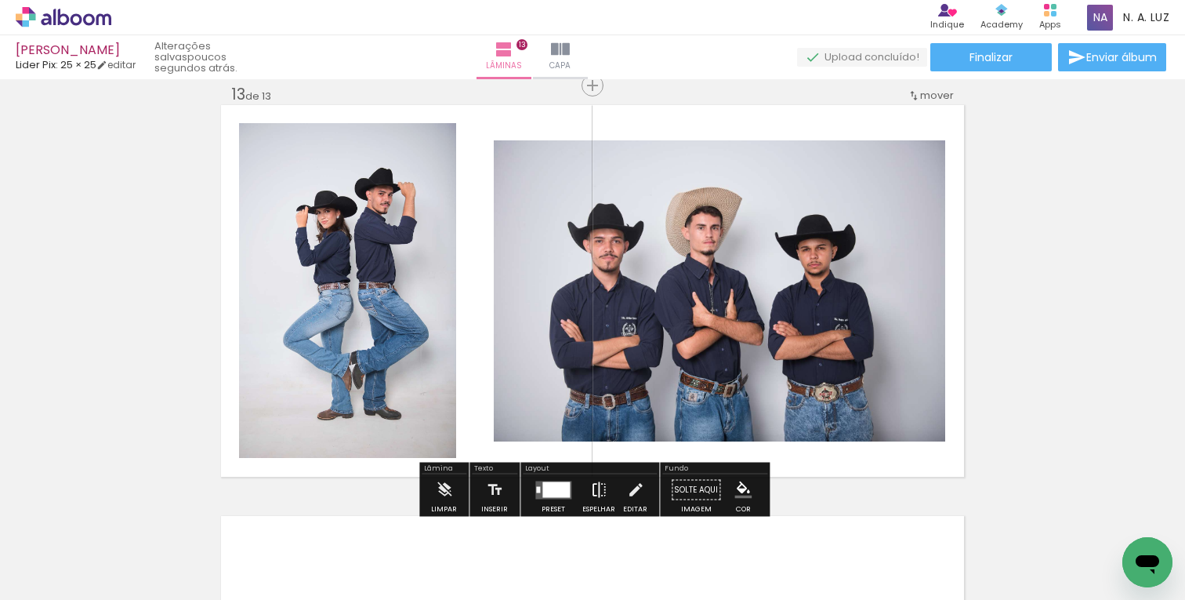
click at [597, 495] on iron-icon at bounding box center [598, 489] width 17 height 31
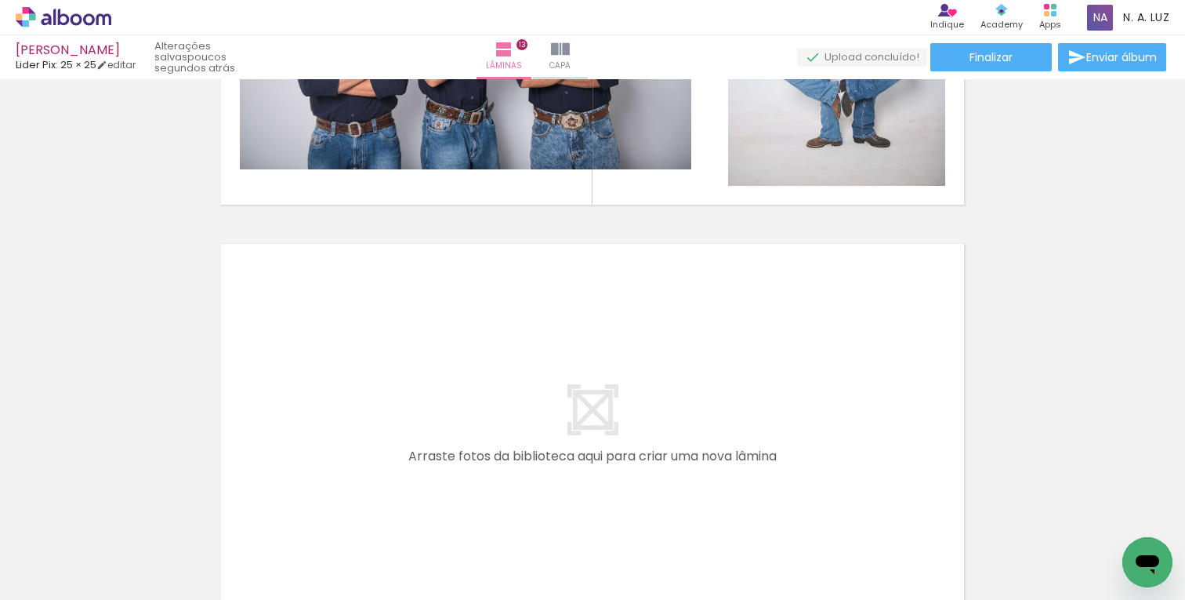
scroll to position [0, 1528]
drag, startPoint x: 679, startPoint y: 547, endPoint x: 571, endPoint y: 417, distance: 168.7
click at [571, 417] on quentale-workspace at bounding box center [592, 300] width 1185 height 600
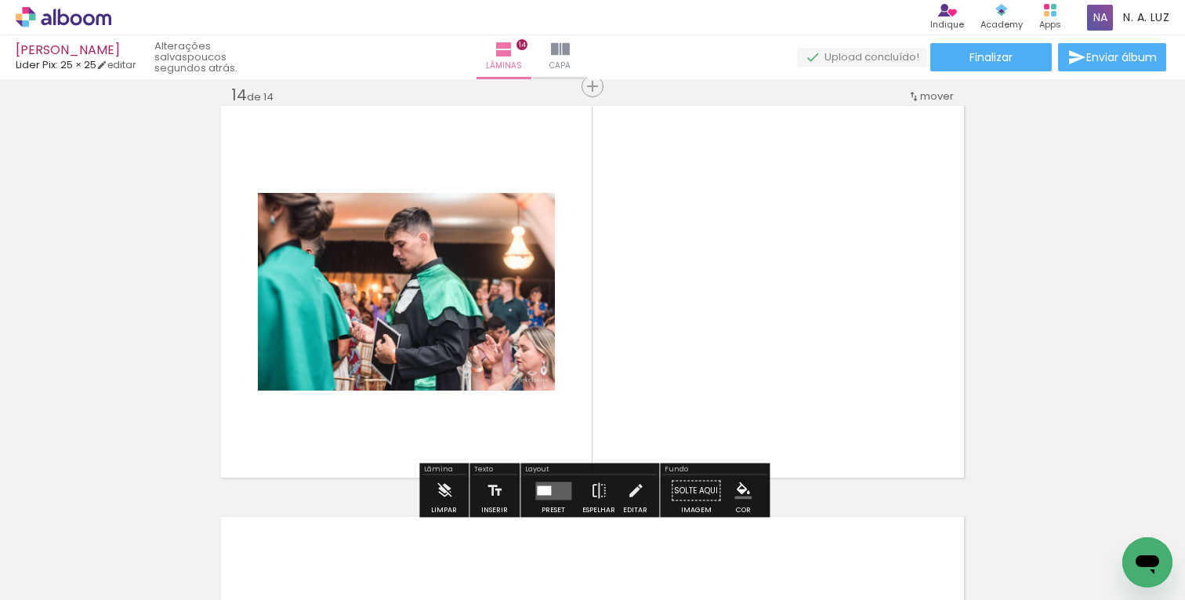
scroll to position [5359, 0]
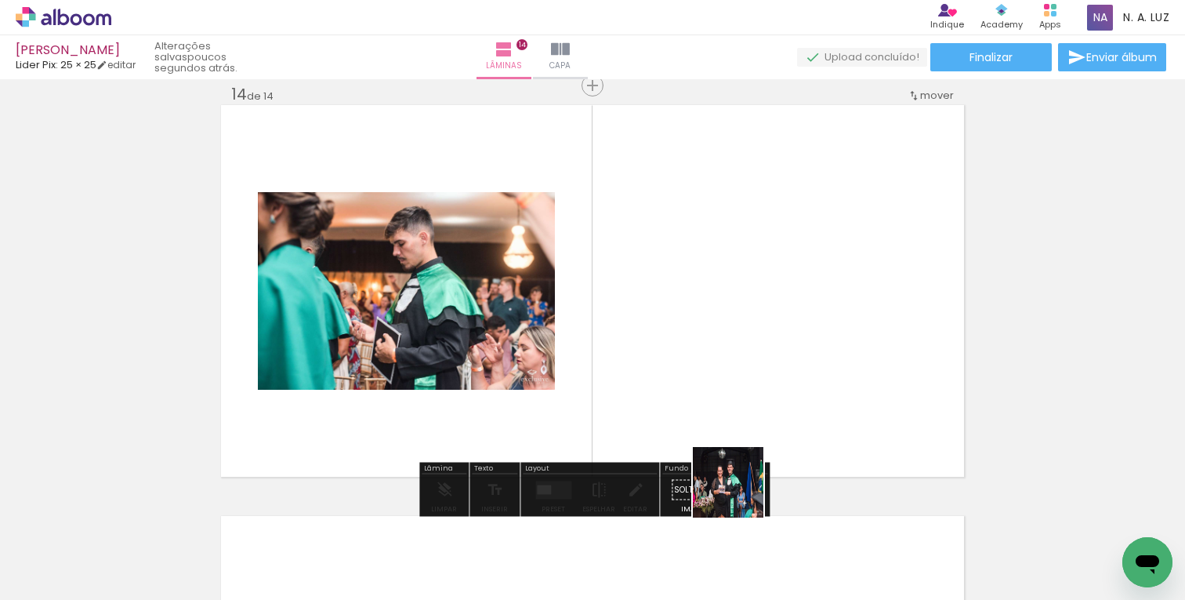
drag, startPoint x: 740, startPoint y: 550, endPoint x: 740, endPoint y: 488, distance: 61.9
click at [740, 488] on quentale-workspace at bounding box center [592, 300] width 1185 height 600
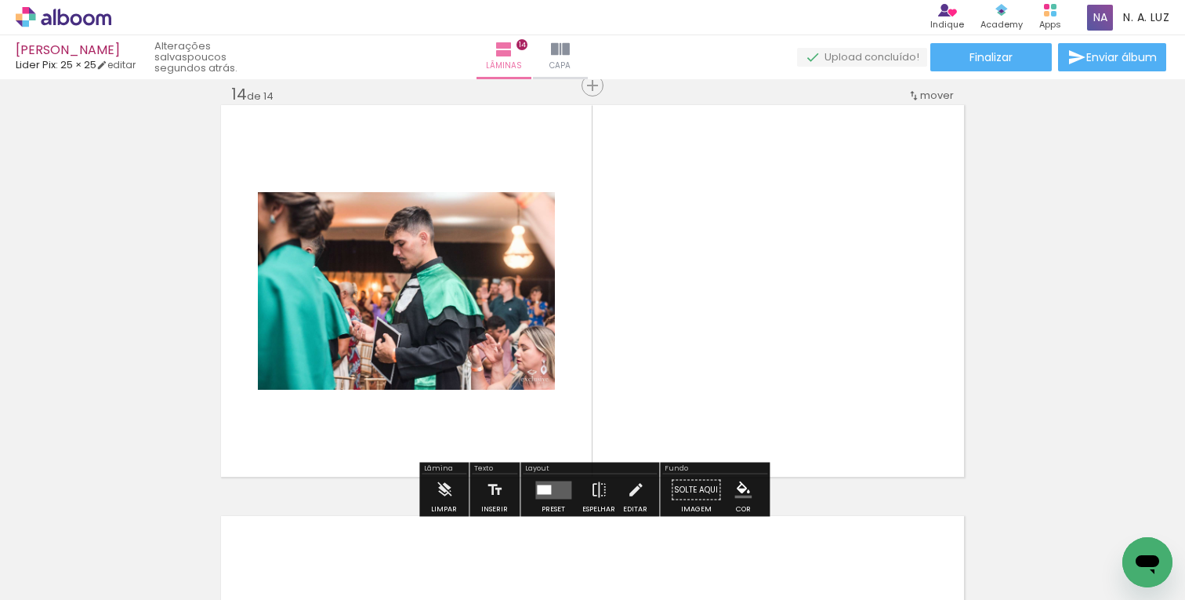
drag, startPoint x: 739, startPoint y: 539, endPoint x: 745, endPoint y: 344, distance: 195.3
click at [745, 344] on quentale-workspace at bounding box center [592, 300] width 1185 height 600
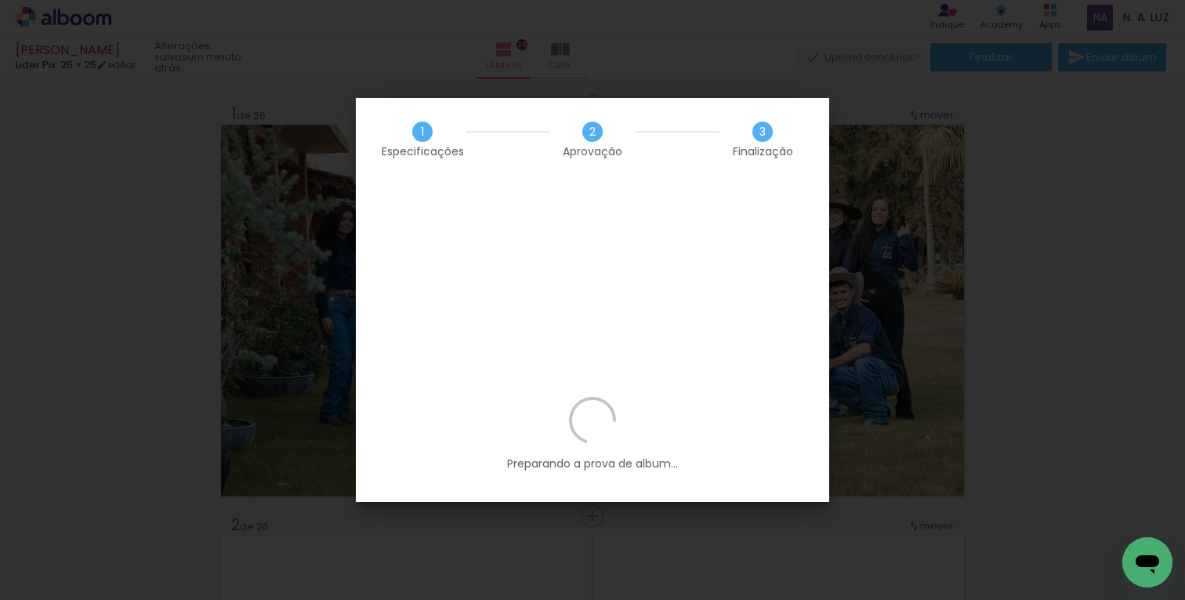
scroll to position [0, 3056]
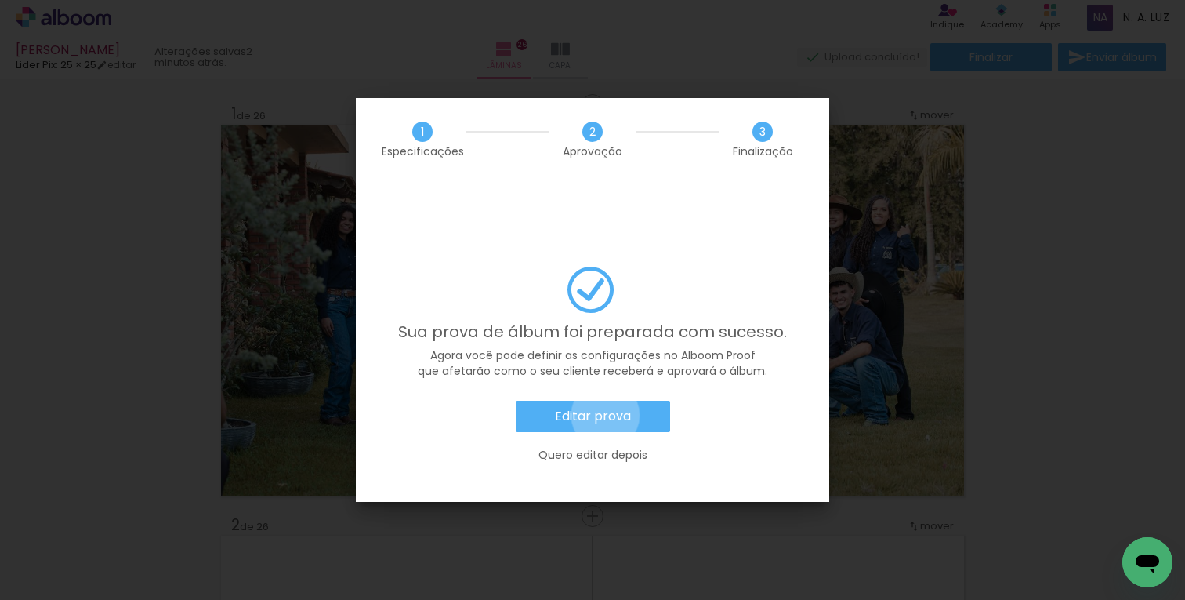
click at [0, 0] on slot "Editar prova" at bounding box center [0, 0] width 0 height 0
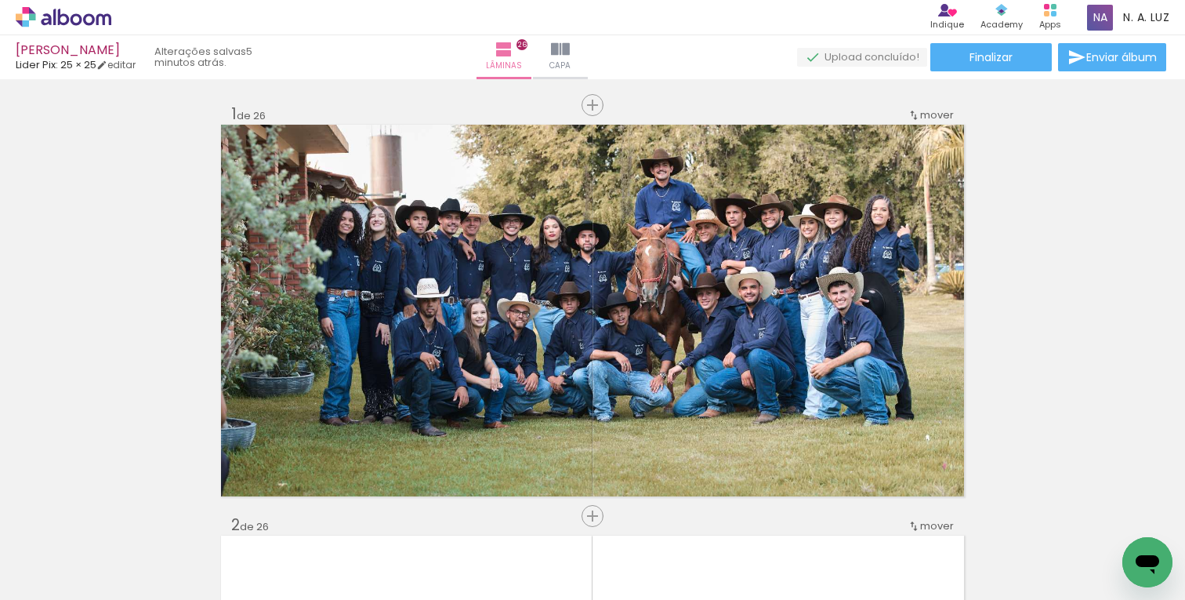
scroll to position [0, 3056]
